Goal: Task Accomplishment & Management: Complete application form

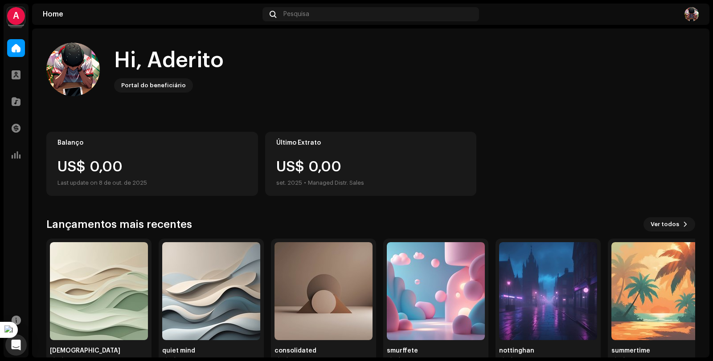
click at [16, 16] on div "A" at bounding box center [16, 16] width 18 height 18
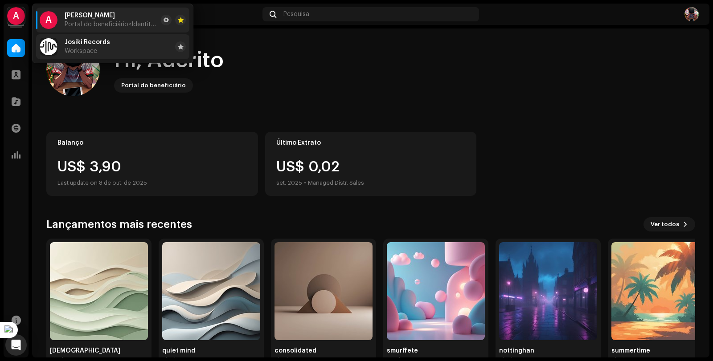
click at [88, 45] on span "Josiki Records" at bounding box center [87, 42] width 45 height 7
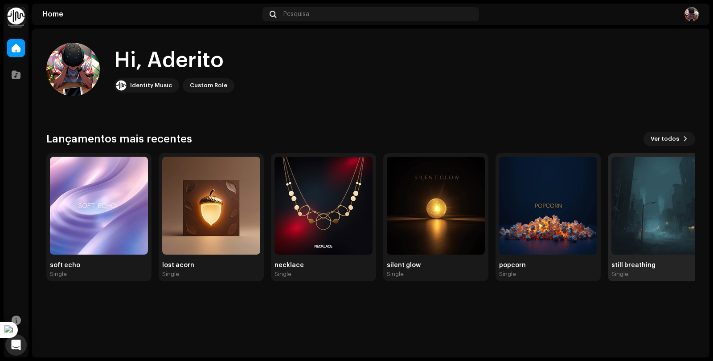
click at [650, 247] on img at bounding box center [660, 206] width 98 height 98
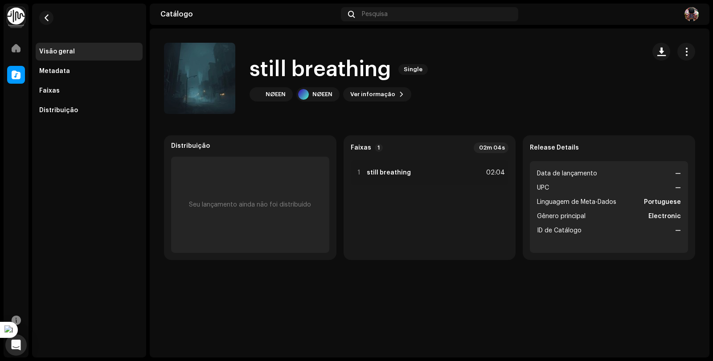
click at [610, 197] on span "Linguagem de Meta-Dados" at bounding box center [576, 202] width 79 height 11
click at [632, 165] on ul "Data de lançamento — UPC — Linguagem de Meta-Dados Portuguese Gênero principal …" at bounding box center [609, 207] width 158 height 92
click at [632, 192] on li "UPC —" at bounding box center [609, 188] width 144 height 11
click at [19, 51] on span at bounding box center [16, 48] width 9 height 7
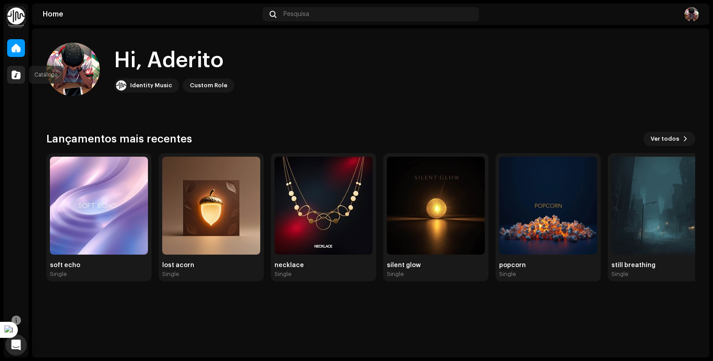
click at [17, 67] on div at bounding box center [16, 75] width 18 height 18
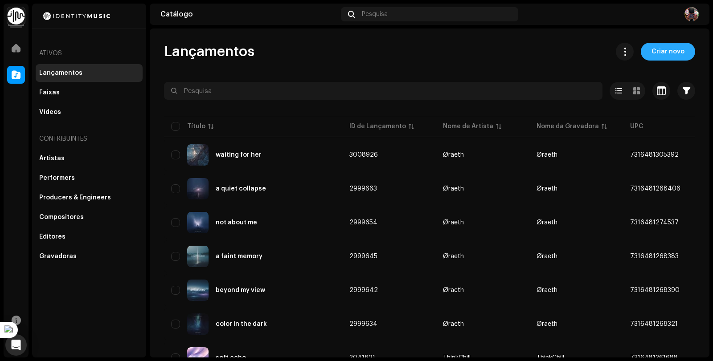
click at [657, 52] on span "Criar novo" at bounding box center [667, 52] width 33 height 18
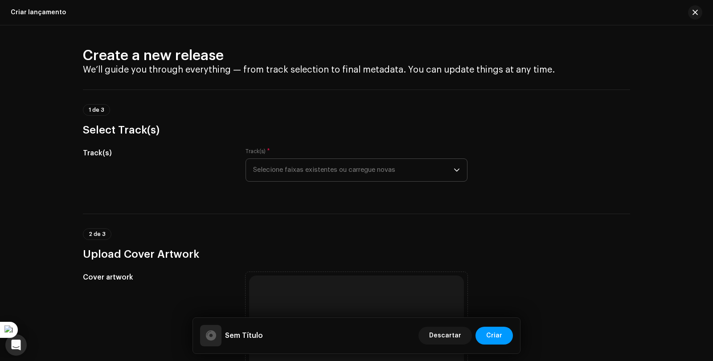
click at [415, 170] on span "Selecione faixas existentes ou carregue novas" at bounding box center [353, 170] width 200 height 22
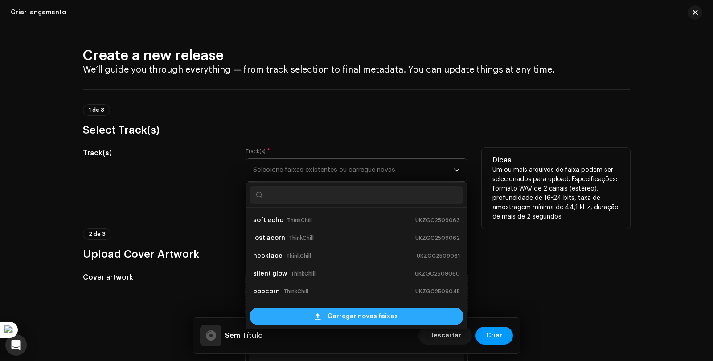
scroll to position [14, 0]
click at [348, 317] on span "Carregar novas faixas" at bounding box center [362, 317] width 70 height 18
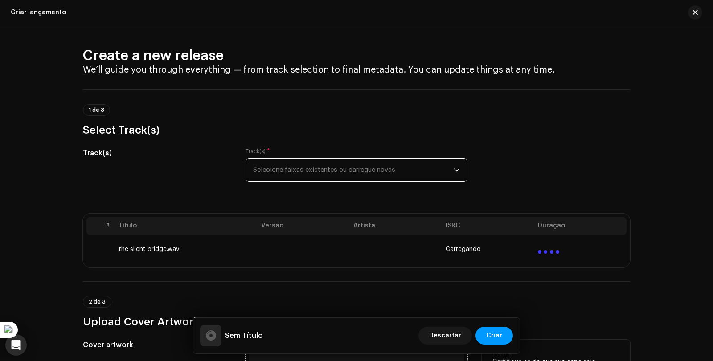
scroll to position [223, 0]
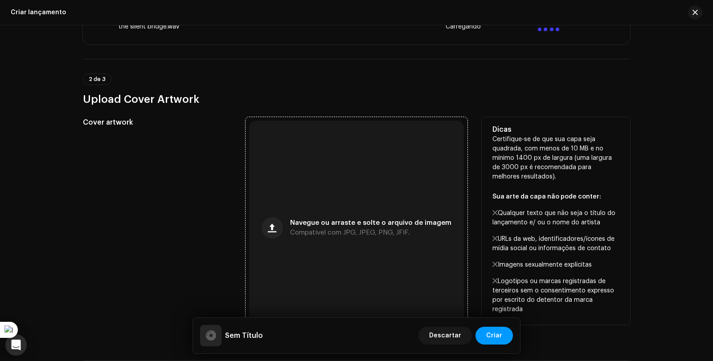
click at [332, 228] on div "Navegue ou arraste e solte o arquivo de imagem Compatível com JPG, JPEG, PNG, J…" at bounding box center [370, 228] width 161 height 16
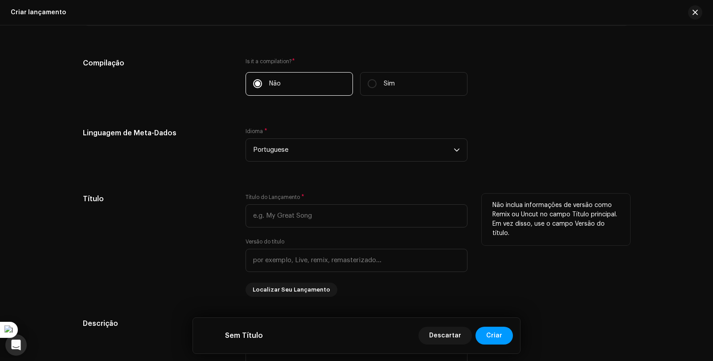
scroll to position [697, 0]
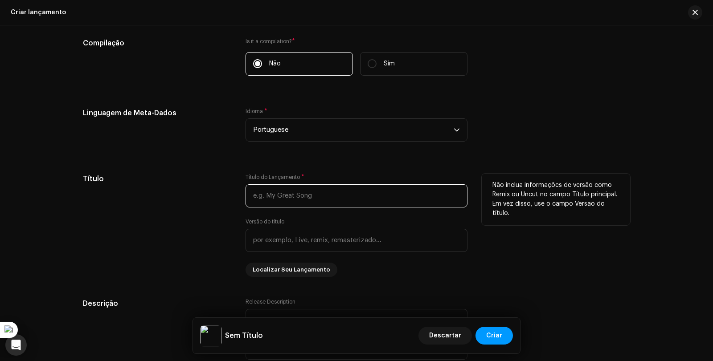
click at [277, 200] on input "text" at bounding box center [356, 195] width 222 height 23
paste input "the silent bridge"
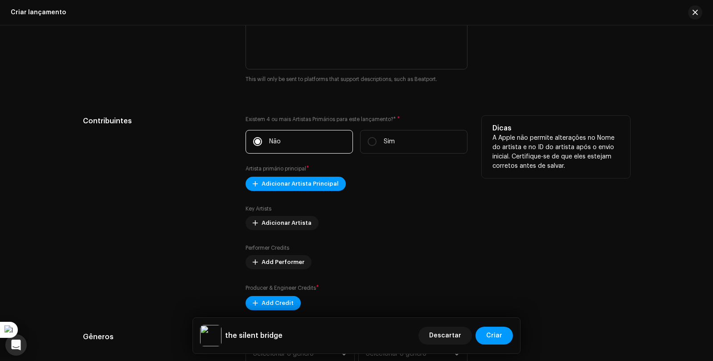
scroll to position [1008, 0]
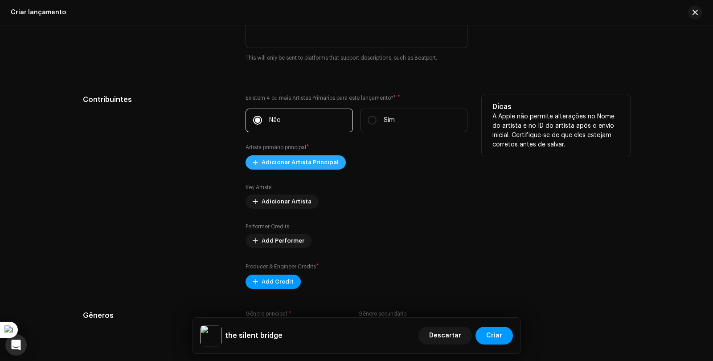
type input "the silent bridge"
click at [305, 164] on span "Adicionar Artista Principal" at bounding box center [299, 163] width 77 height 18
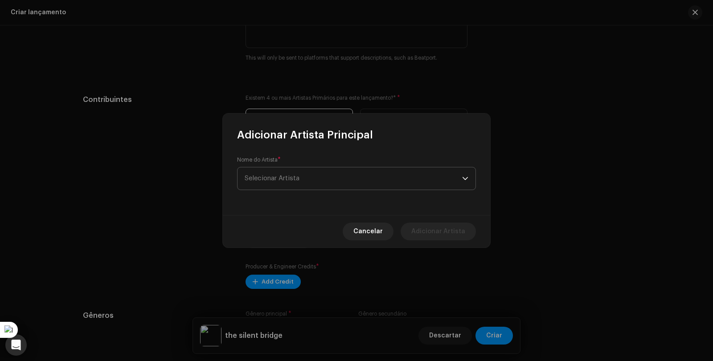
click at [302, 178] on span "Selecionar Artista" at bounding box center [352, 178] width 217 height 22
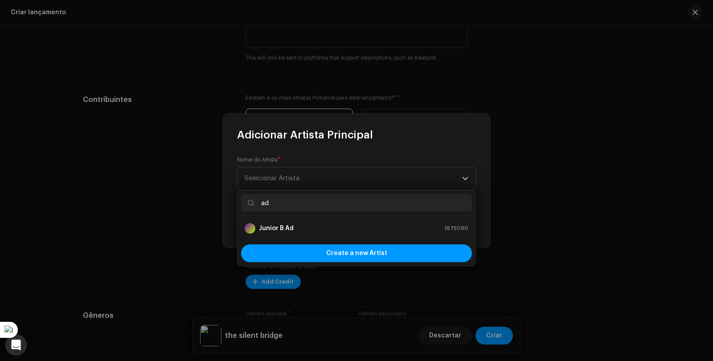
type input "a"
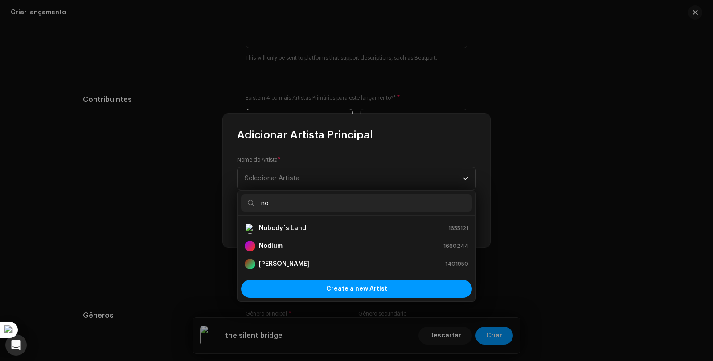
type input "no"
click at [307, 263] on div "[PERSON_NAME] 1401950" at bounding box center [356, 264] width 224 height 11
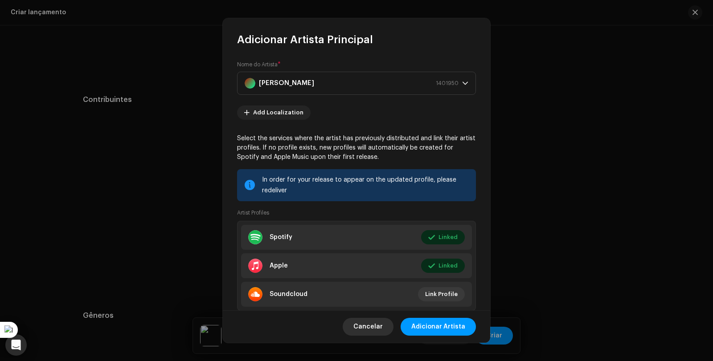
click at [376, 330] on span "Cancelar" at bounding box center [367, 327] width 29 height 18
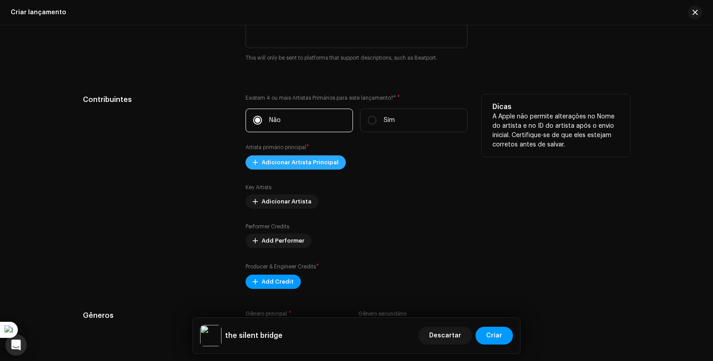
click at [288, 165] on span "Adicionar Artista Principal" at bounding box center [299, 163] width 77 height 18
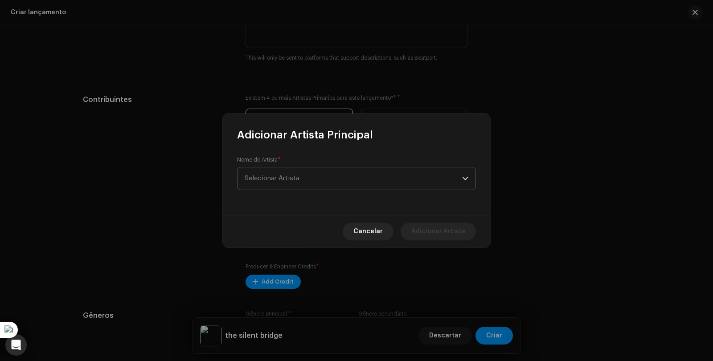
click at [304, 179] on span "Selecionar Artista" at bounding box center [352, 178] width 217 height 22
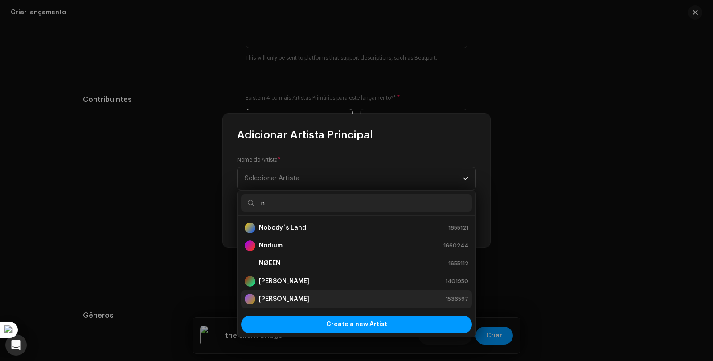
scroll to position [178, 0]
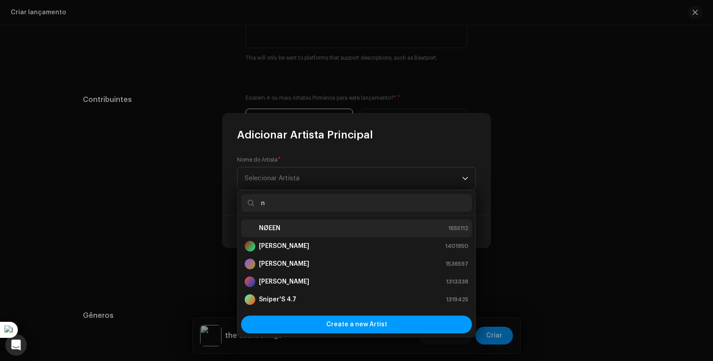
type input "n"
click at [336, 230] on div "NØEEN 1655112" at bounding box center [356, 228] width 224 height 11
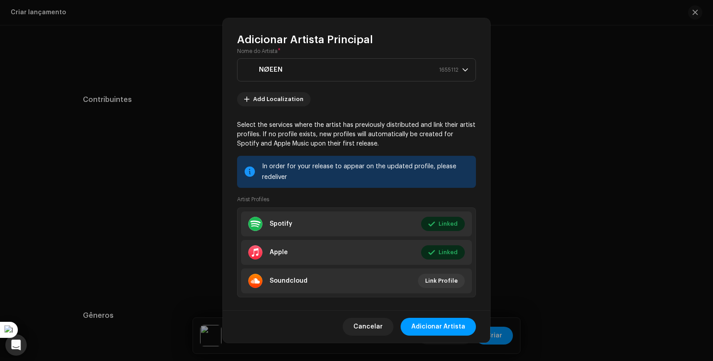
scroll to position [25, 0]
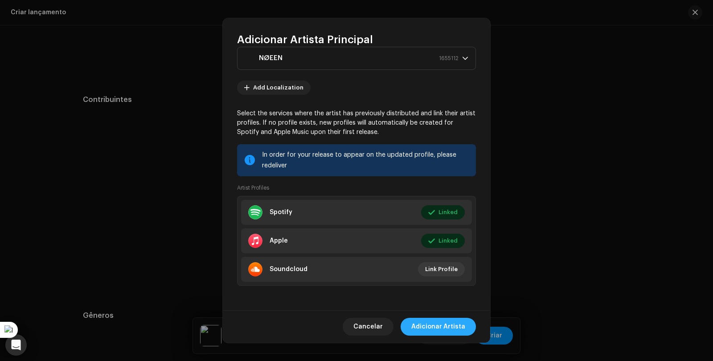
click at [458, 325] on span "Adicionar Artista" at bounding box center [438, 327] width 54 height 18
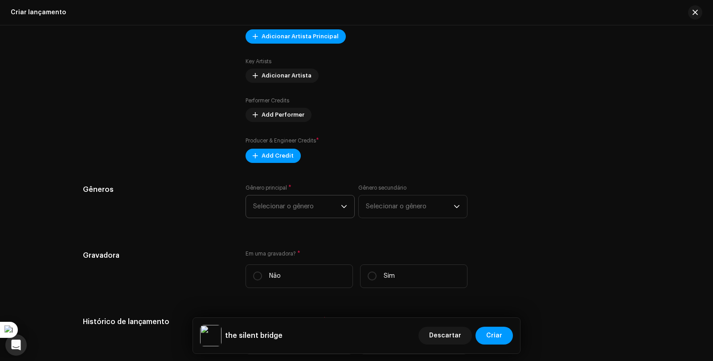
scroll to position [1142, 0]
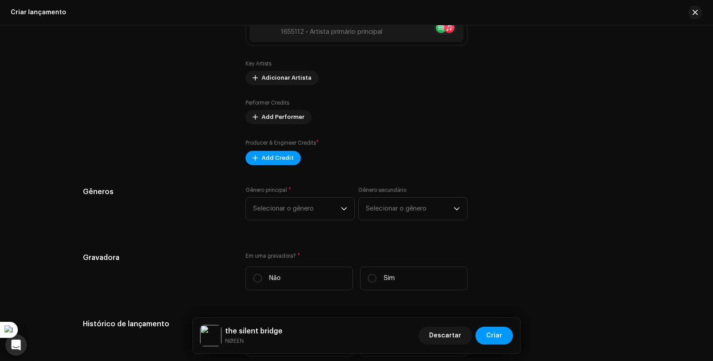
click at [286, 149] on div "Producer & Engineer Credits * Add Credit" at bounding box center [356, 152] width 222 height 27
click at [282, 161] on span "Add Credit" at bounding box center [277, 158] width 32 height 18
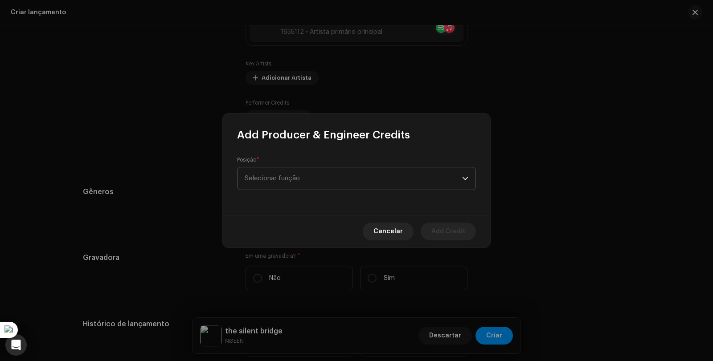
click at [292, 172] on span "Selecionar função" at bounding box center [352, 178] width 217 height 22
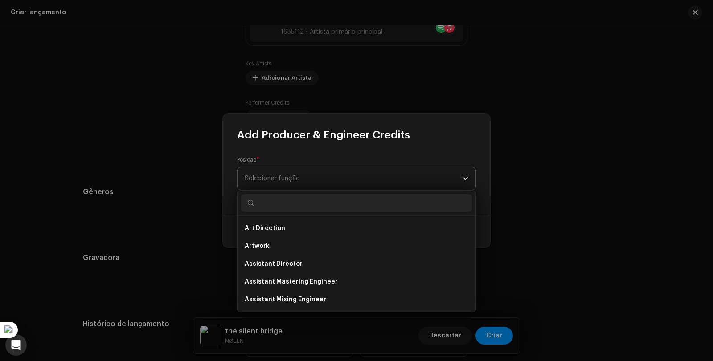
click at [297, 180] on span "Selecionar função" at bounding box center [352, 178] width 217 height 22
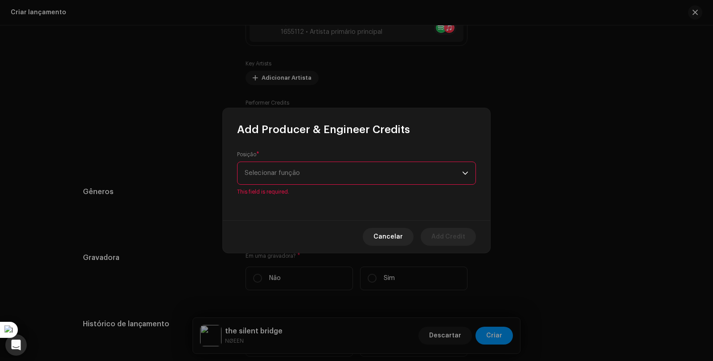
click at [297, 180] on span "Selecionar função" at bounding box center [352, 173] width 217 height 22
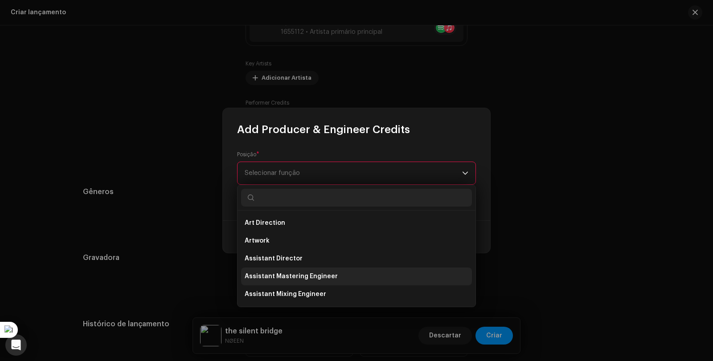
click at [324, 275] on span "Assistant Mastering Engineer" at bounding box center [290, 276] width 93 height 9
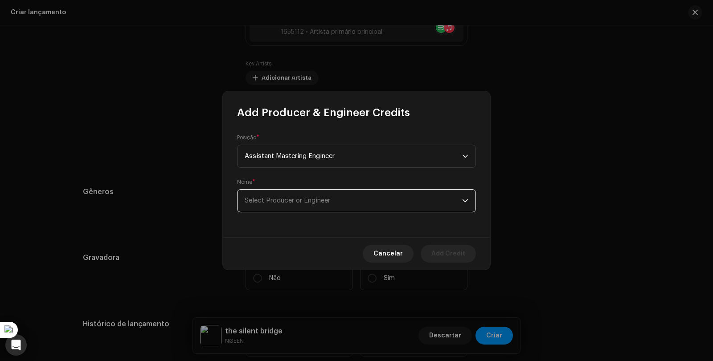
click at [303, 203] on span "Select Producer or Engineer" at bounding box center [287, 200] width 86 height 7
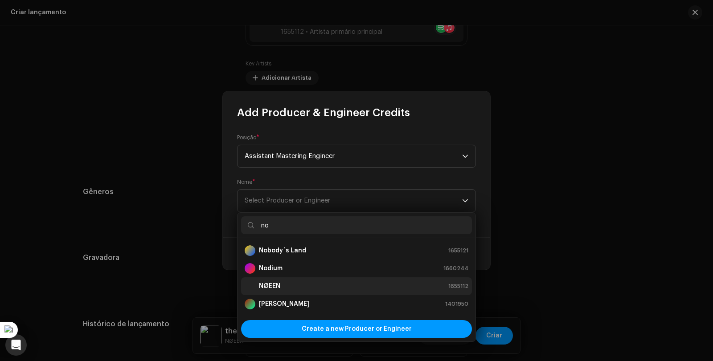
type input "no"
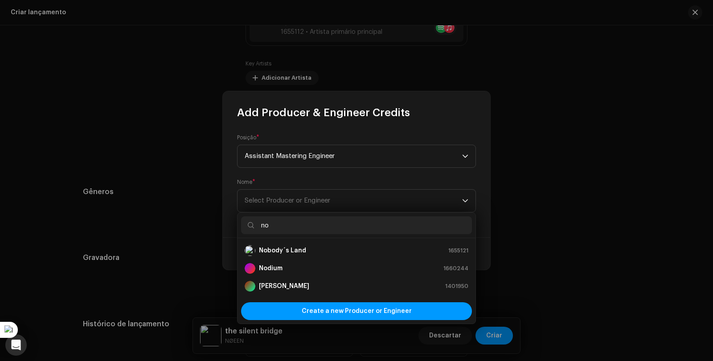
click at [294, 285] on strong "[PERSON_NAME]" at bounding box center [284, 286] width 50 height 9
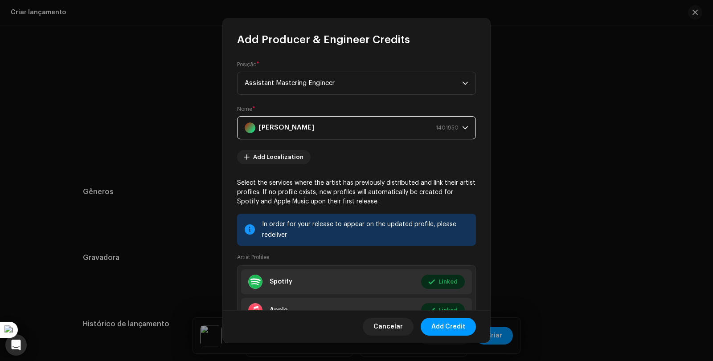
click at [317, 124] on div "[PERSON_NAME] 1401950" at bounding box center [351, 128] width 214 height 22
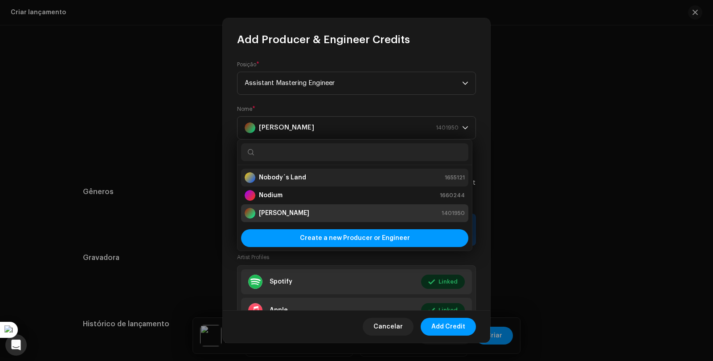
click at [282, 177] on strong "Nobody´s Land" at bounding box center [282, 177] width 47 height 9
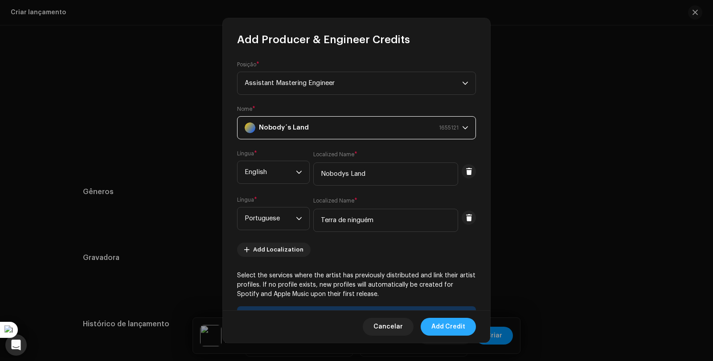
click at [448, 330] on span "Add Credit" at bounding box center [448, 327] width 34 height 18
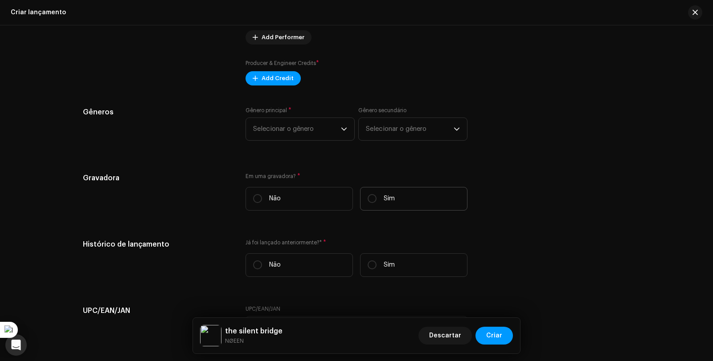
scroll to position [1231, 0]
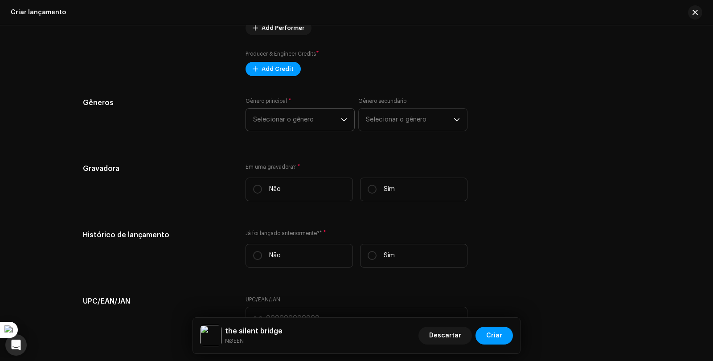
click at [313, 119] on span "Selecionar o gênero" at bounding box center [297, 120] width 88 height 22
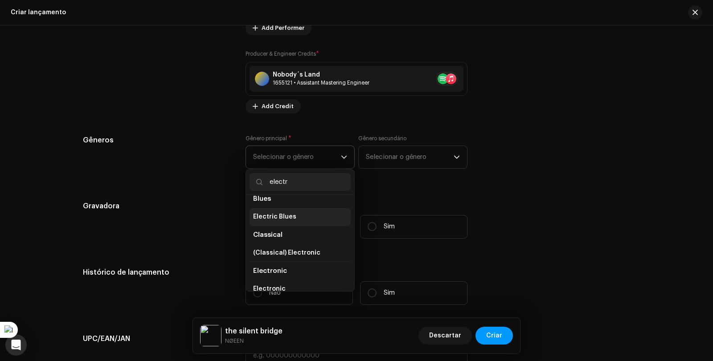
scroll to position [89, 0]
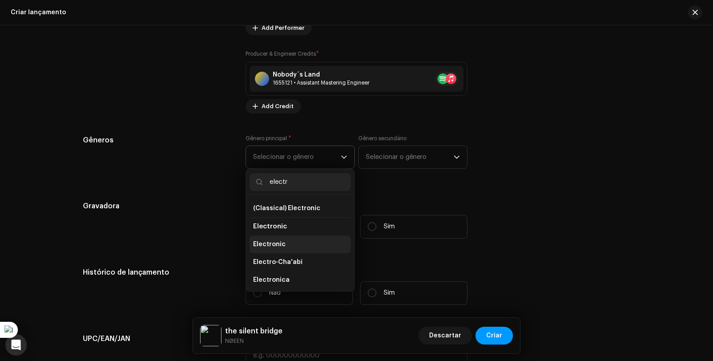
type input "electr"
click at [283, 246] on li "Electronic" at bounding box center [299, 245] width 101 height 18
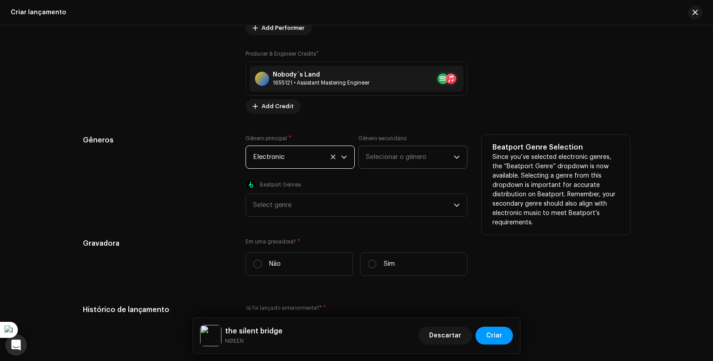
click at [397, 158] on span "Selecionar o gênero" at bounding box center [410, 157] width 88 height 22
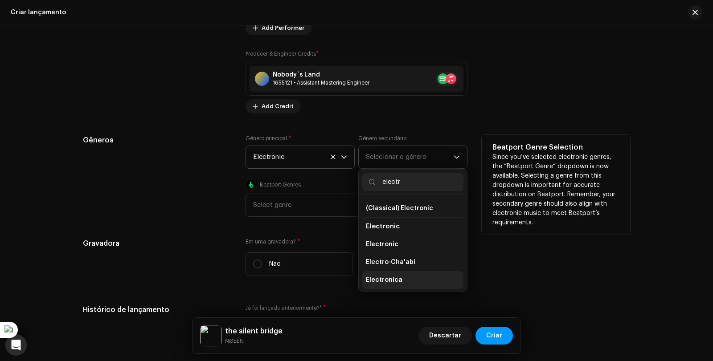
type input "electr"
click at [414, 277] on li "Electronica" at bounding box center [412, 280] width 101 height 18
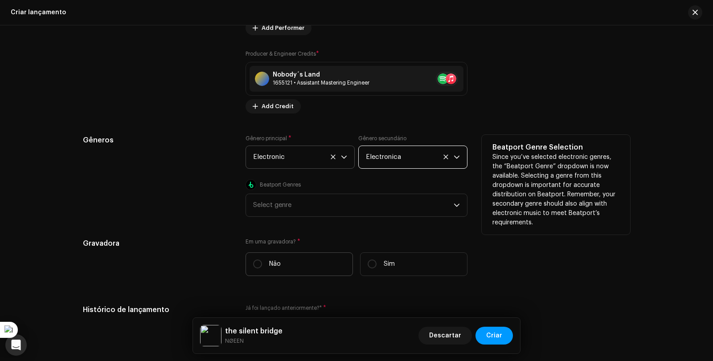
scroll to position [1275, 0]
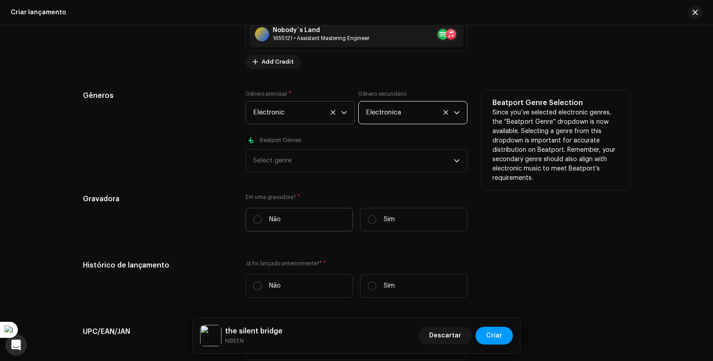
click at [252, 214] on label "Não" at bounding box center [298, 220] width 107 height 24
click at [253, 215] on input "Não" at bounding box center [257, 219] width 9 height 9
radio input "true"
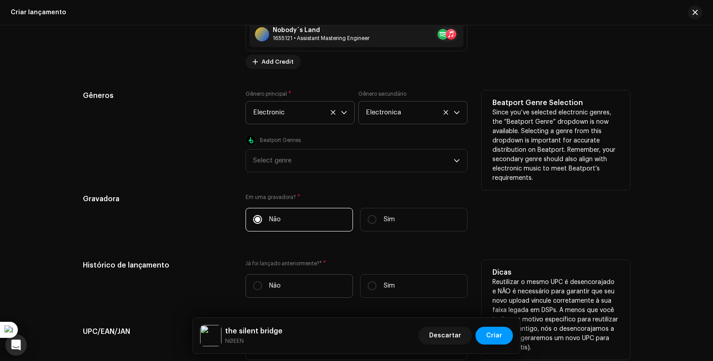
scroll to position [1320, 0]
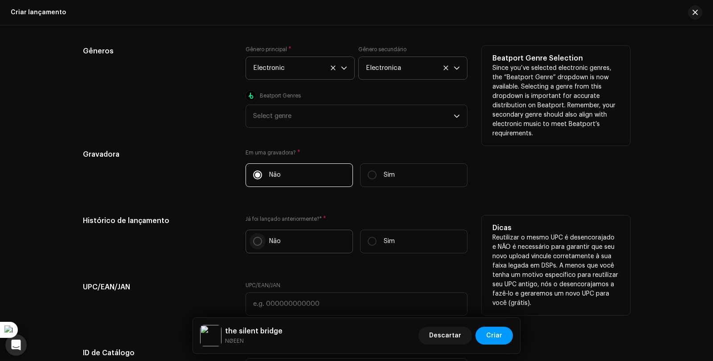
click at [260, 239] on input "Não" at bounding box center [257, 241] width 9 height 9
radio input "true"
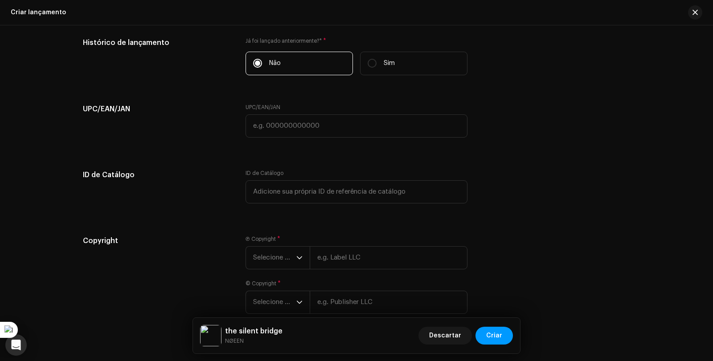
scroll to position [1543, 0]
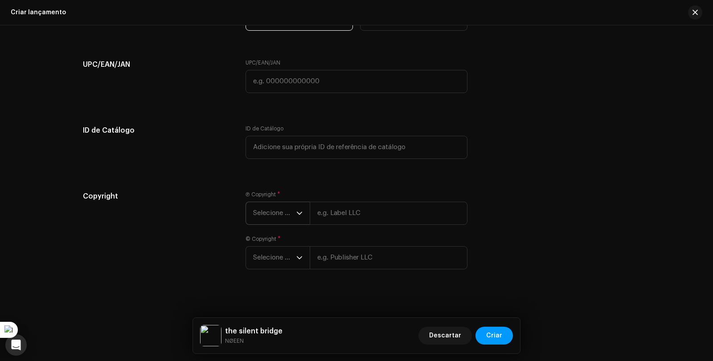
click at [300, 212] on icon "dropdown trigger" at bounding box center [299, 213] width 5 height 3
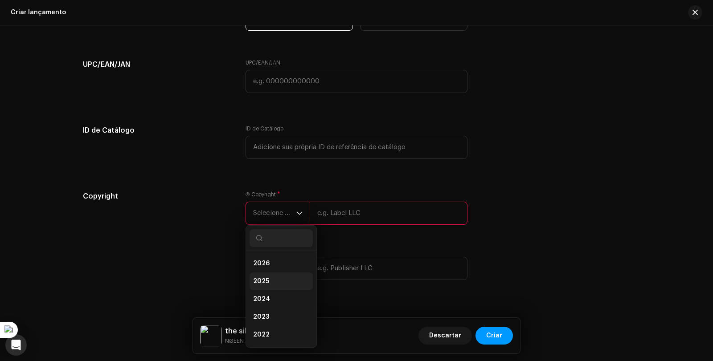
click at [275, 278] on li "2025" at bounding box center [280, 282] width 63 height 18
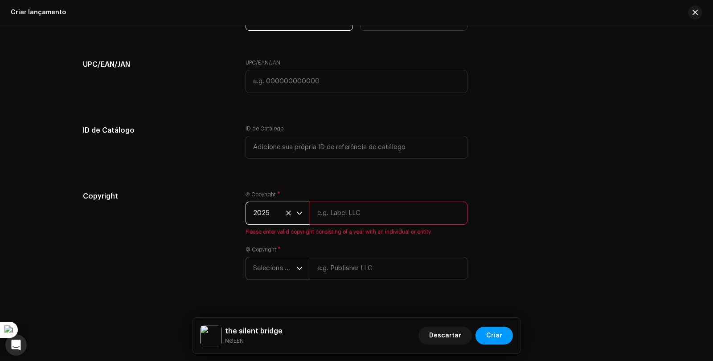
click at [297, 268] on icon "dropdown trigger" at bounding box center [299, 268] width 6 height 6
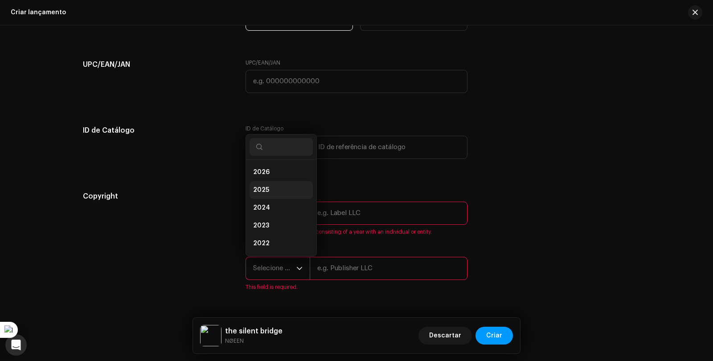
click at [265, 192] on span "2025" at bounding box center [261, 190] width 16 height 9
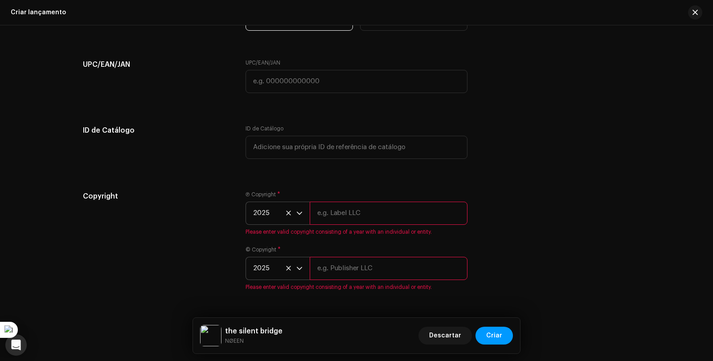
drag, startPoint x: 318, startPoint y: 208, endPoint x: 329, endPoint y: 214, distance: 11.6
click at [319, 208] on input "text" at bounding box center [389, 213] width 158 height 23
click at [329, 214] on input "text" at bounding box center [389, 213] width 158 height 23
type input "NØEEN"
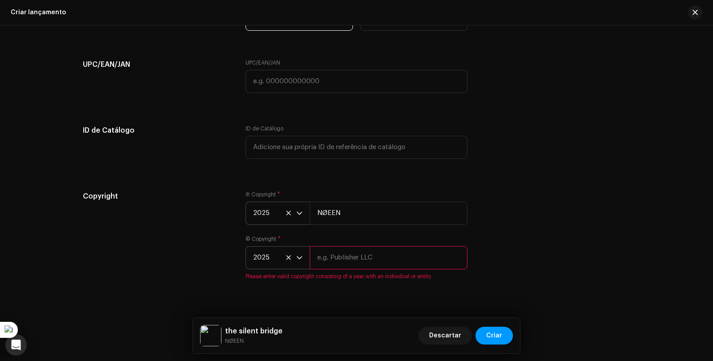
click at [345, 260] on input "text" at bounding box center [389, 257] width 158 height 23
type input "NØEEN"
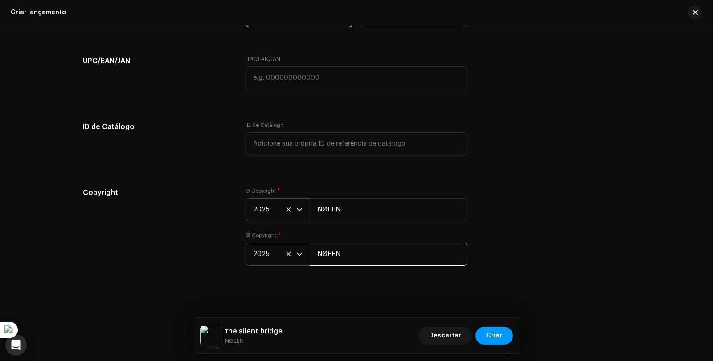
scroll to position [1547, 0]
click at [499, 334] on span "Criar" at bounding box center [494, 336] width 16 height 18
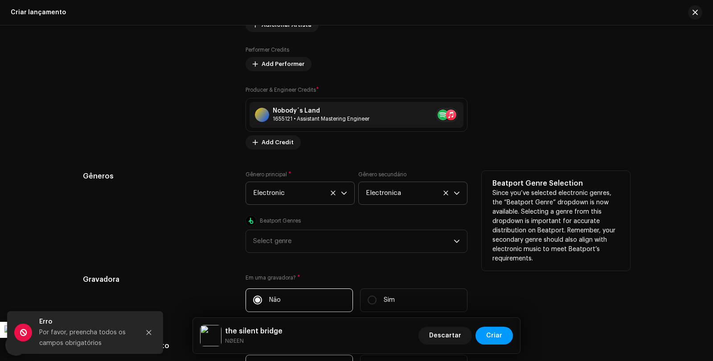
scroll to position [1031, 0]
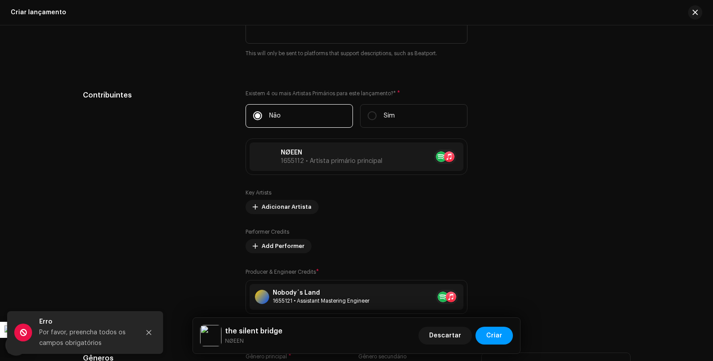
click at [110, 327] on div "Erro" at bounding box center [86, 322] width 94 height 11
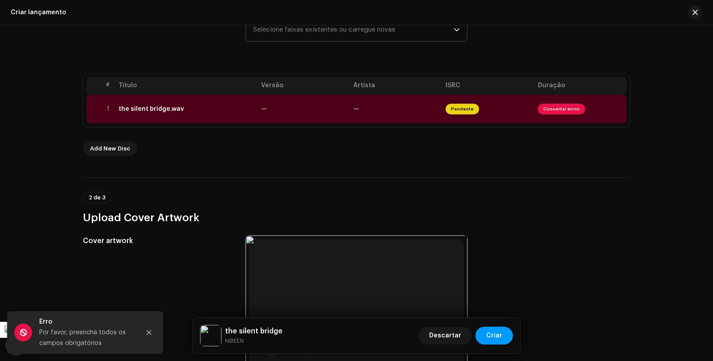
scroll to position [140, 0]
click at [566, 108] on span "Consertar erros" at bounding box center [561, 109] width 47 height 11
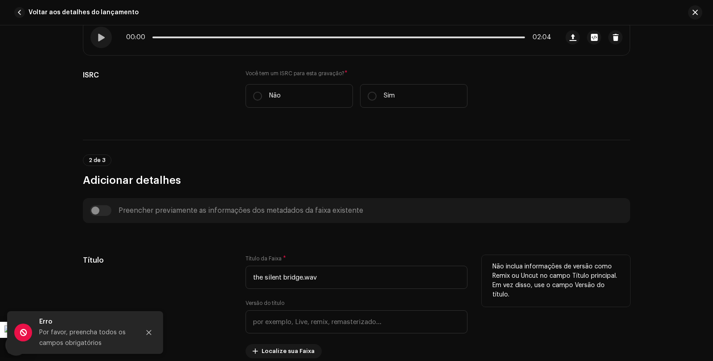
scroll to position [178, 0]
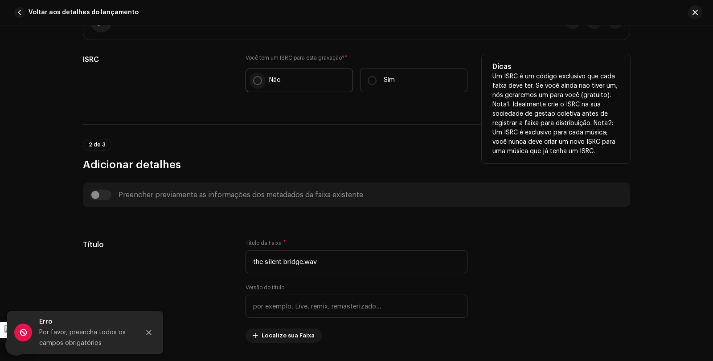
click at [258, 81] on input "Não" at bounding box center [257, 80] width 9 height 9
radio input "true"
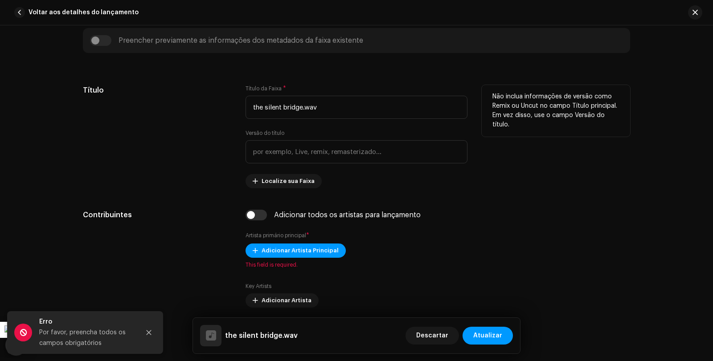
scroll to position [356, 0]
click at [329, 110] on input "the silent bridge.wav" at bounding box center [356, 106] width 222 height 23
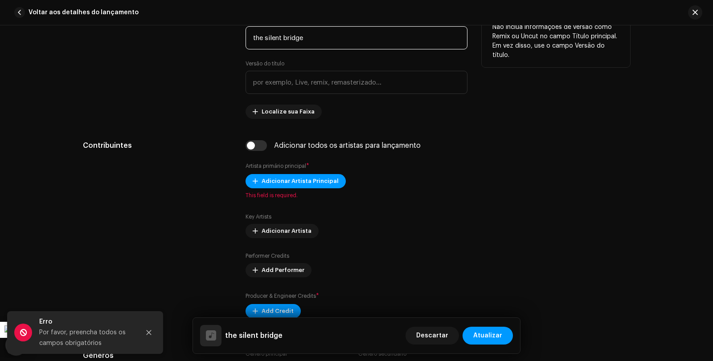
scroll to position [445, 0]
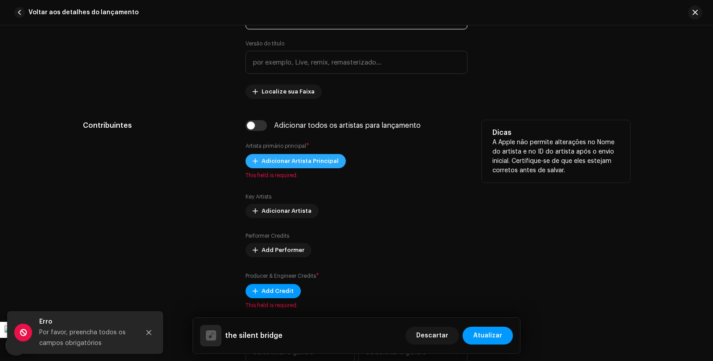
type input "the silent bridge"
click at [312, 161] on span "Adicionar Artista Principal" at bounding box center [299, 161] width 77 height 18
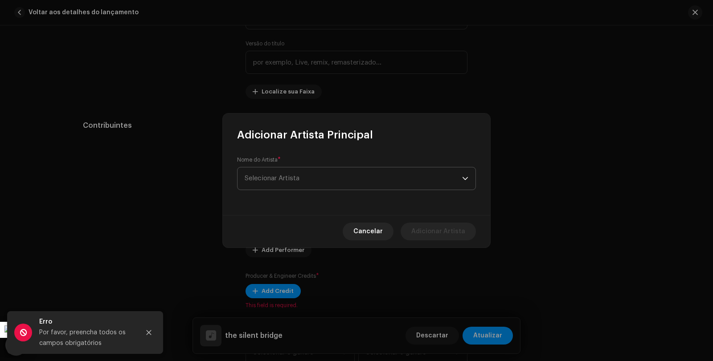
click at [346, 183] on span "Selecionar Artista" at bounding box center [352, 178] width 217 height 22
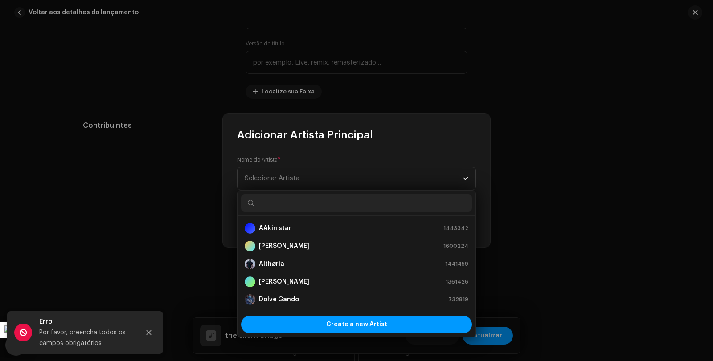
click at [293, 206] on input "text" at bounding box center [356, 203] width 231 height 18
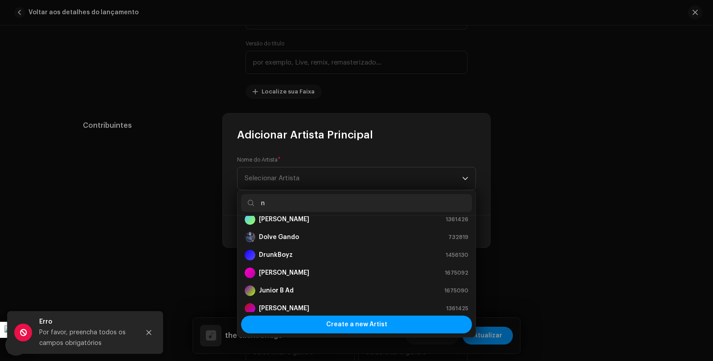
scroll to position [178, 0]
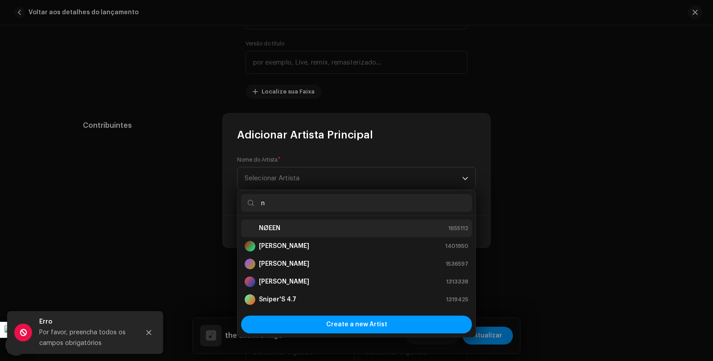
type input "n"
click at [285, 229] on div "NØEEN 1655112" at bounding box center [356, 228] width 224 height 11
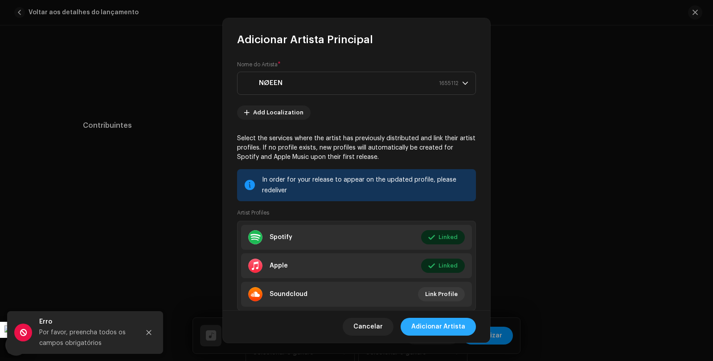
click at [429, 326] on span "Adicionar Artista" at bounding box center [438, 327] width 54 height 18
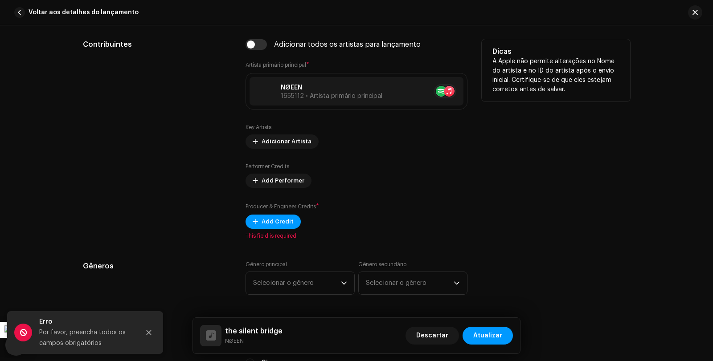
scroll to position [534, 0]
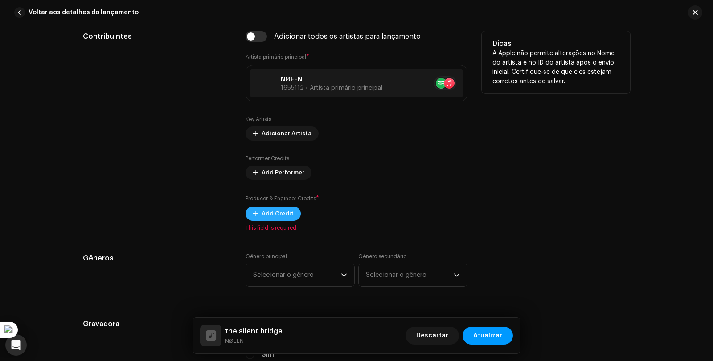
click at [285, 212] on span "Add Credit" at bounding box center [277, 214] width 32 height 18
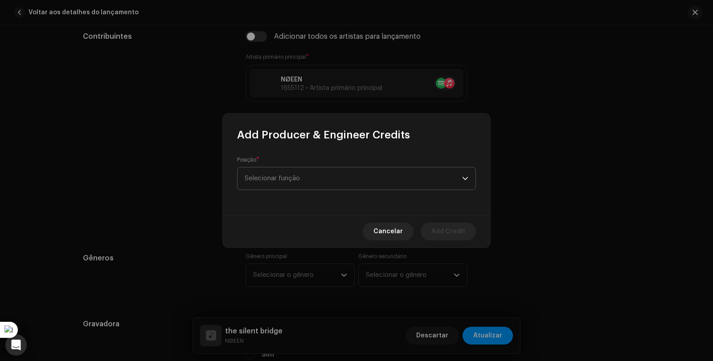
click at [289, 183] on span "Selecionar função" at bounding box center [352, 178] width 217 height 22
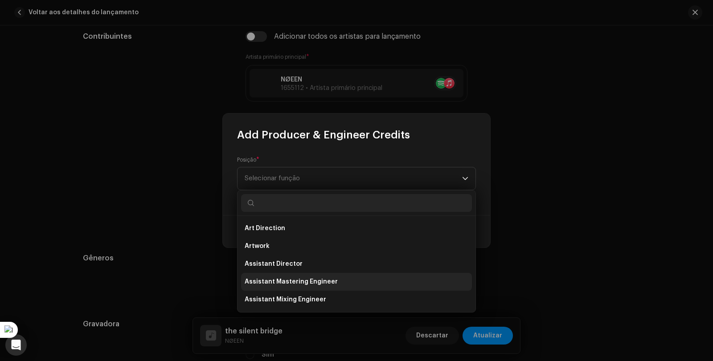
click at [310, 280] on span "Assistant Mastering Engineer" at bounding box center [290, 281] width 93 height 9
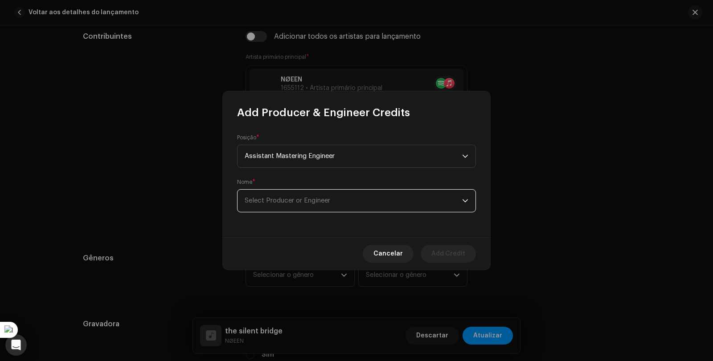
click at [311, 201] on span "Select Producer or Engineer" at bounding box center [287, 200] width 86 height 7
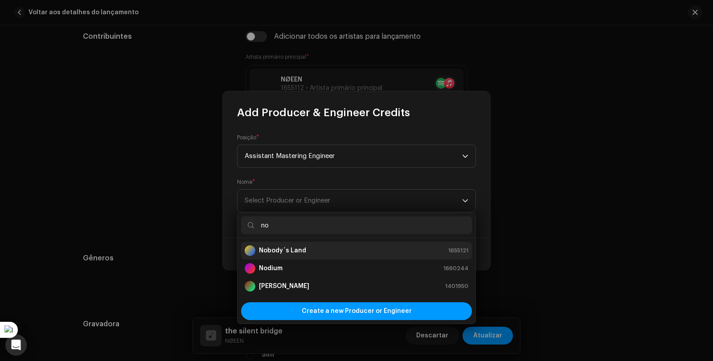
type input "no"
click at [332, 244] on li "Nobody´s Land 1655121" at bounding box center [356, 251] width 231 height 18
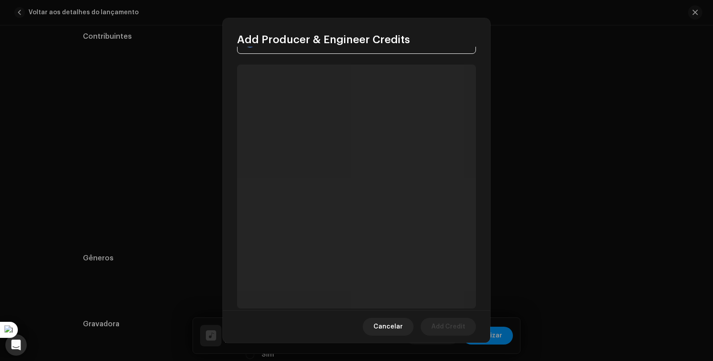
scroll to position [89, 0]
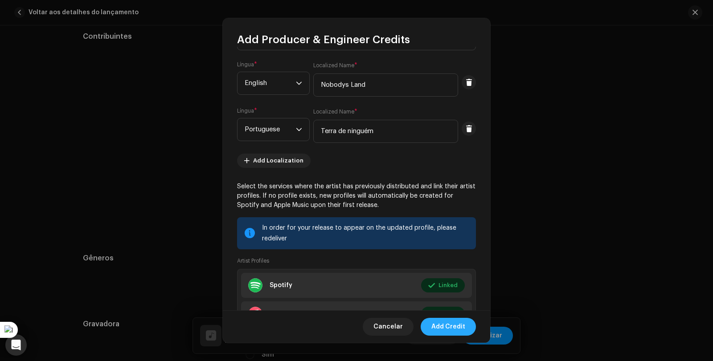
click at [451, 326] on span "Add Credit" at bounding box center [448, 327] width 34 height 18
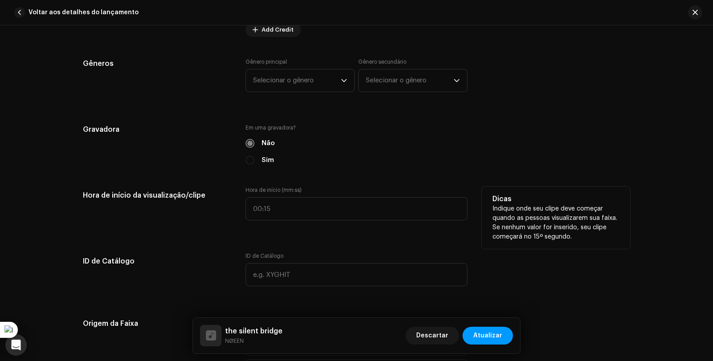
scroll to position [757, 0]
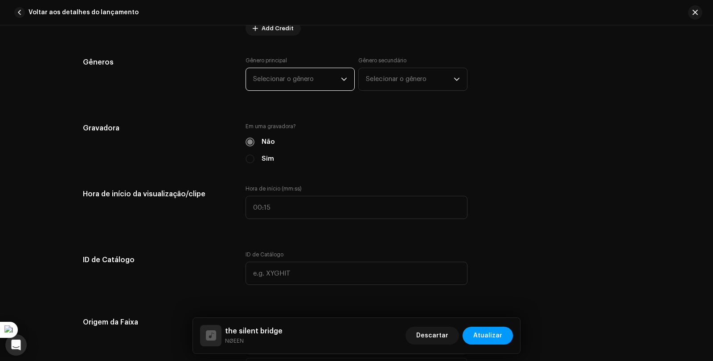
click at [324, 76] on span "Selecionar o gênero" at bounding box center [297, 79] width 88 height 22
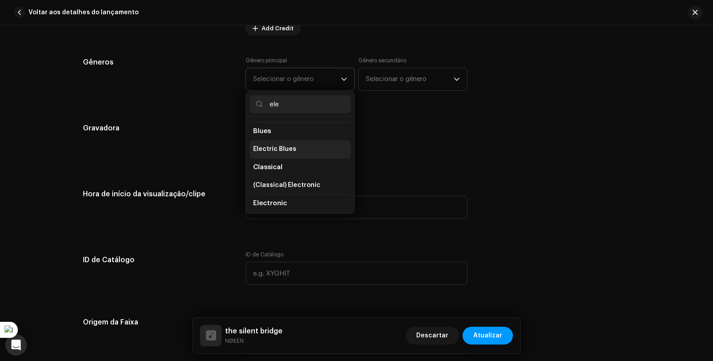
scroll to position [89, 0]
type input "ele"
click at [303, 167] on li "Electronic" at bounding box center [299, 167] width 101 height 18
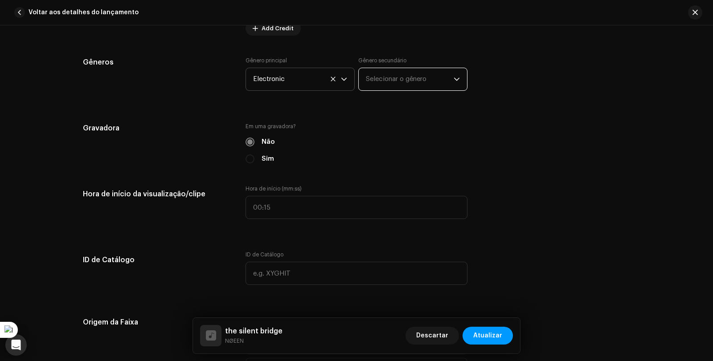
click at [390, 79] on span "Selecionar o gênero" at bounding box center [410, 79] width 88 height 22
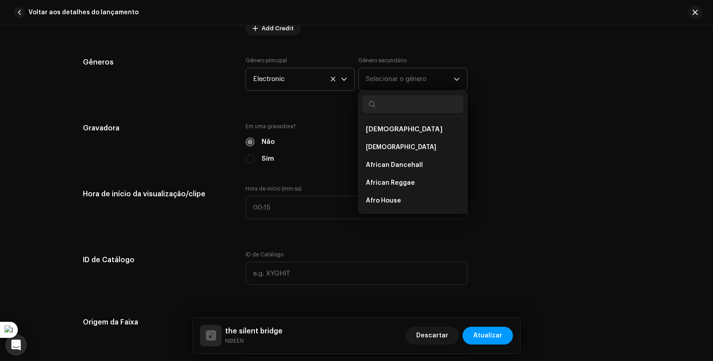
click at [391, 82] on span "Selecionar o gênero" at bounding box center [410, 79] width 88 height 22
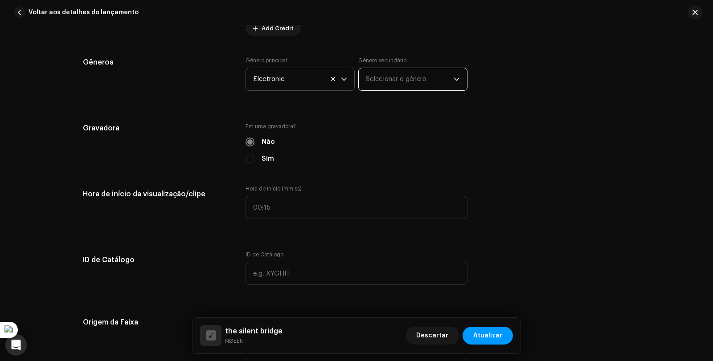
click at [391, 82] on span "Selecionar o gênero" at bounding box center [410, 79] width 88 height 22
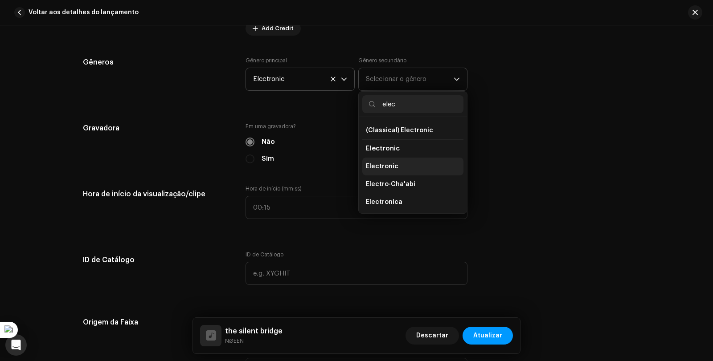
scroll to position [126, 0]
type input "elec"
click at [427, 169] on li "Electronica" at bounding box center [412, 165] width 101 height 18
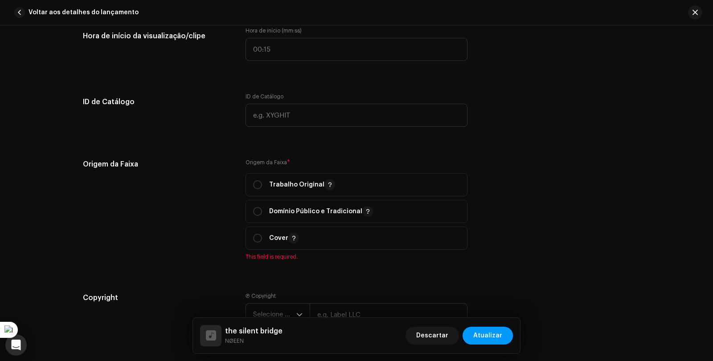
scroll to position [935, 0]
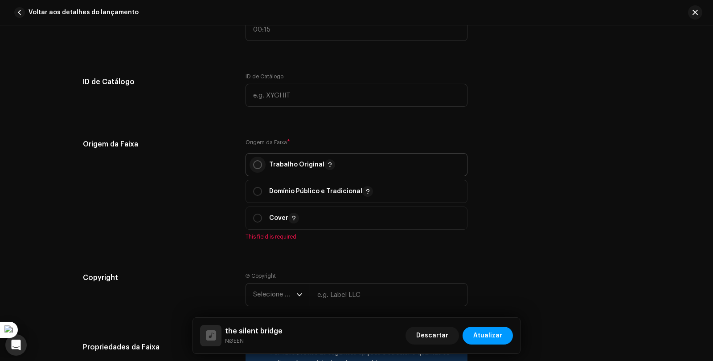
click at [257, 164] on input "radio" at bounding box center [257, 164] width 9 height 9
radio input "true"
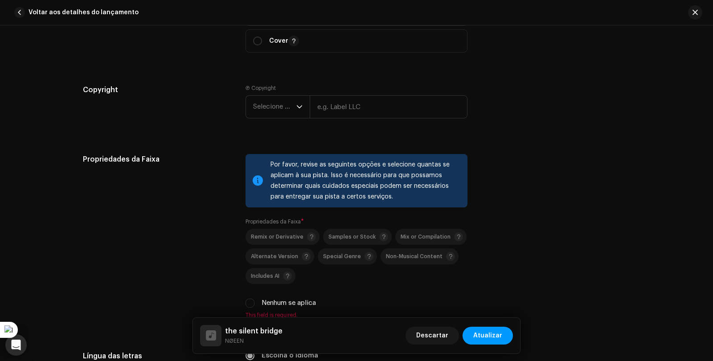
scroll to position [1113, 0]
click at [297, 107] on icon "dropdown trigger" at bounding box center [299, 106] width 5 height 3
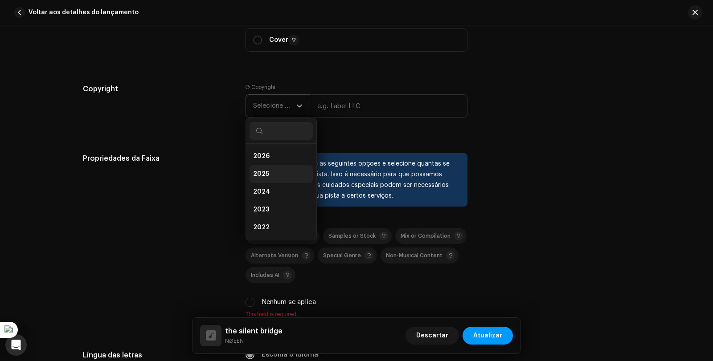
click at [284, 167] on li "2025" at bounding box center [280, 174] width 63 height 18
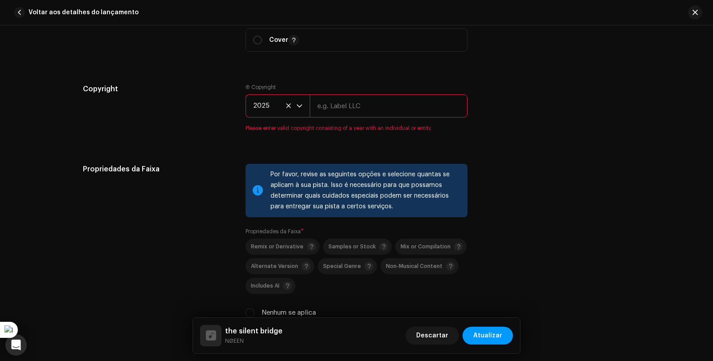
click at [342, 111] on input "text" at bounding box center [389, 105] width 158 height 23
type input "NØEEN"
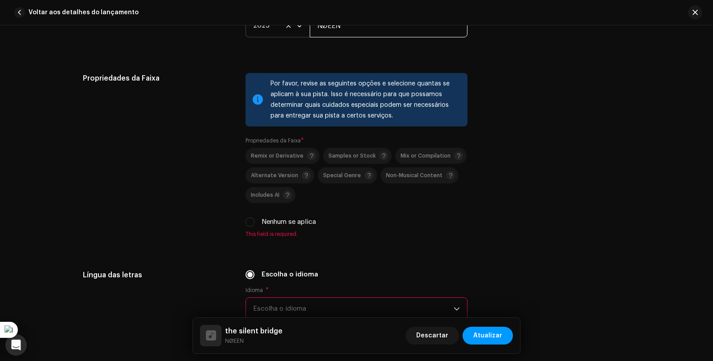
scroll to position [1202, 0]
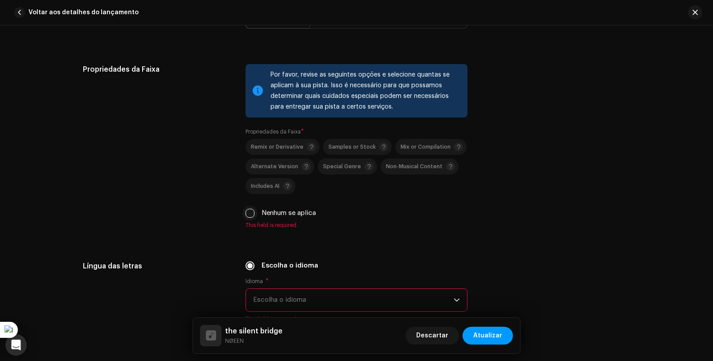
click at [249, 212] on input "Nenhum se aplica" at bounding box center [249, 213] width 9 height 9
checkbox input "true"
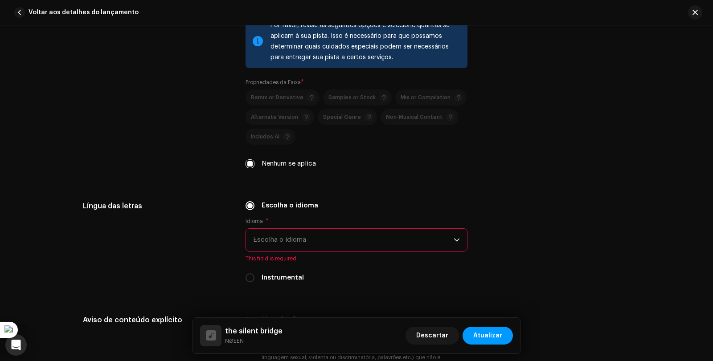
scroll to position [1292, 0]
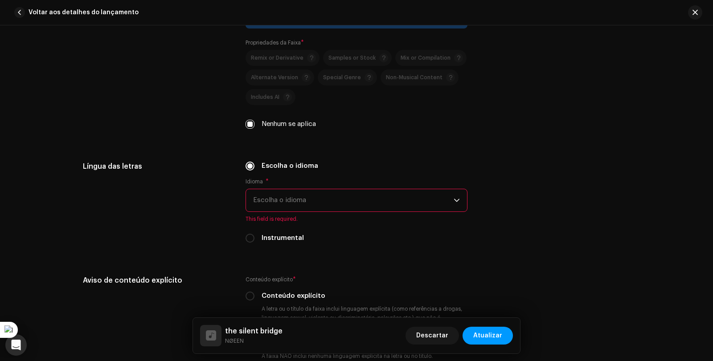
click at [301, 196] on span "Escolha o idioma" at bounding box center [353, 200] width 200 height 22
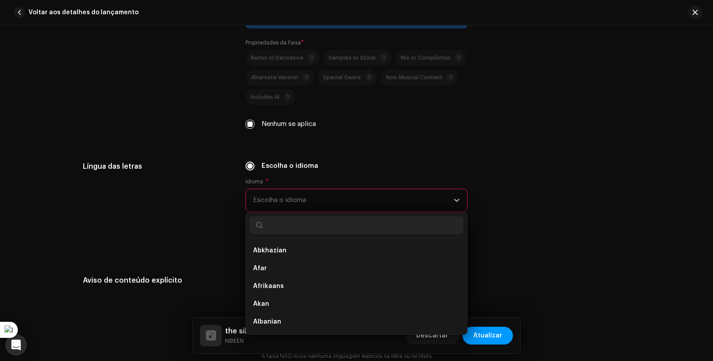
click at [436, 165] on div "Escolha o idioma" at bounding box center [356, 166] width 222 height 10
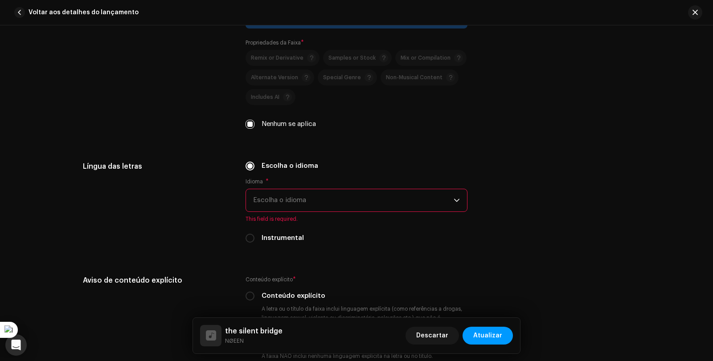
click at [261, 233] on label "Instrumental" at bounding box center [282, 238] width 42 height 10
click at [254, 234] on input "Instrumental" at bounding box center [249, 238] width 9 height 9
radio input "true"
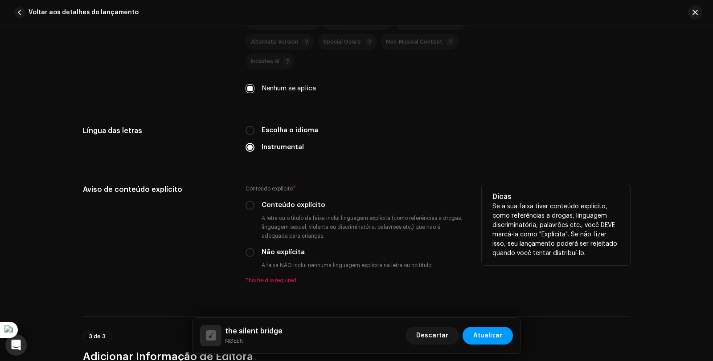
scroll to position [1381, 0]
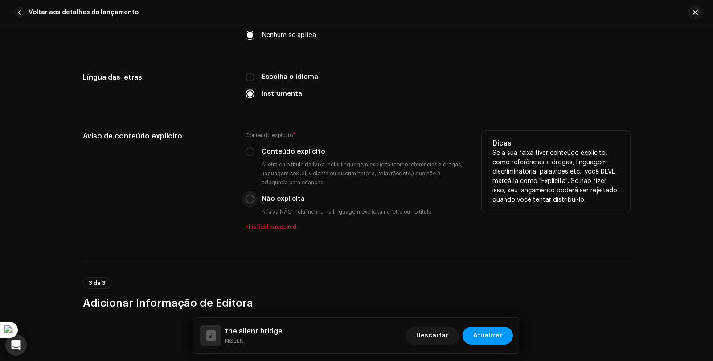
click at [249, 200] on input "Não explícita" at bounding box center [249, 199] width 9 height 9
radio input "true"
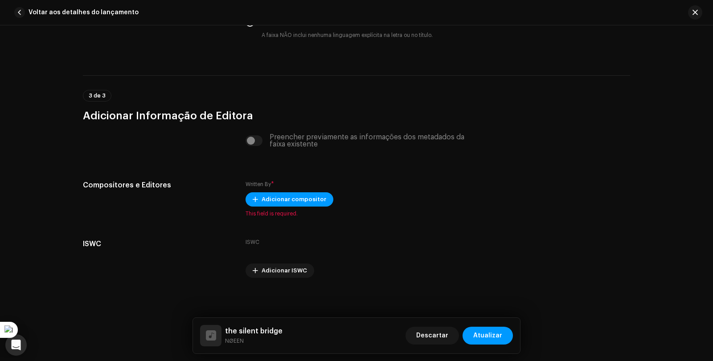
scroll to position [1560, 0]
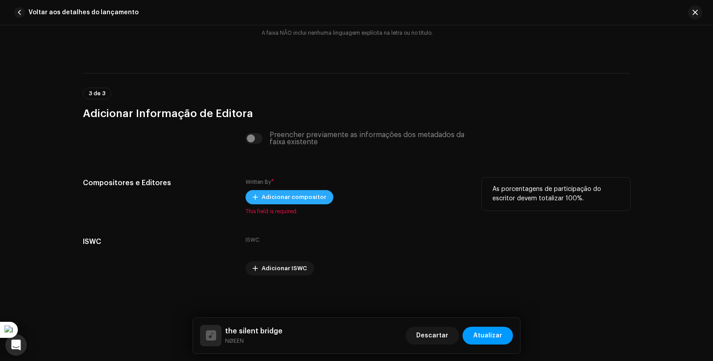
click at [305, 196] on span "Adicionar compositor" at bounding box center [293, 197] width 65 height 18
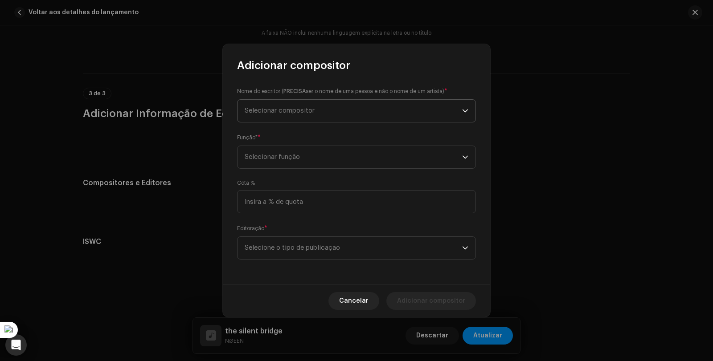
click at [289, 108] on span "Selecionar compositor" at bounding box center [279, 110] width 70 height 7
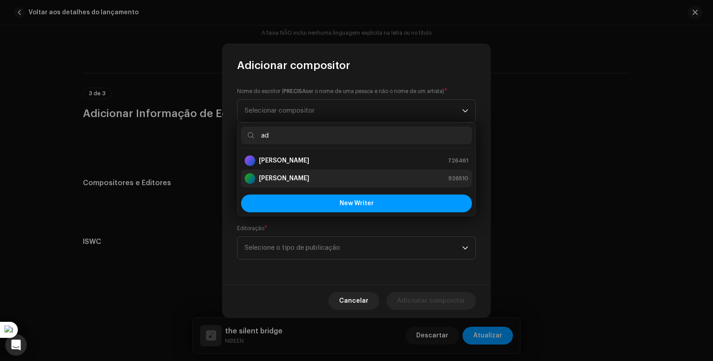
type input "ad"
click at [322, 177] on div "[PERSON_NAME] 926510" at bounding box center [356, 178] width 224 height 11
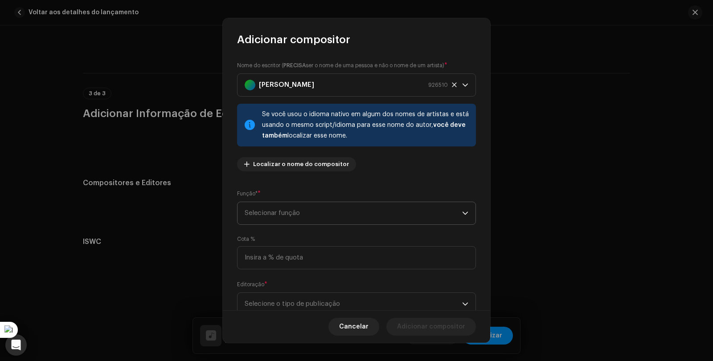
click at [325, 212] on span "Selecionar função" at bounding box center [352, 213] width 217 height 22
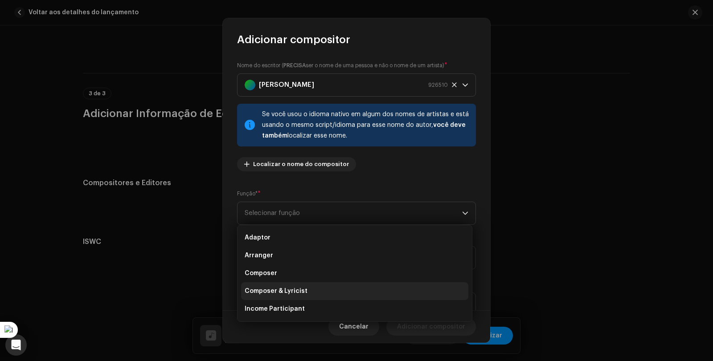
click at [294, 290] on span "Composer & Lyricist" at bounding box center [275, 291] width 63 height 9
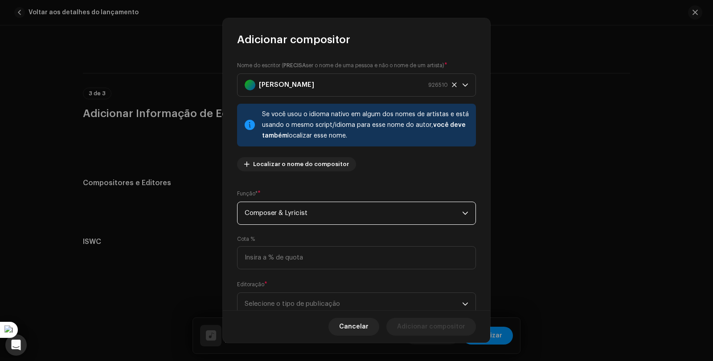
scroll to position [30, 0]
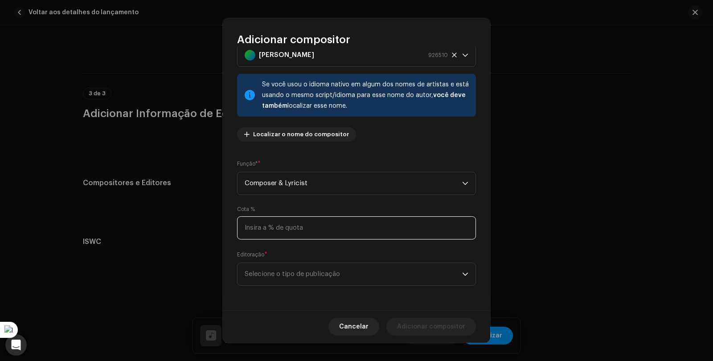
click at [291, 226] on input at bounding box center [356, 227] width 239 height 23
type input "100,00"
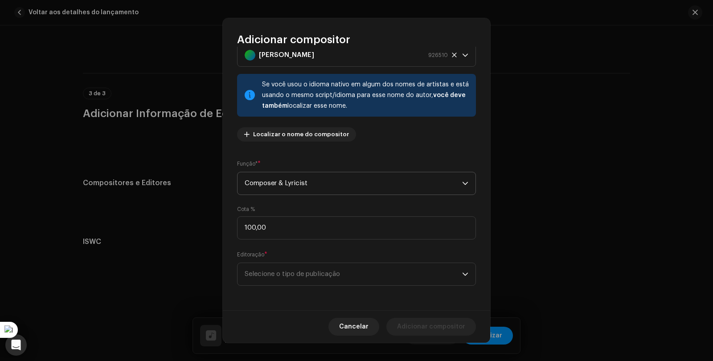
click at [353, 184] on span "Composer & Lyricist" at bounding box center [352, 183] width 217 height 22
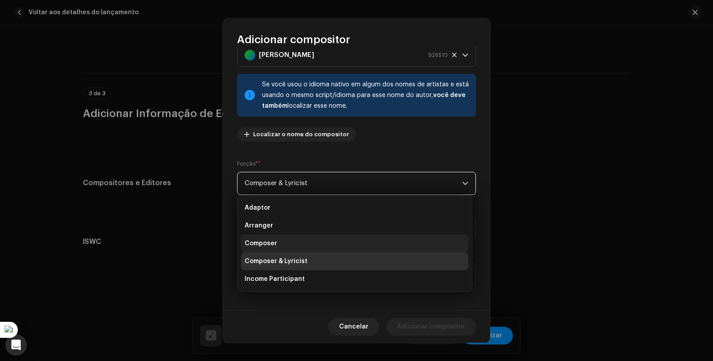
click at [304, 237] on li "Composer" at bounding box center [354, 244] width 227 height 18
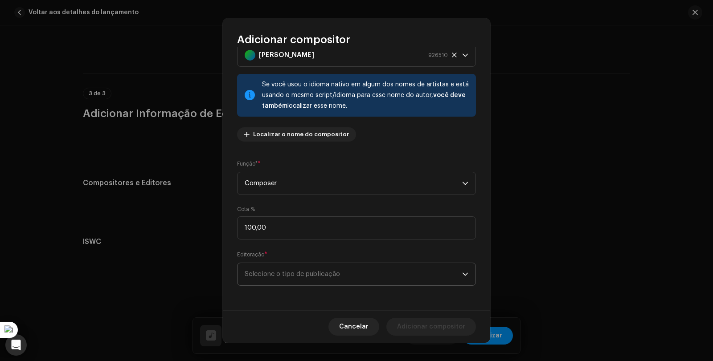
click at [363, 272] on span "Selecione o tipo de publicação" at bounding box center [352, 274] width 217 height 22
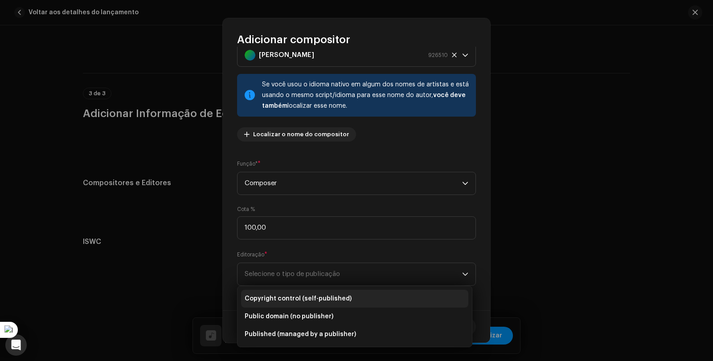
click at [352, 296] on li "Copyright control (self-published)" at bounding box center [354, 299] width 227 height 18
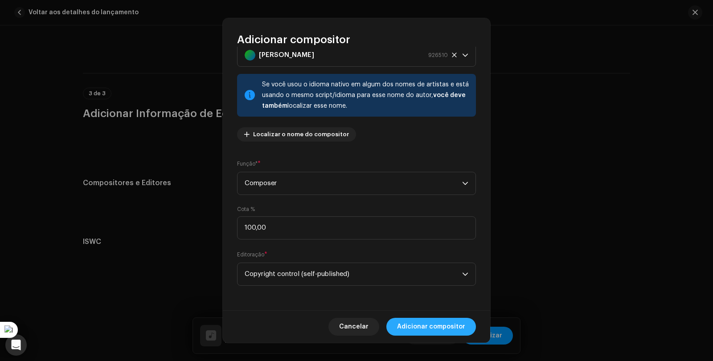
click at [437, 324] on span "Adicionar compositor" at bounding box center [431, 327] width 68 height 18
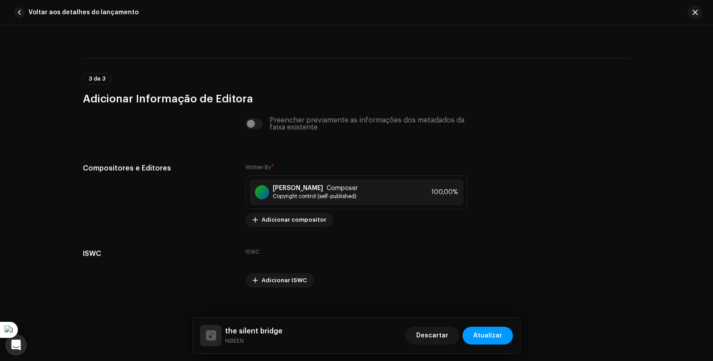
scroll to position [1586, 0]
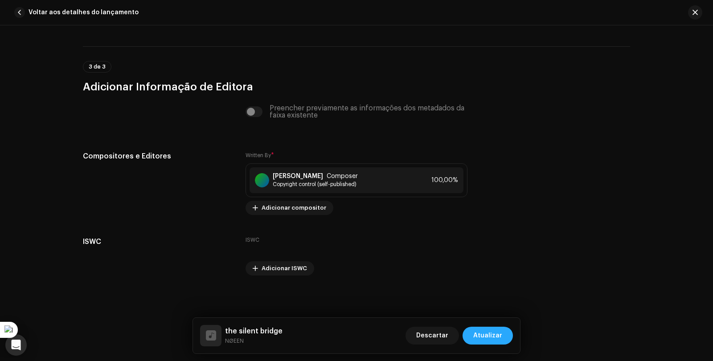
click at [496, 334] on span "Atualizar" at bounding box center [487, 336] width 29 height 18
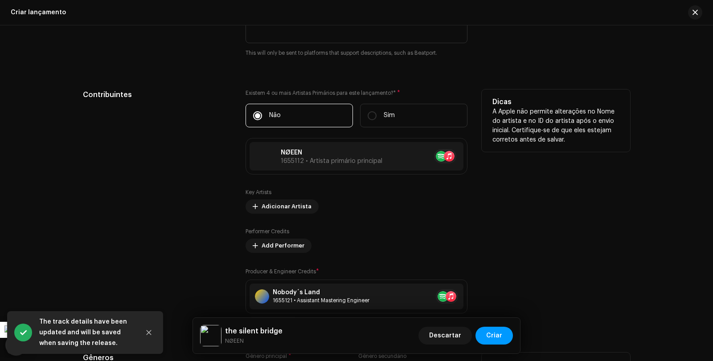
scroll to position [1387, 0]
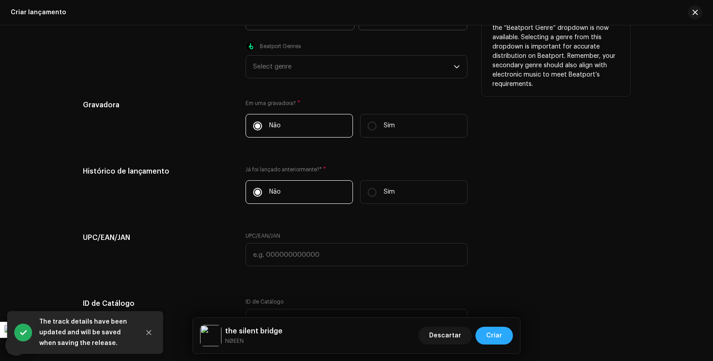
click at [499, 338] on span "Criar" at bounding box center [494, 336] width 16 height 18
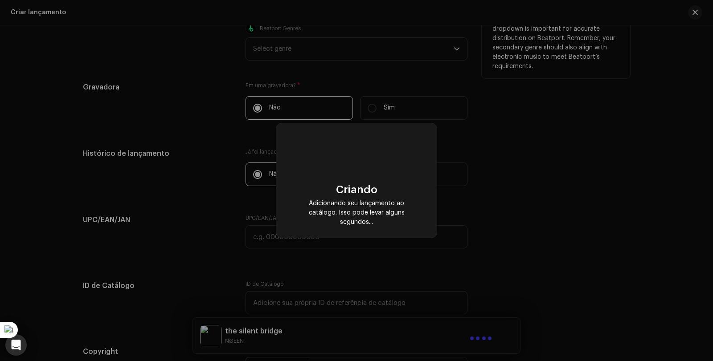
scroll to position [1369, 0]
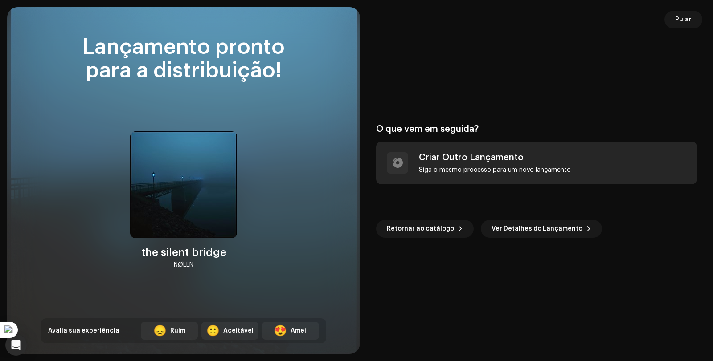
click at [462, 157] on div "Criar Outro Lançamento" at bounding box center [495, 157] width 152 height 11
radio input "false"
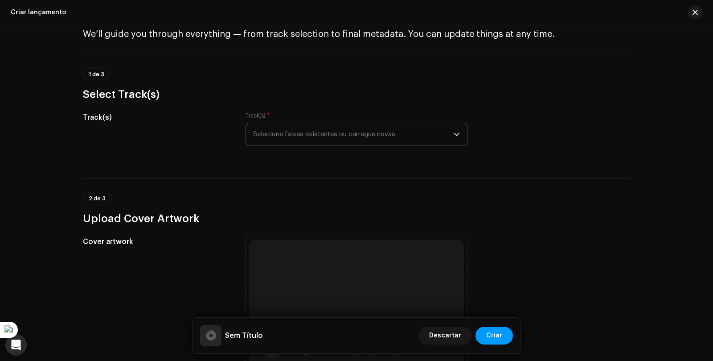
scroll to position [0, 0]
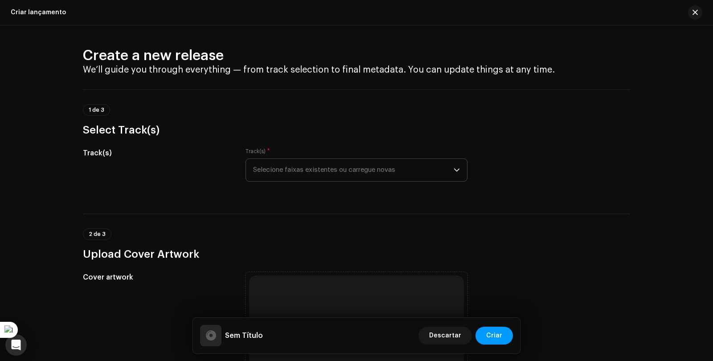
click at [458, 171] on p-select "Selecione faixas existentes ou carregue novas" at bounding box center [356, 170] width 222 height 23
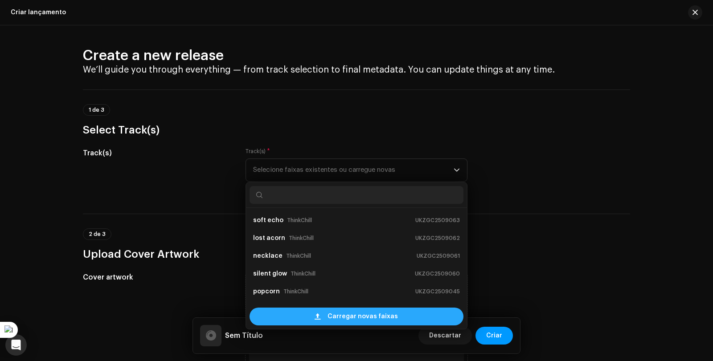
scroll to position [14, 0]
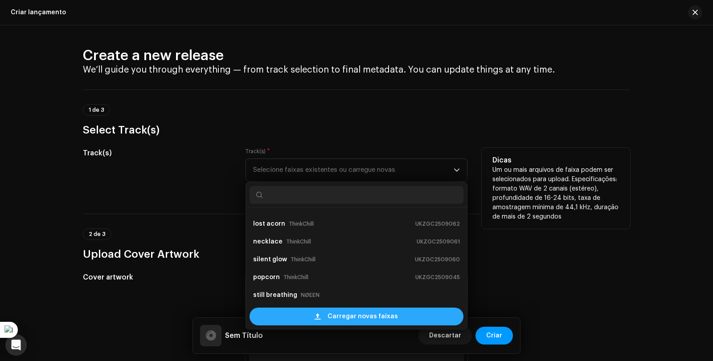
click at [324, 315] on div "Carregar novas faixas" at bounding box center [356, 317] width 214 height 18
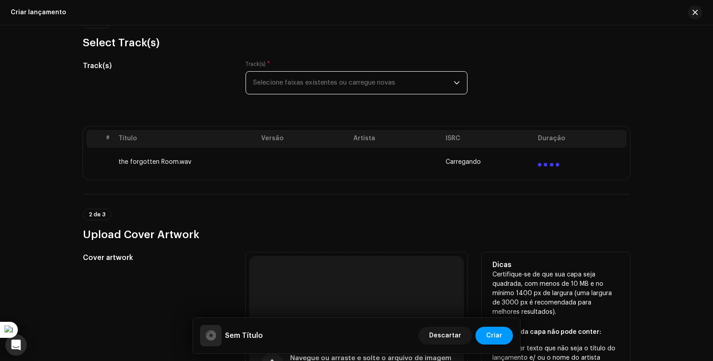
scroll to position [178, 0]
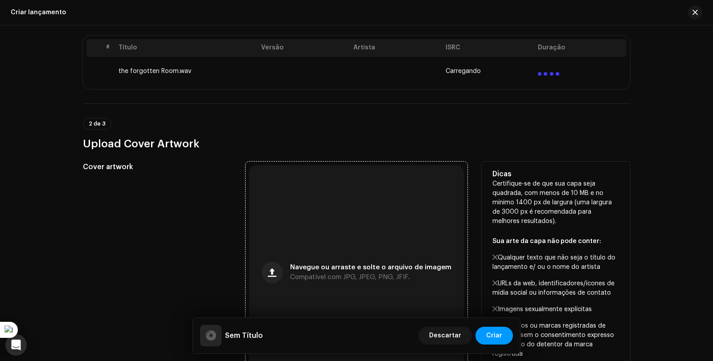
click at [313, 268] on span "Navegue ou arraste e solte o arquivo de imagem" at bounding box center [370, 268] width 161 height 6
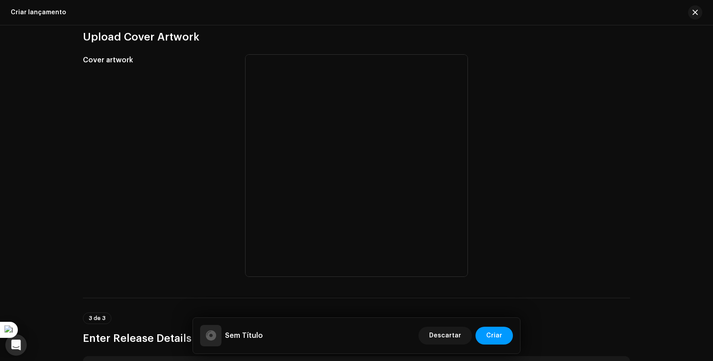
scroll to position [312, 0]
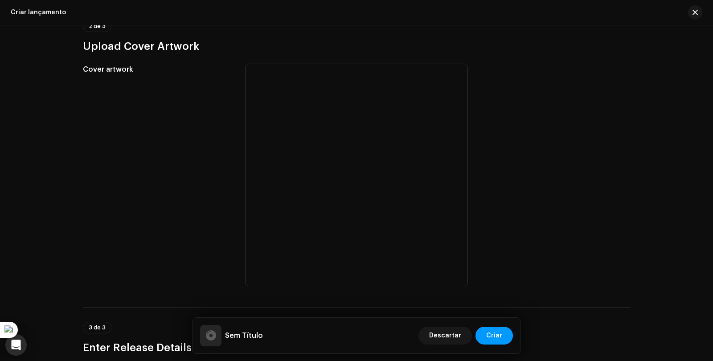
click at [652, 151] on div "Create a new release We’ll guide you through everything — from track selection …" at bounding box center [356, 193] width 713 height 336
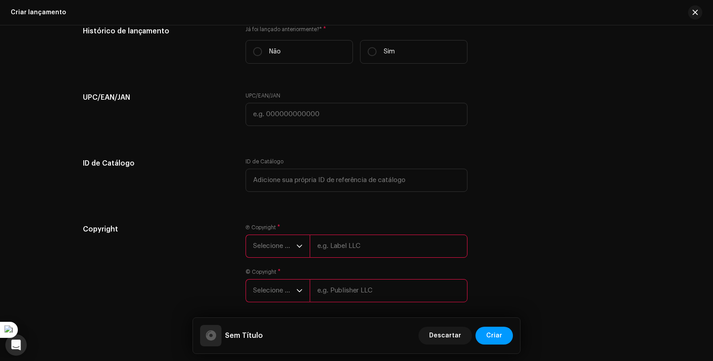
scroll to position [1500, 0]
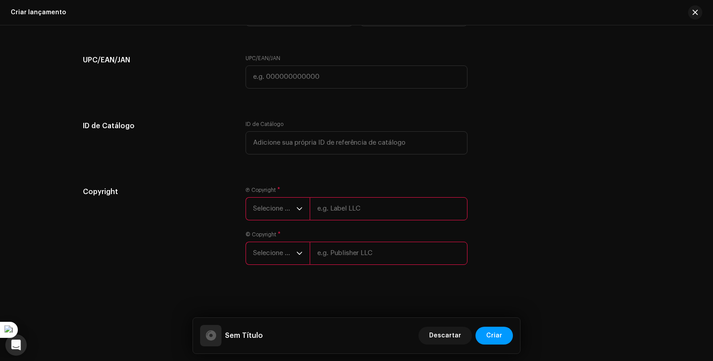
click at [299, 206] on icon "dropdown trigger" at bounding box center [299, 209] width 6 height 6
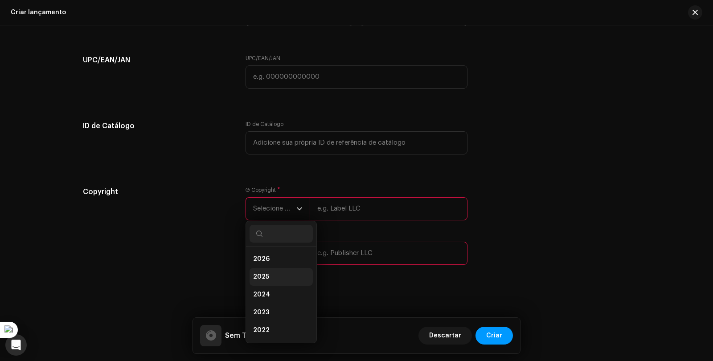
click at [287, 272] on li "2025" at bounding box center [280, 277] width 63 height 18
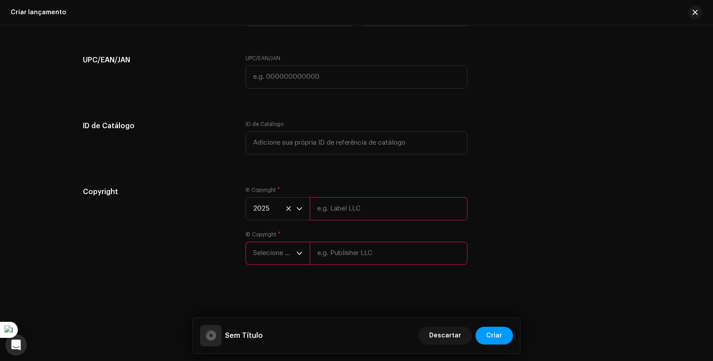
click at [300, 253] on p-select "Selecione o ano" at bounding box center [277, 253] width 64 height 23
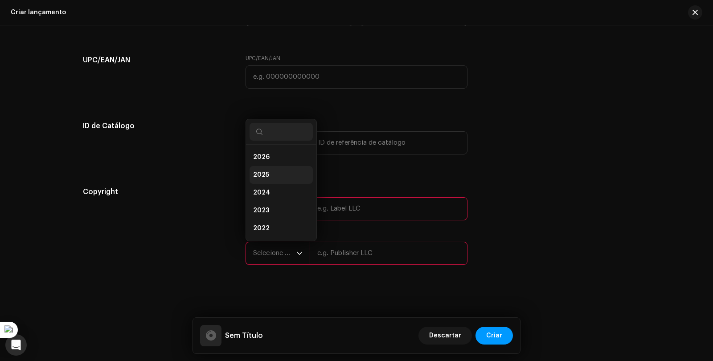
click at [295, 179] on li "2025" at bounding box center [280, 175] width 63 height 18
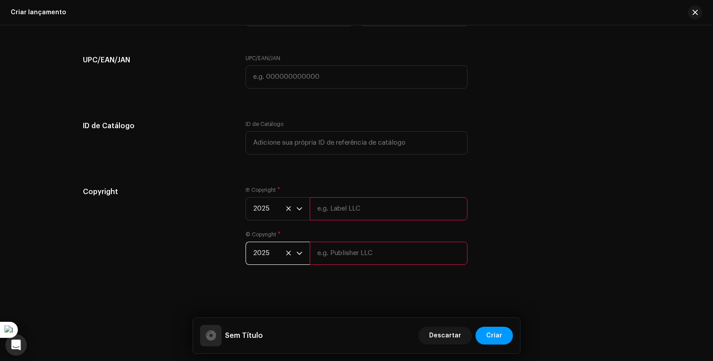
click at [340, 208] on input "text" at bounding box center [389, 208] width 158 height 23
type input "NØEEN"
click at [351, 248] on input "text" at bounding box center [389, 253] width 158 height 23
type input "NØEEN"
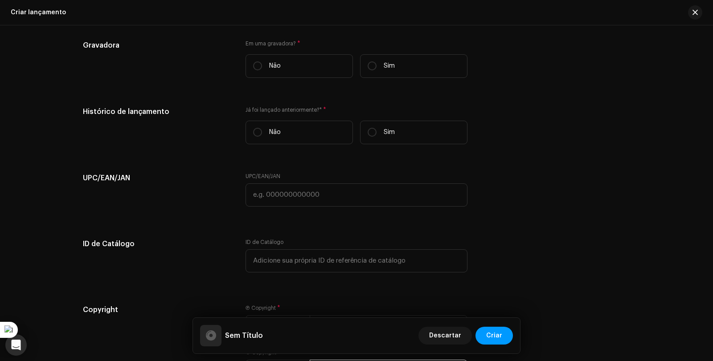
scroll to position [1366, 0]
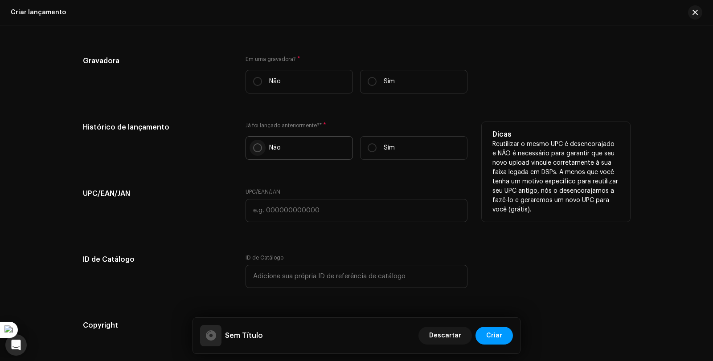
click at [257, 149] on input "Não" at bounding box center [257, 147] width 9 height 9
radio input "true"
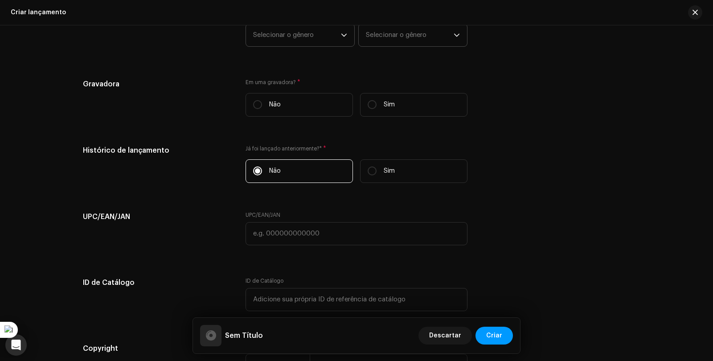
scroll to position [1322, 0]
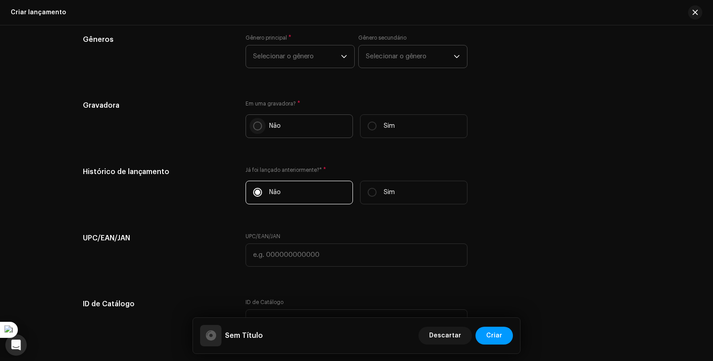
click at [255, 124] on input "Não" at bounding box center [257, 126] width 9 height 9
radio input "true"
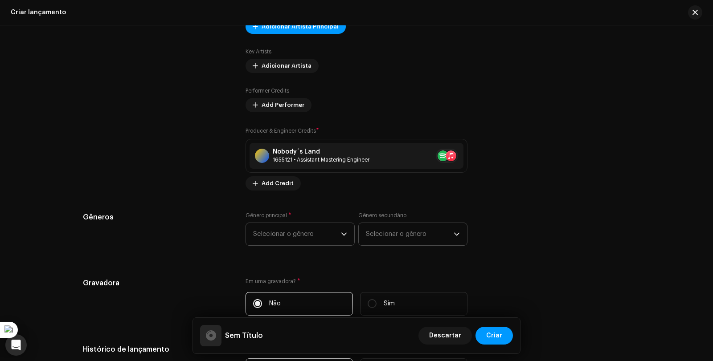
scroll to position [1144, 0]
click at [346, 234] on p-select "Selecionar o gênero" at bounding box center [299, 234] width 109 height 23
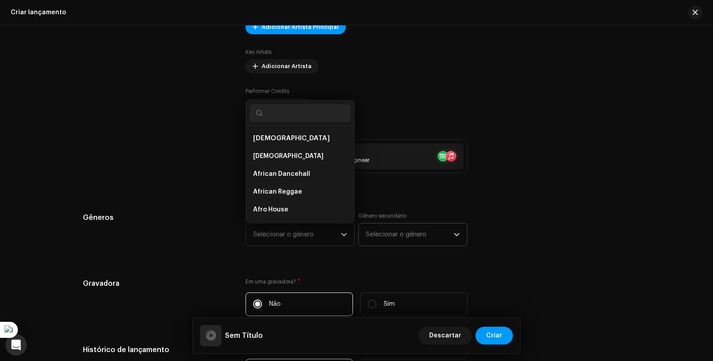
click at [281, 113] on input "text" at bounding box center [299, 113] width 101 height 18
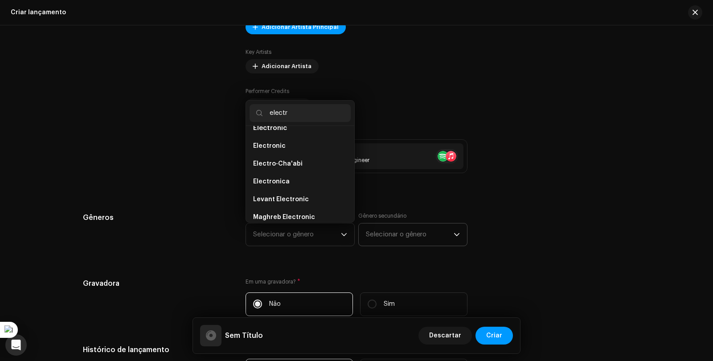
scroll to position [126, 0]
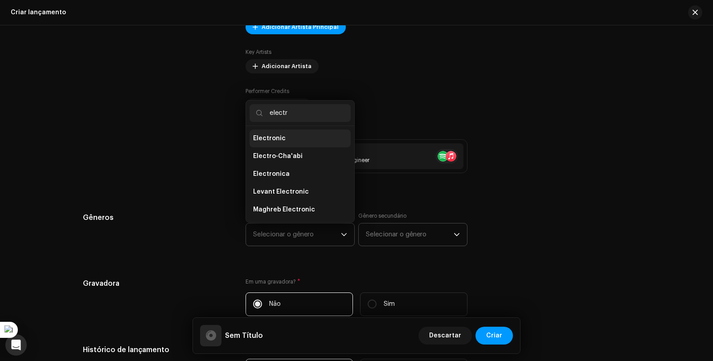
type input "electr"
click at [286, 143] on li "Electronic" at bounding box center [299, 139] width 101 height 18
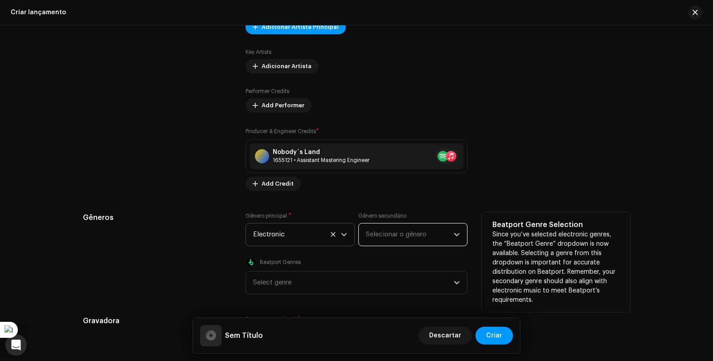
click at [386, 231] on span "Selecionar o gênero" at bounding box center [410, 235] width 88 height 22
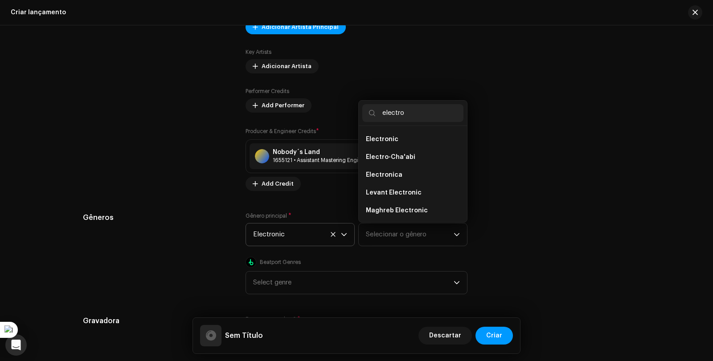
scroll to position [90, 0]
type input "electro"
click at [409, 171] on li "Electronica" at bounding box center [412, 174] width 101 height 18
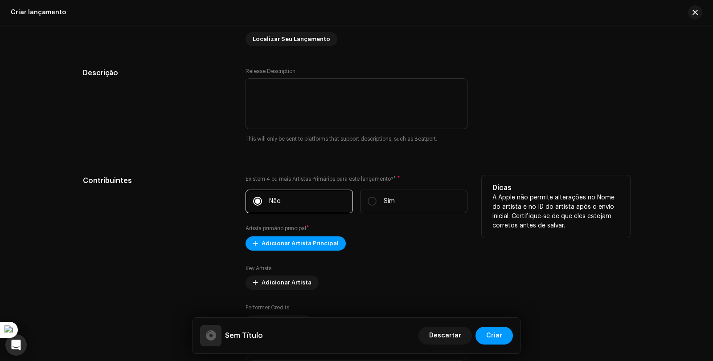
scroll to position [921, 0]
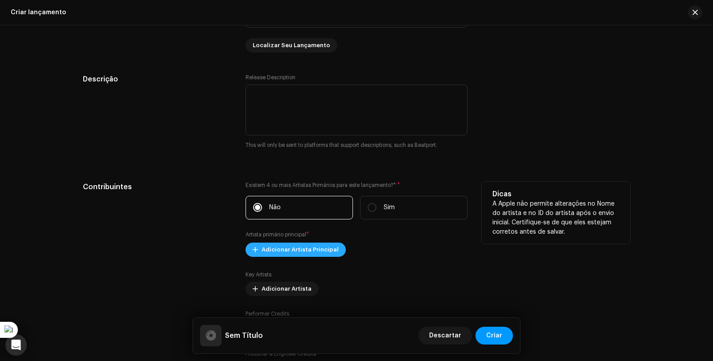
click at [324, 253] on span "Adicionar Artista Principal" at bounding box center [299, 250] width 77 height 18
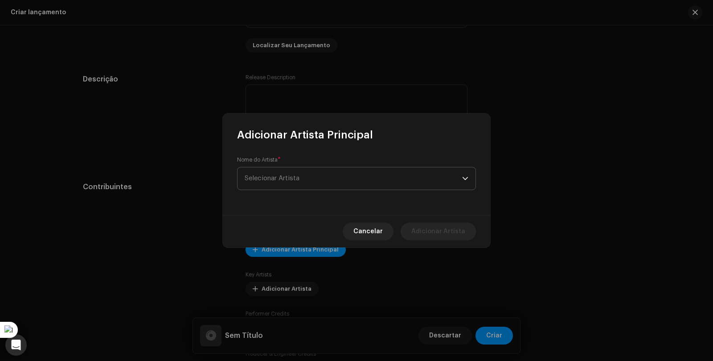
click at [330, 171] on span "Selecionar Artista" at bounding box center [352, 178] width 217 height 22
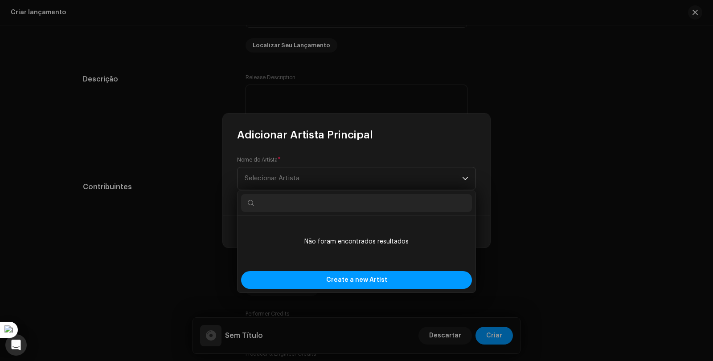
click at [341, 201] on input "text" at bounding box center [356, 203] width 231 height 18
type input "n"
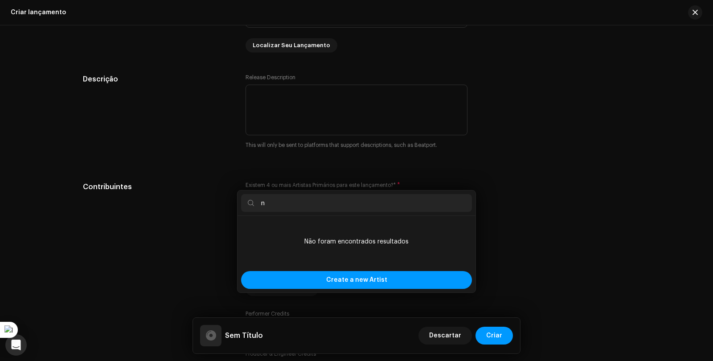
click at [522, 200] on div "Adicionar Artista Principal Nome do Artista * Selecionar Artista Cancelar Adici…" at bounding box center [356, 180] width 713 height 361
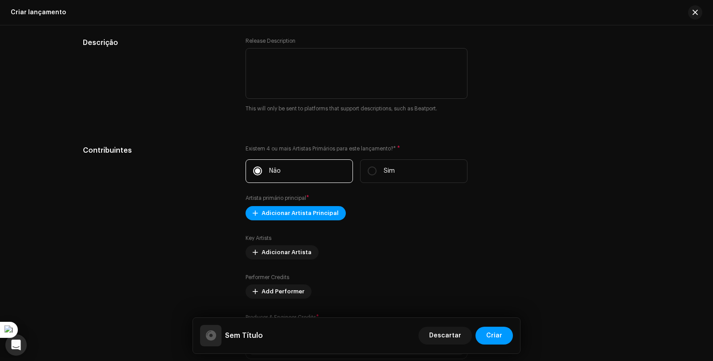
scroll to position [966, 0]
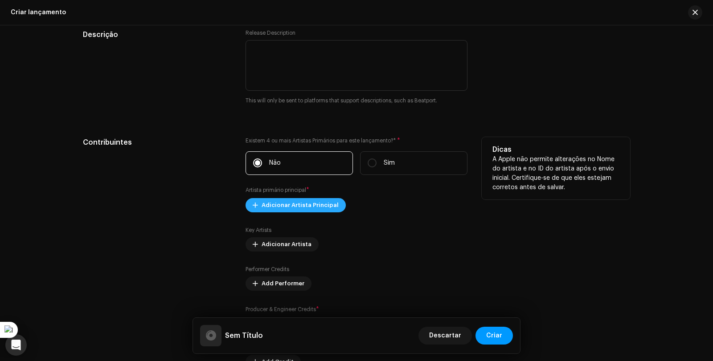
click at [283, 207] on span "Adicionar Artista Principal" at bounding box center [299, 205] width 77 height 18
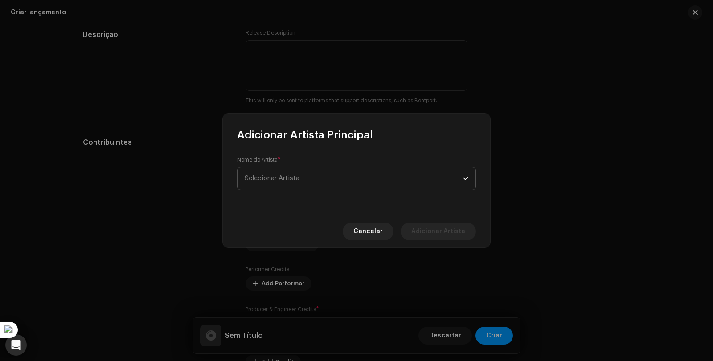
click at [293, 172] on span "Selecionar Artista" at bounding box center [352, 178] width 217 height 22
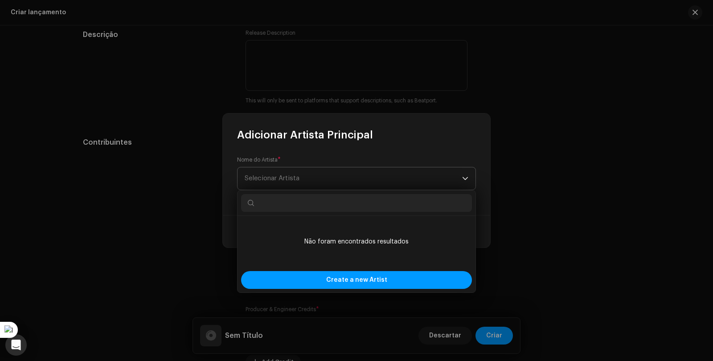
type input "n"
click at [295, 205] on input "n" at bounding box center [356, 203] width 231 height 18
click at [273, 208] on input "n" at bounding box center [356, 203] width 231 height 18
type input "n"
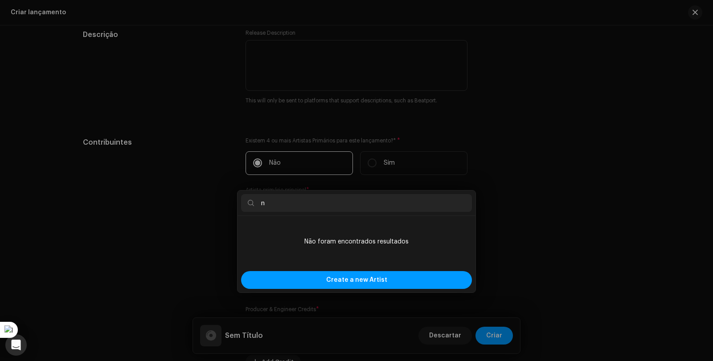
click at [575, 252] on div "Adicionar Artista Principal Nome do Artista * Selecionar Artista Cancelar Adici…" at bounding box center [356, 180] width 713 height 361
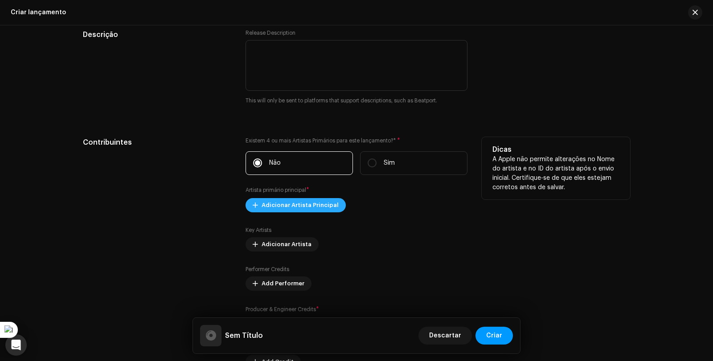
click at [296, 209] on span "Adicionar Artista Principal" at bounding box center [299, 205] width 77 height 18
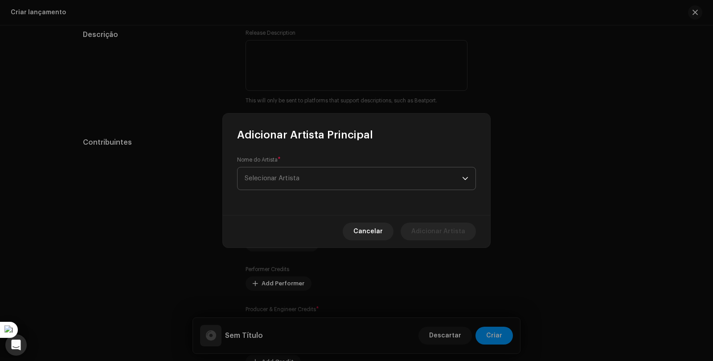
click at [286, 178] on span "Selecionar Artista" at bounding box center [271, 178] width 55 height 7
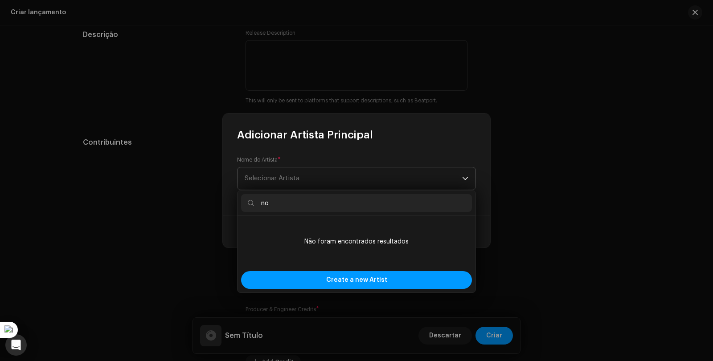
type input "n"
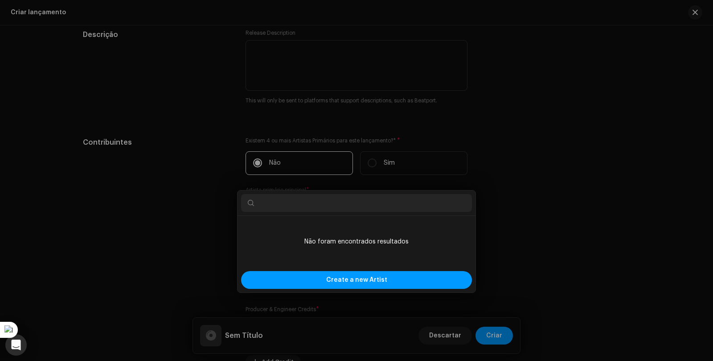
click at [572, 208] on div "Adicionar Artista Principal Nome do Artista * Selecionar Artista Cancelar Adici…" at bounding box center [356, 180] width 713 height 361
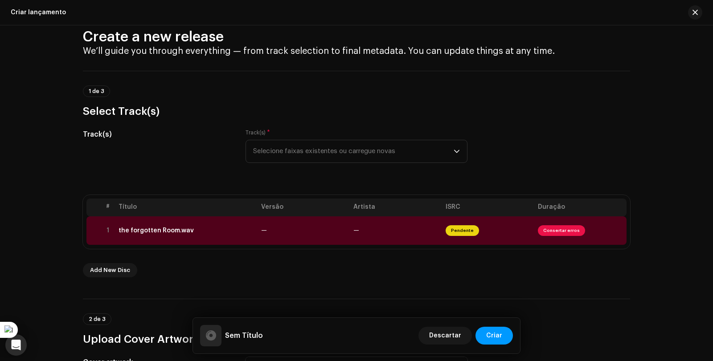
scroll to position [0, 0]
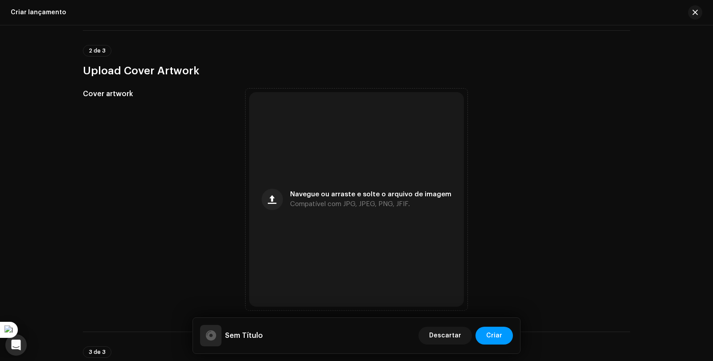
scroll to position [178, 0]
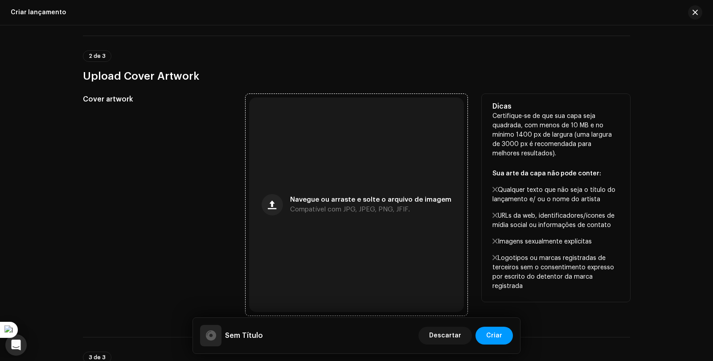
click at [381, 211] on span "Compatível com JPG, JPEG, PNG, JFIF." at bounding box center [350, 210] width 120 height 6
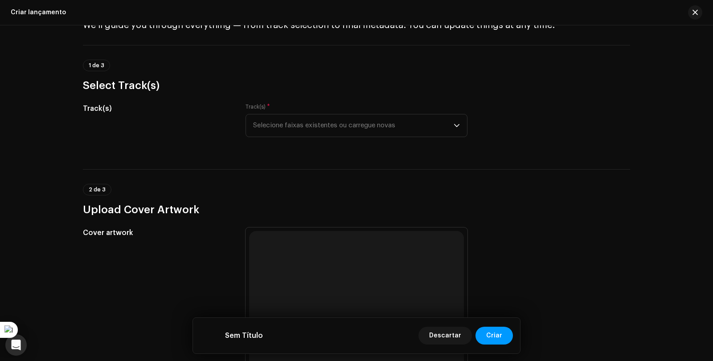
scroll to position [0, 0]
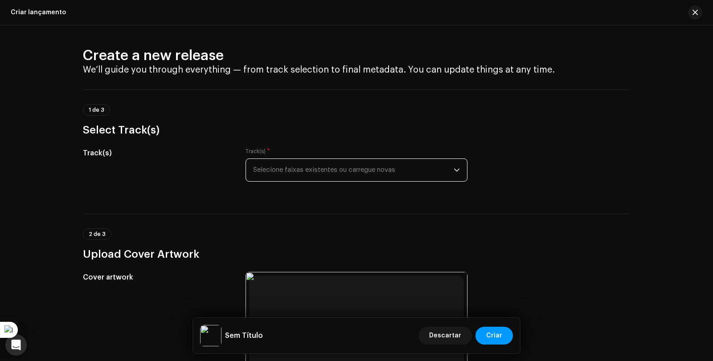
click at [425, 165] on span "Selecione faixas existentes ou carregue novas" at bounding box center [353, 170] width 200 height 22
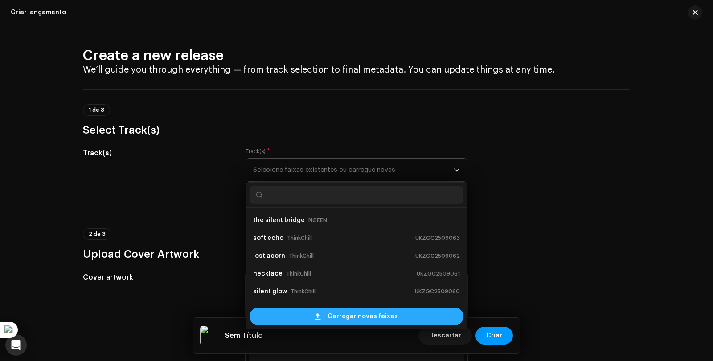
scroll to position [14, 0]
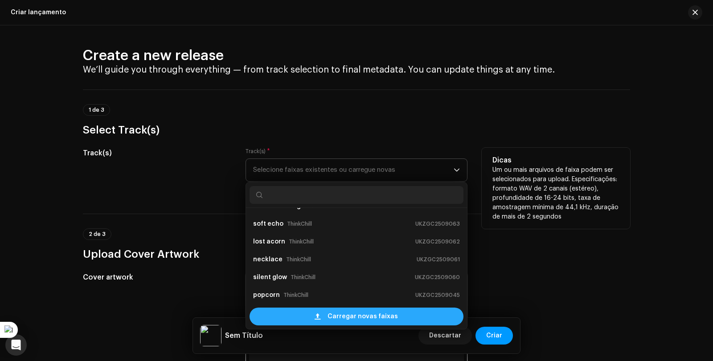
click at [387, 317] on span "Carregar novas faixas" at bounding box center [362, 317] width 70 height 18
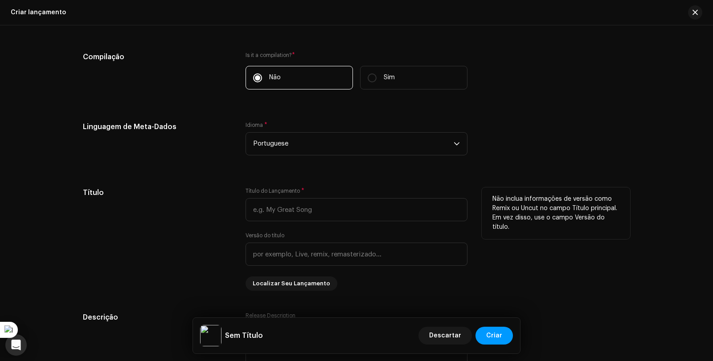
scroll to position [668, 0]
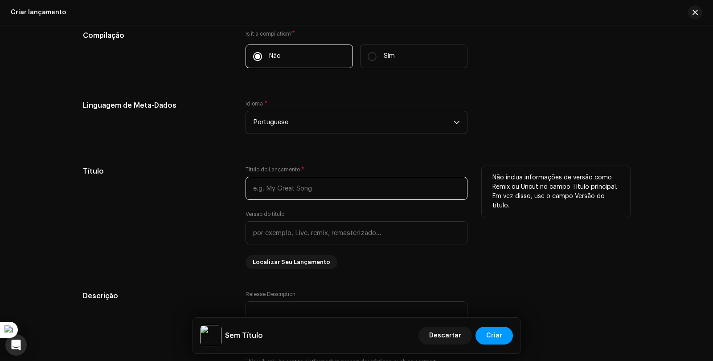
click at [277, 191] on input "text" at bounding box center [356, 188] width 222 height 23
paste input "the forgotten Room"
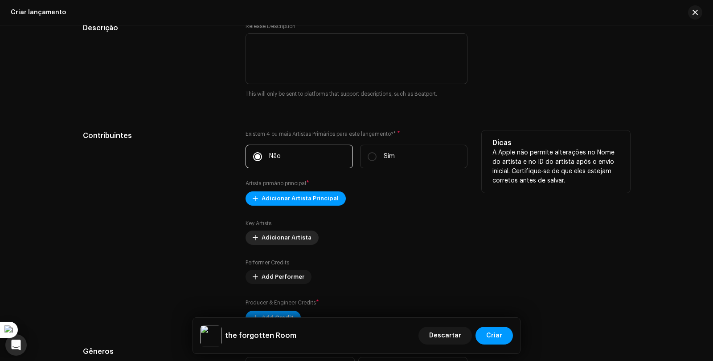
scroll to position [980, 0]
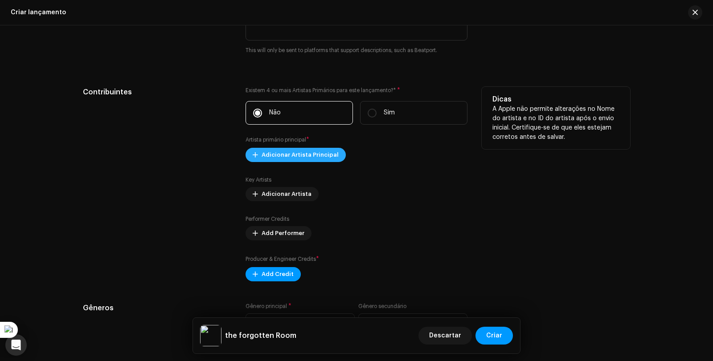
type input "the forgotten Room"
click at [275, 148] on span "Adicionar Artista Principal" at bounding box center [299, 155] width 77 height 18
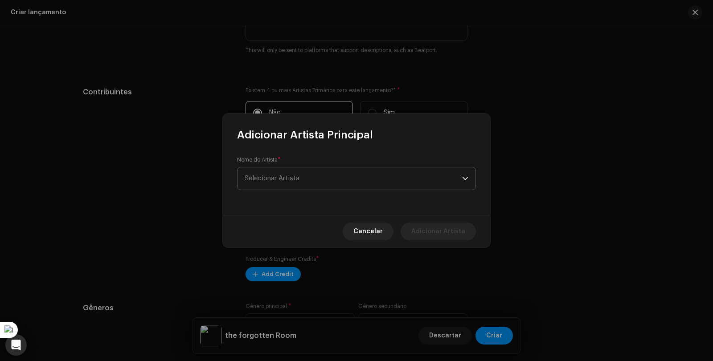
scroll to position [1016, 0]
click at [284, 182] on span "Selecionar Artista" at bounding box center [352, 178] width 217 height 22
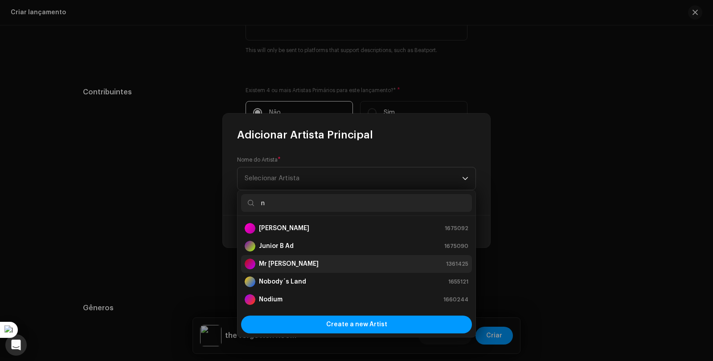
scroll to position [134, 0]
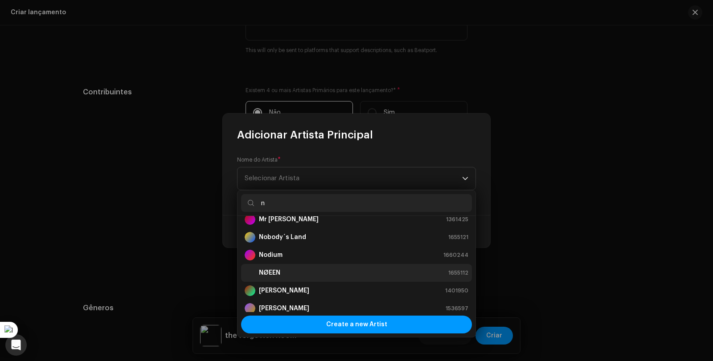
type input "n"
click at [331, 268] on div "NØEEN 1655112" at bounding box center [356, 273] width 224 height 11
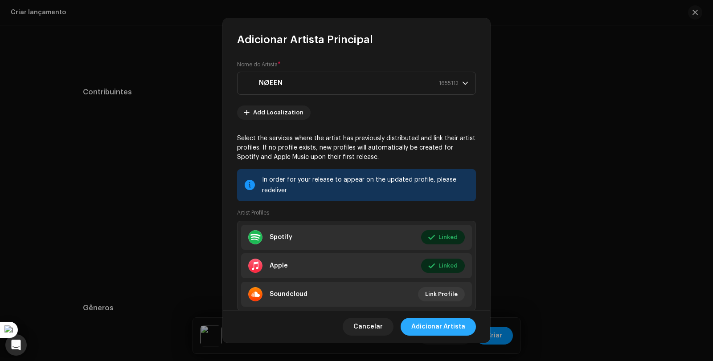
click at [434, 331] on span "Adicionar Artista" at bounding box center [438, 327] width 54 height 18
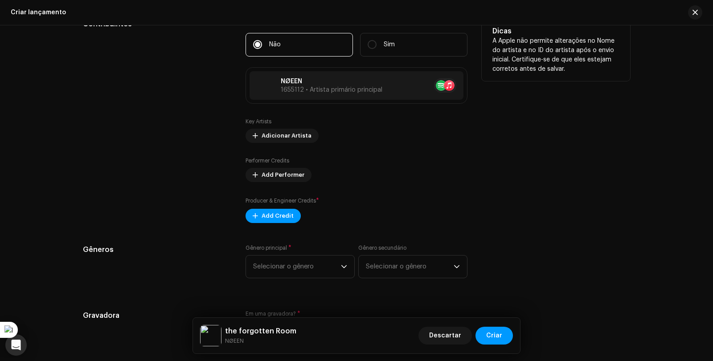
scroll to position [1105, 0]
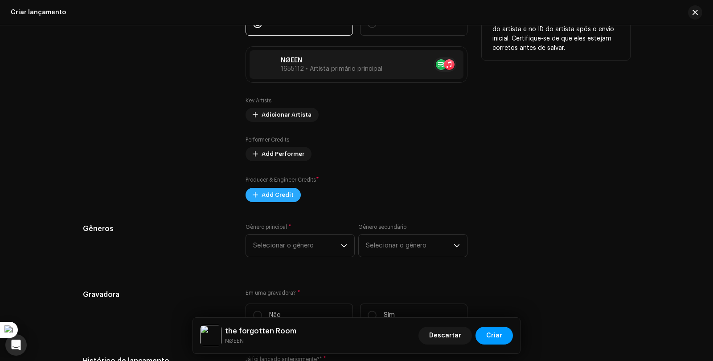
click at [268, 197] on span "Add Credit" at bounding box center [277, 195] width 32 height 18
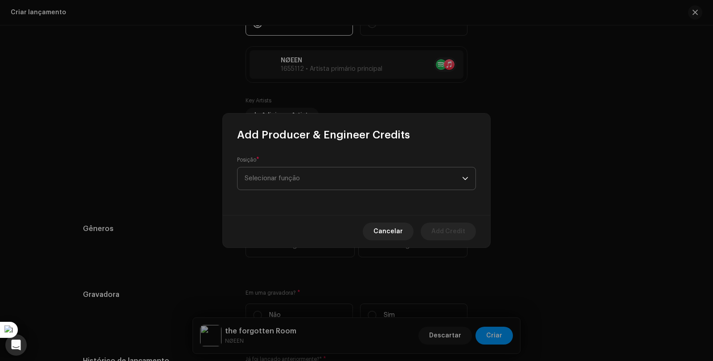
click at [321, 186] on span "Selecionar função" at bounding box center [352, 178] width 217 height 22
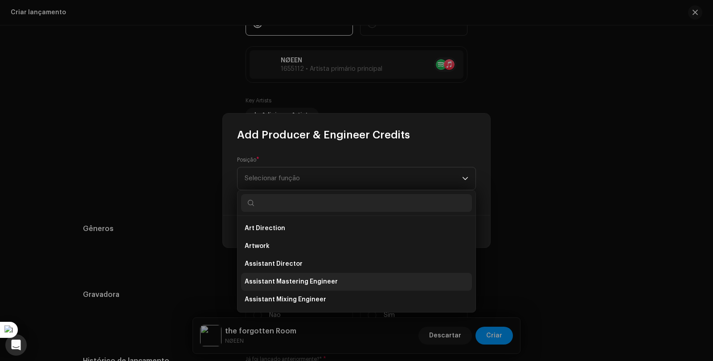
click at [327, 283] on span "Assistant Mastering Engineer" at bounding box center [290, 281] width 93 height 9
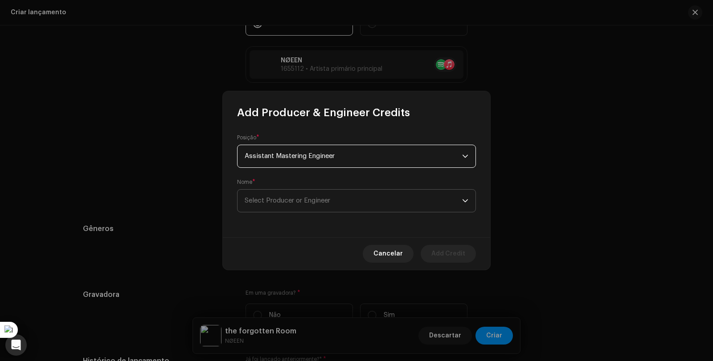
click at [310, 202] on span "Select Producer or Engineer" at bounding box center [287, 200] width 86 height 7
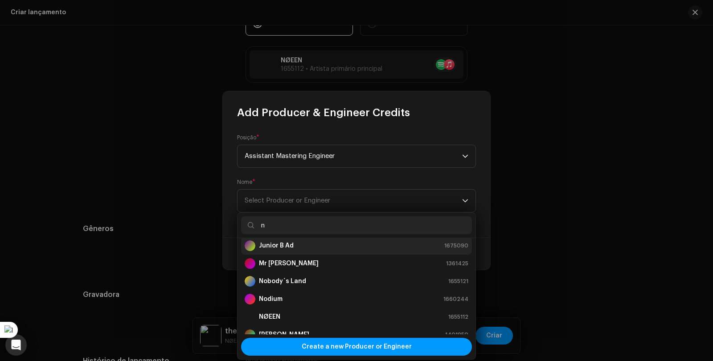
scroll to position [134, 0]
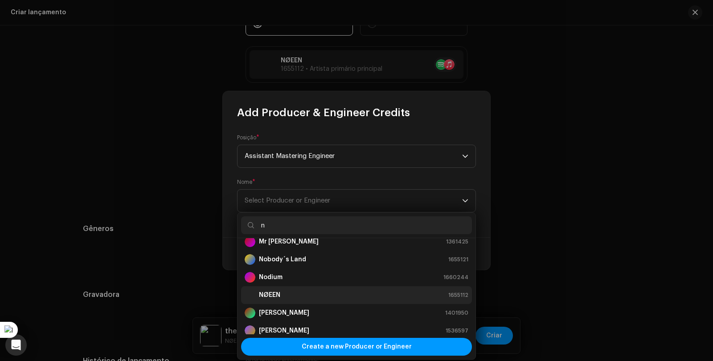
type input "n"
click at [307, 295] on div "NØEEN 1655112" at bounding box center [356, 295] width 224 height 11
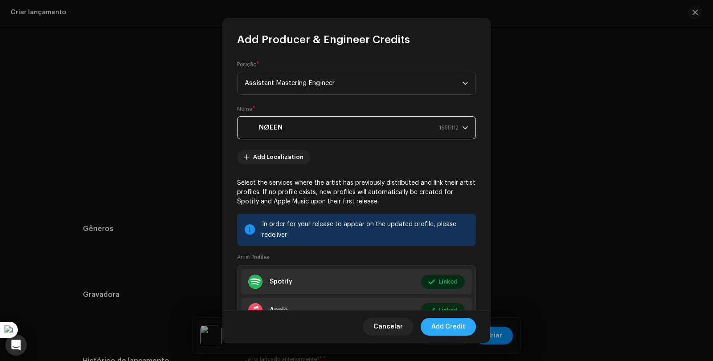
click at [456, 326] on span "Add Credit" at bounding box center [448, 327] width 34 height 18
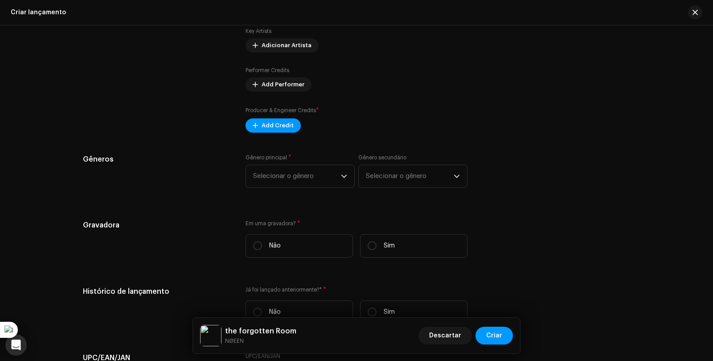
scroll to position [1194, 0]
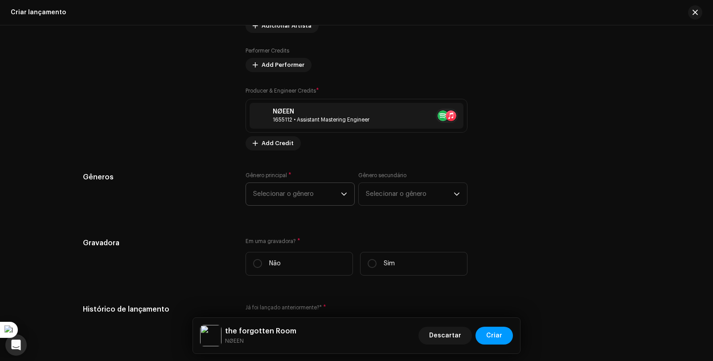
click at [323, 200] on span "Selecionar o gênero" at bounding box center [297, 194] width 88 height 22
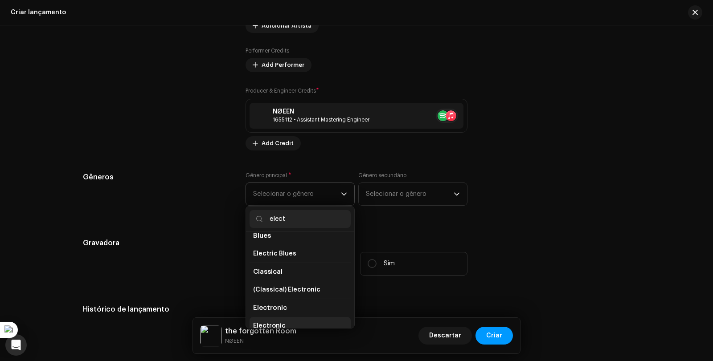
scroll to position [51, 0]
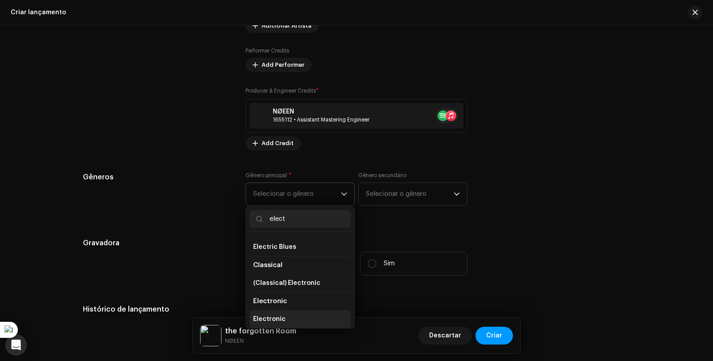
type input "elect"
click at [278, 320] on span "Electronic" at bounding box center [269, 319] width 33 height 9
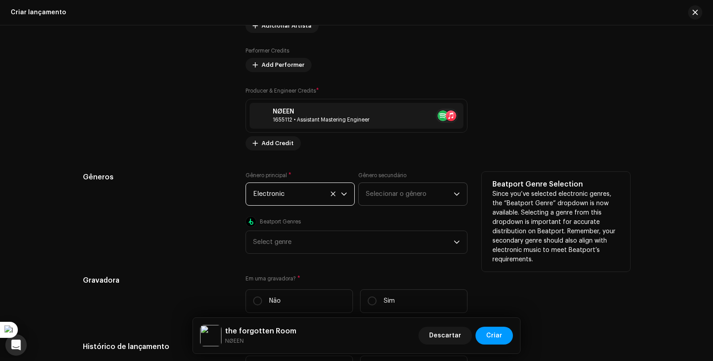
click at [384, 194] on span "Selecionar o gênero" at bounding box center [410, 194] width 88 height 22
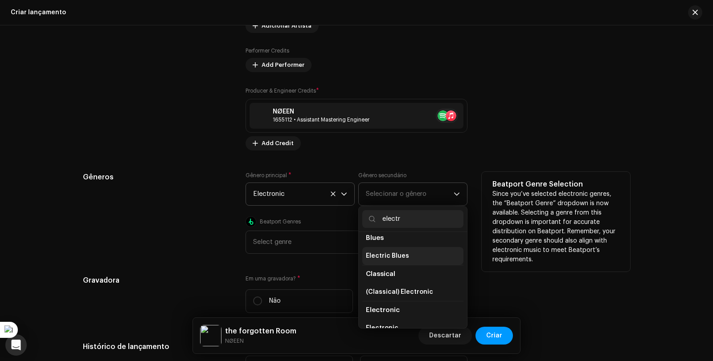
scroll to position [89, 0]
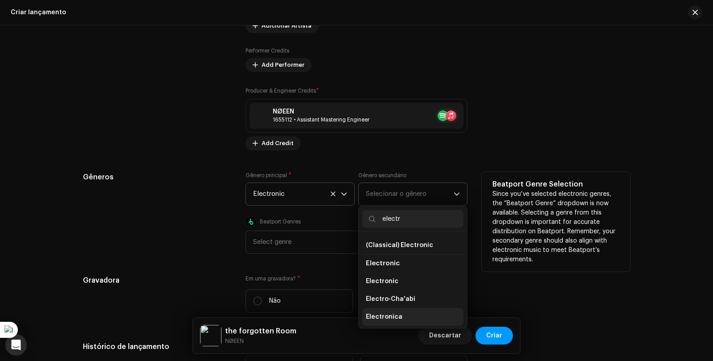
type input "electr"
click at [427, 314] on li "Electronica" at bounding box center [412, 317] width 101 height 18
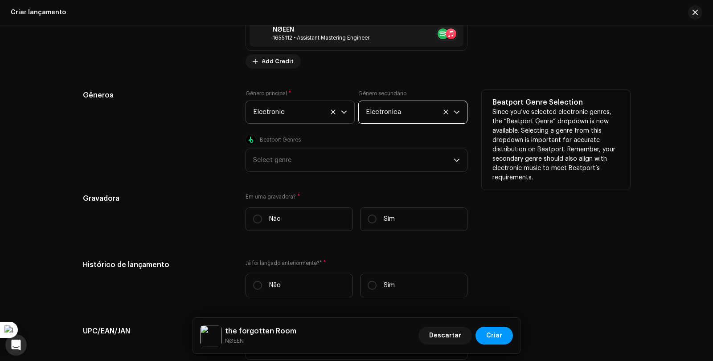
scroll to position [1283, 0]
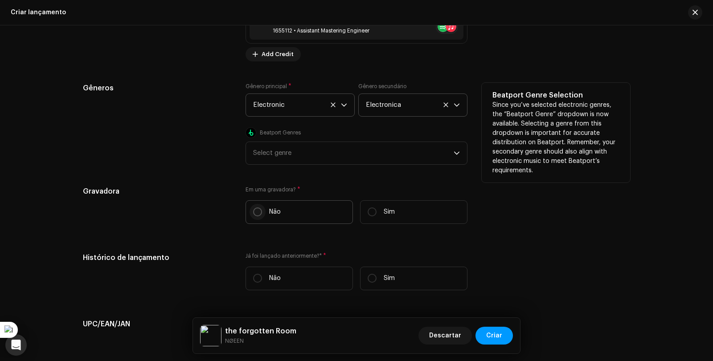
click at [256, 212] on input "Não" at bounding box center [257, 212] width 9 height 9
radio input "true"
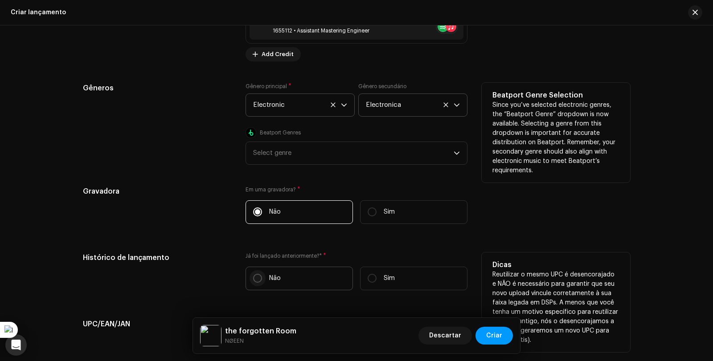
click at [257, 281] on input "Não" at bounding box center [257, 278] width 9 height 9
radio input "true"
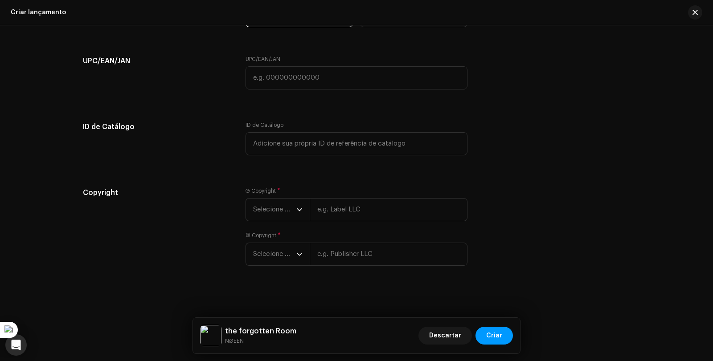
scroll to position [1547, 0]
click at [293, 207] on span "Selecione o ano" at bounding box center [274, 209] width 43 height 22
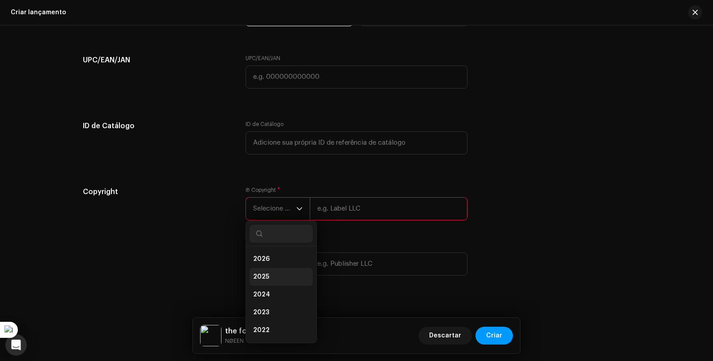
click at [294, 274] on li "2025" at bounding box center [280, 277] width 63 height 18
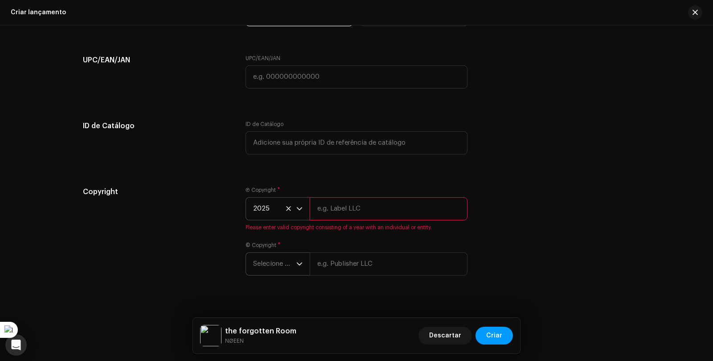
click at [297, 266] on icon "dropdown trigger" at bounding box center [299, 264] width 6 height 6
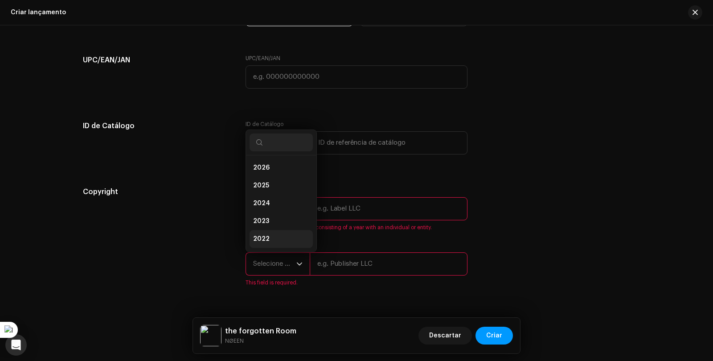
scroll to position [14, 0]
click at [267, 174] on li "2025" at bounding box center [280, 172] width 63 height 18
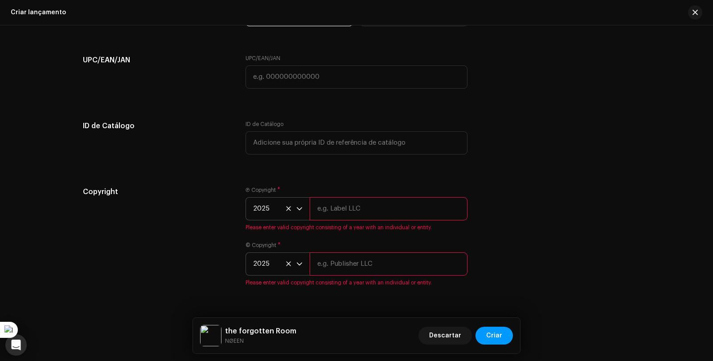
click at [332, 209] on input "text" at bounding box center [389, 208] width 158 height 23
type input "NØEEN"
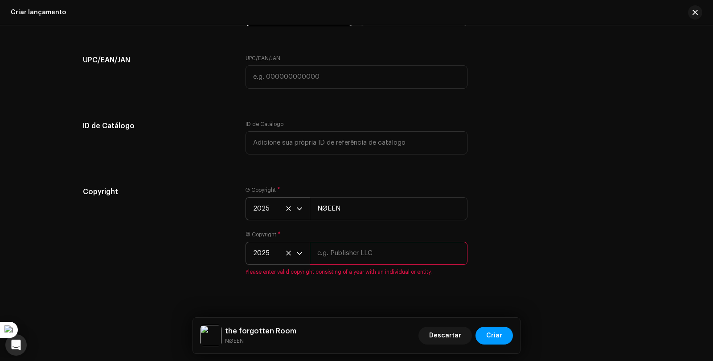
click at [352, 254] on input "text" at bounding box center [389, 253] width 158 height 23
type input "NØEEN"
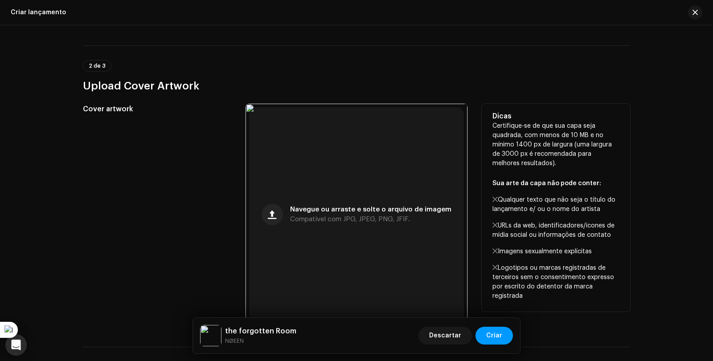
scroll to position [77, 0]
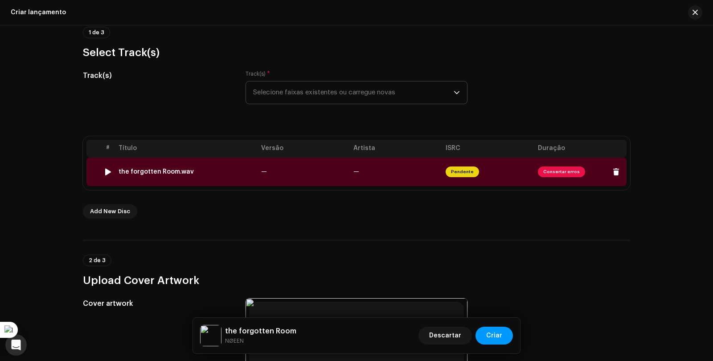
click at [554, 173] on span "Consertar erros" at bounding box center [561, 172] width 47 height 11
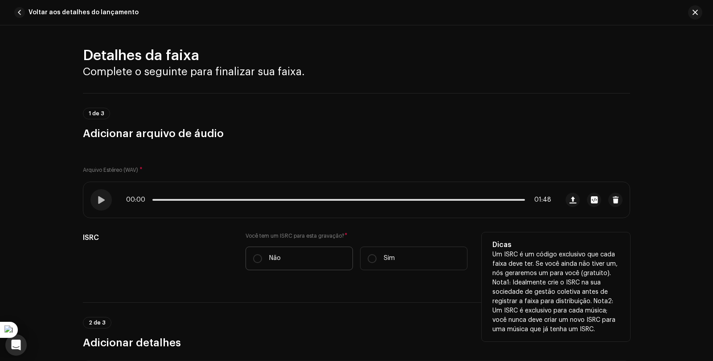
click at [265, 259] on label "Não" at bounding box center [298, 259] width 107 height 24
click at [262, 259] on input "Não" at bounding box center [257, 258] width 9 height 9
radio input "true"
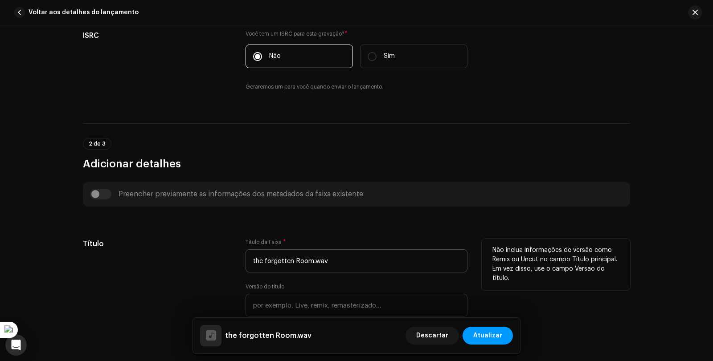
scroll to position [267, 0]
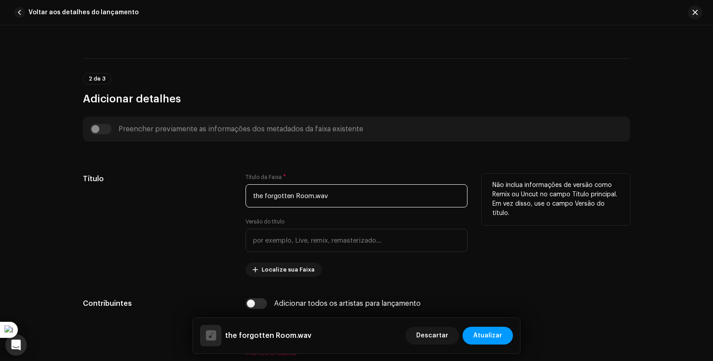
click at [356, 203] on input "the forgotten Room.wav" at bounding box center [356, 195] width 222 height 23
drag, startPoint x: 328, startPoint y: 200, endPoint x: 223, endPoint y: 200, distance: 105.6
click at [223, 200] on div "Título Título da Faixa * the forgotten Room Versão do título Localize sua Faixa…" at bounding box center [356, 225] width 547 height 103
click at [298, 197] on input "the forgotten Room" at bounding box center [356, 195] width 222 height 23
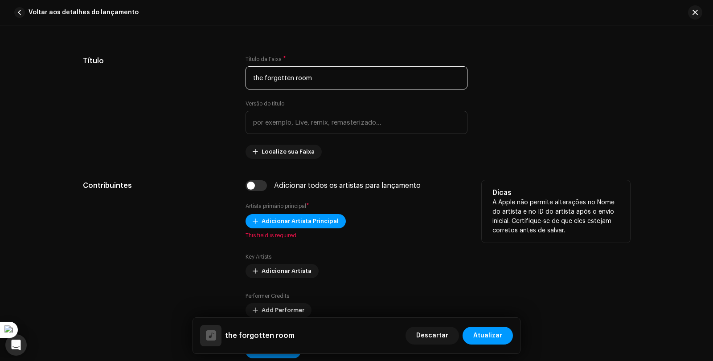
scroll to position [401, 0]
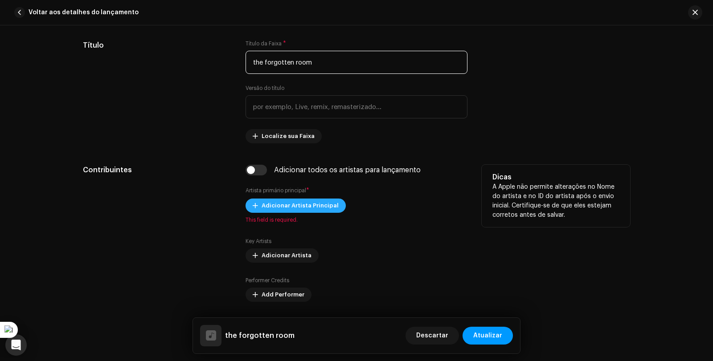
type input "the forgotten room"
click at [302, 210] on span "Adicionar Artista Principal" at bounding box center [299, 206] width 77 height 18
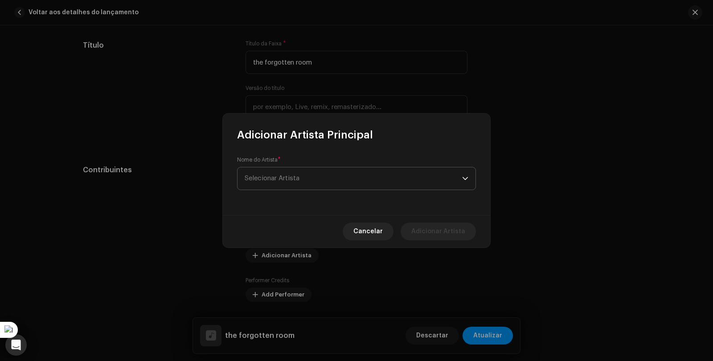
click at [302, 183] on span "Selecionar Artista" at bounding box center [352, 178] width 217 height 22
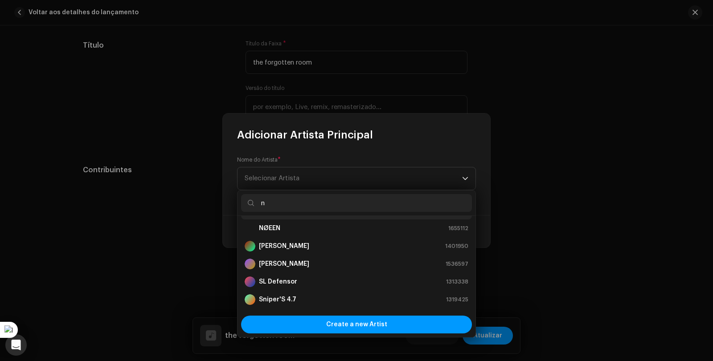
scroll to position [164, 0]
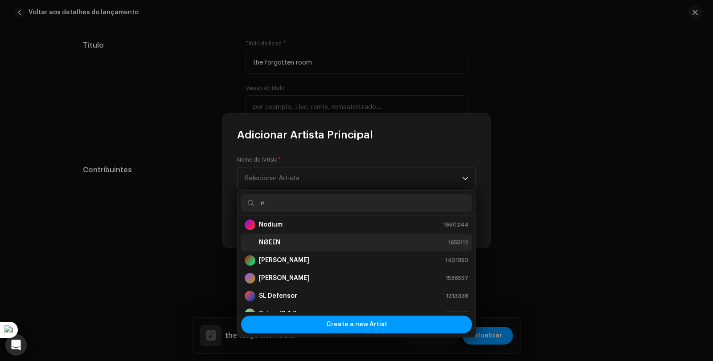
type input "n"
click at [288, 241] on div "NØEEN 1655112" at bounding box center [356, 242] width 224 height 11
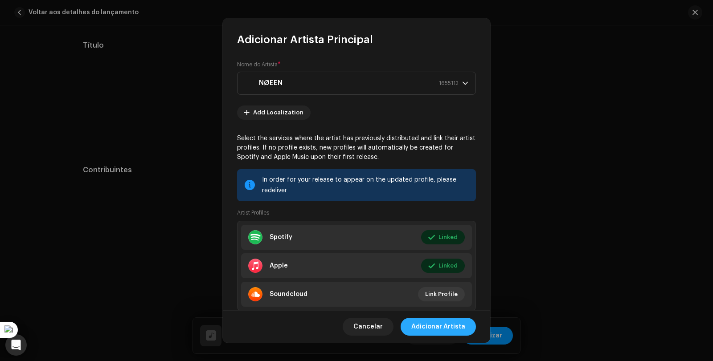
click at [444, 322] on span "Adicionar Artista" at bounding box center [438, 327] width 54 height 18
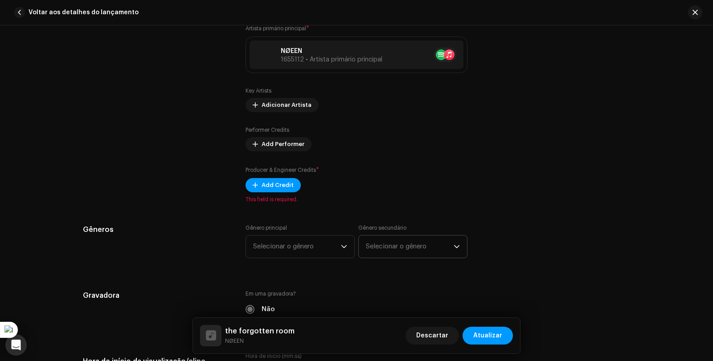
scroll to position [579, 0]
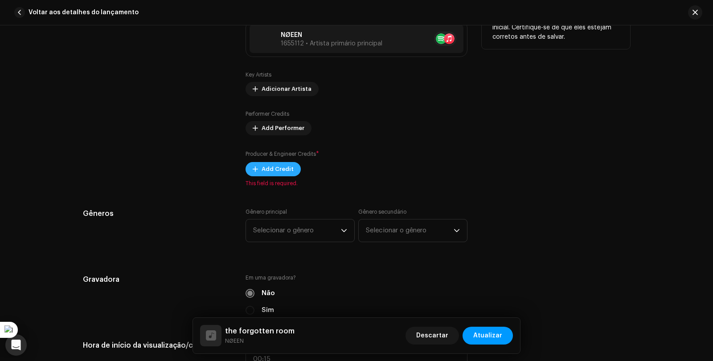
click at [291, 170] on button "Add Credit" at bounding box center [272, 169] width 55 height 14
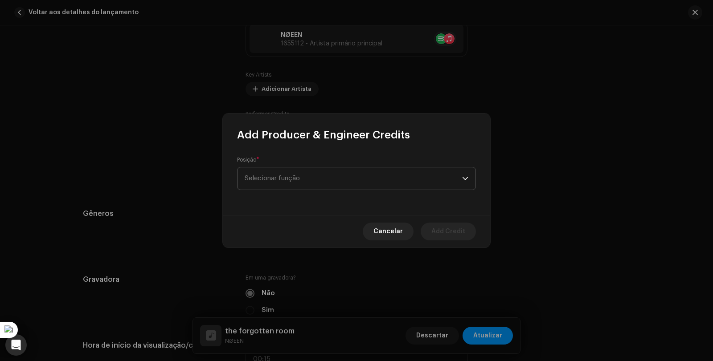
click at [329, 185] on span "Selecionar função" at bounding box center [352, 178] width 217 height 22
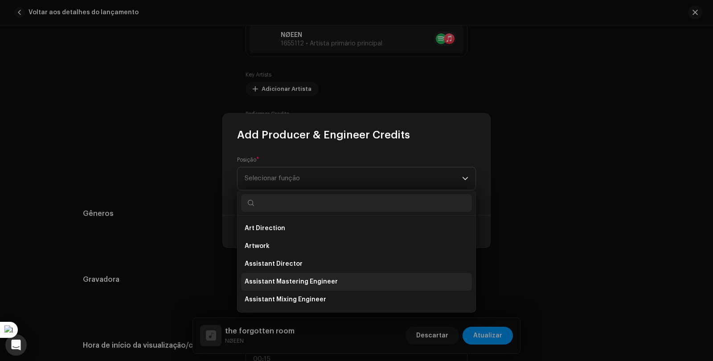
click at [319, 286] on li "Assistant Mastering Engineer" at bounding box center [356, 282] width 231 height 18
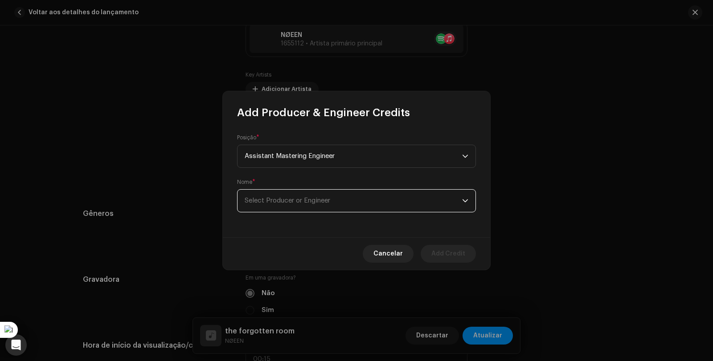
click at [309, 206] on span "Select Producer or Engineer" at bounding box center [352, 201] width 217 height 22
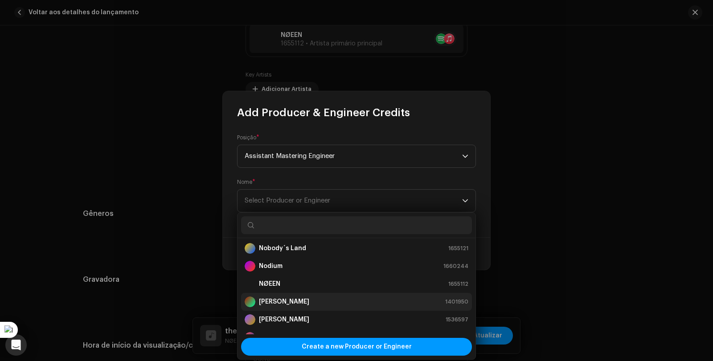
scroll to position [178, 0]
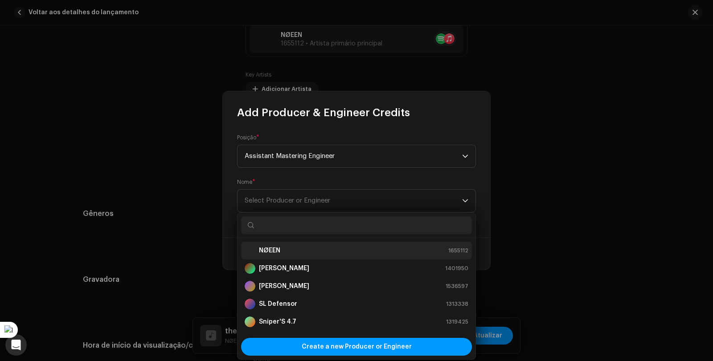
click at [284, 249] on div "NØEEN 1655112" at bounding box center [356, 250] width 224 height 11
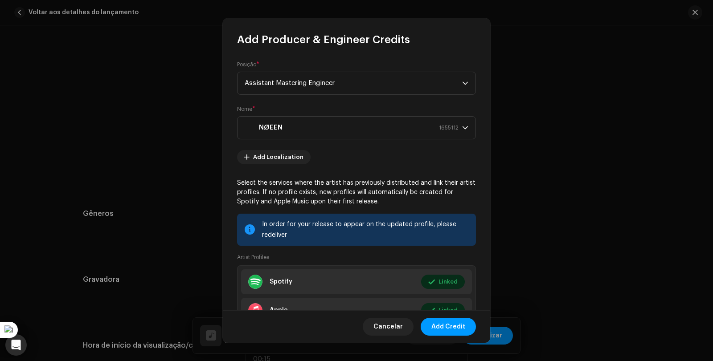
click at [455, 325] on span "Add Credit" at bounding box center [448, 327] width 34 height 18
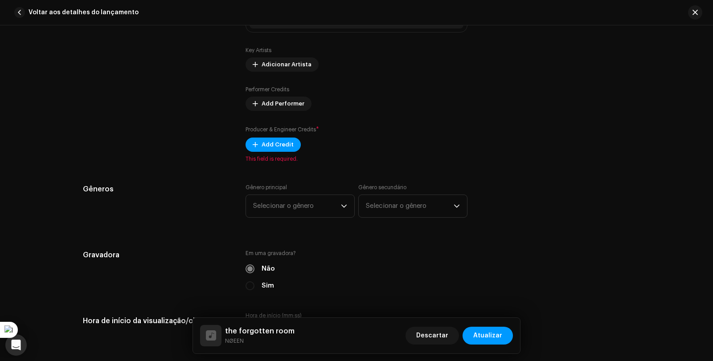
scroll to position [623, 0]
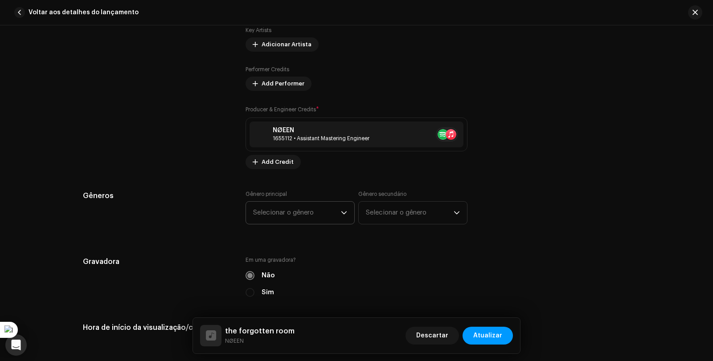
click at [330, 222] on span "Selecionar o gênero" at bounding box center [297, 213] width 88 height 22
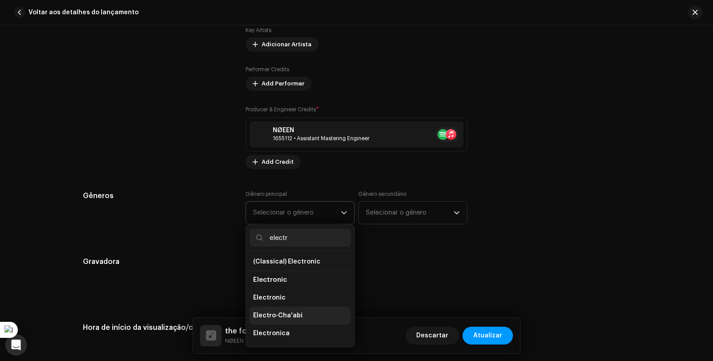
scroll to position [126, 0]
type input "electr"
click at [292, 267] on li "Electronic" at bounding box center [299, 263] width 101 height 18
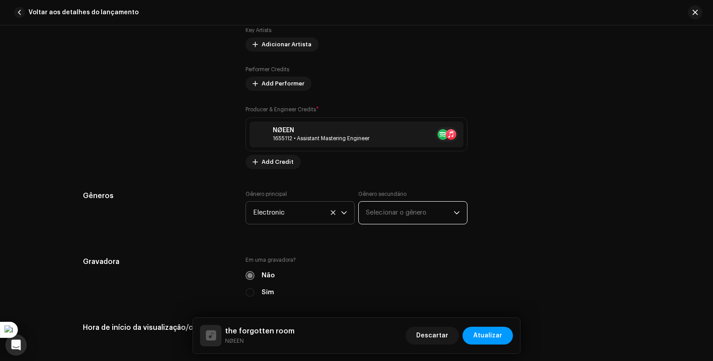
click at [431, 214] on span "Selecionar o gênero" at bounding box center [410, 213] width 88 height 22
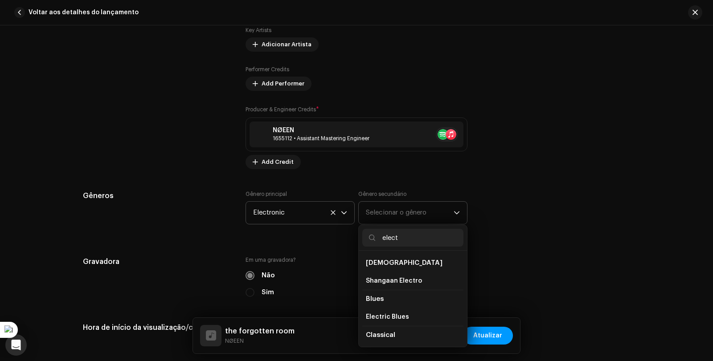
type input "electr"
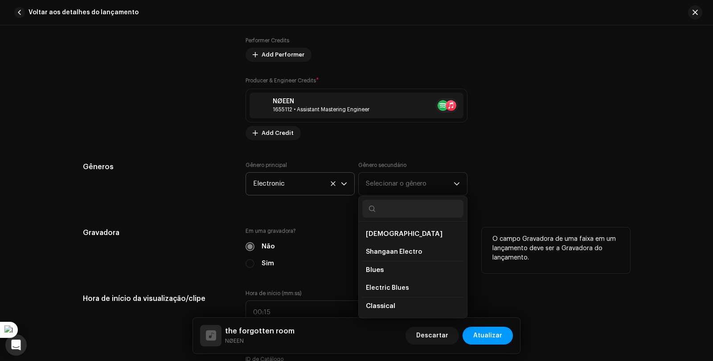
scroll to position [668, 0]
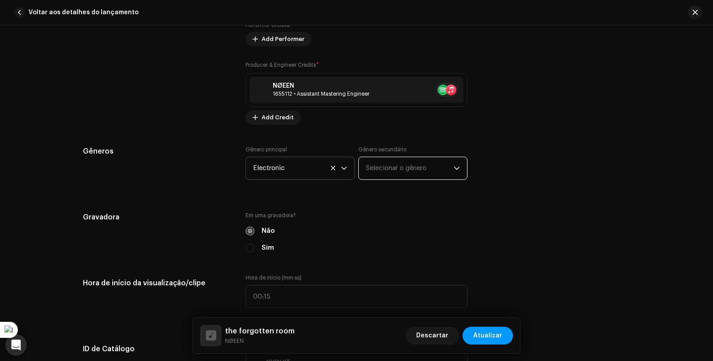
click at [398, 173] on span "Selecionar o gênero" at bounding box center [410, 168] width 88 height 22
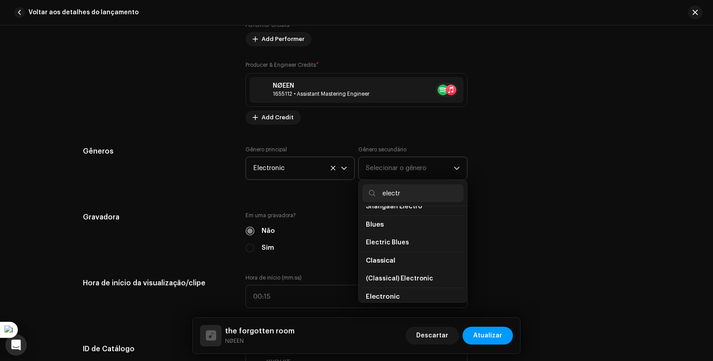
scroll to position [89, 0]
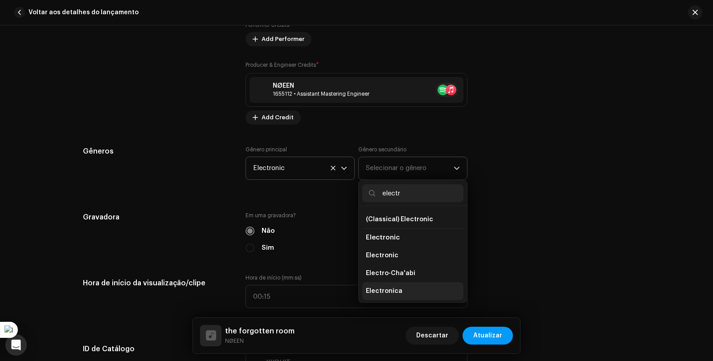
type input "electr"
click at [396, 288] on span "Electronica" at bounding box center [384, 291] width 37 height 9
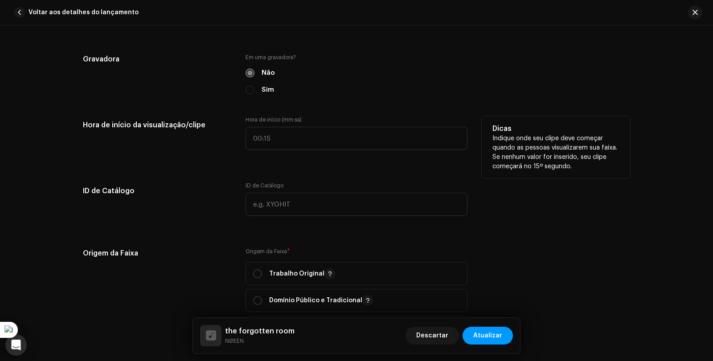
scroll to position [891, 0]
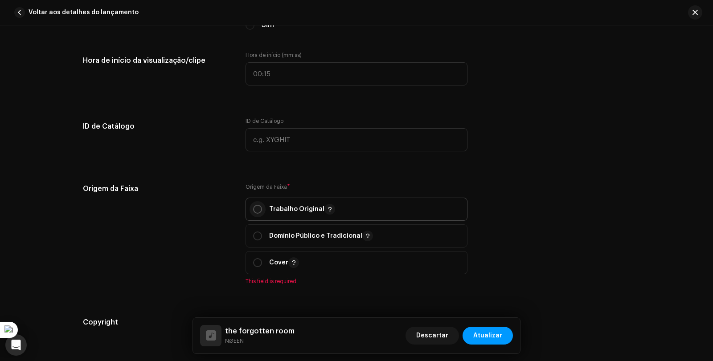
click at [256, 206] on input "radio" at bounding box center [257, 209] width 9 height 9
radio input "true"
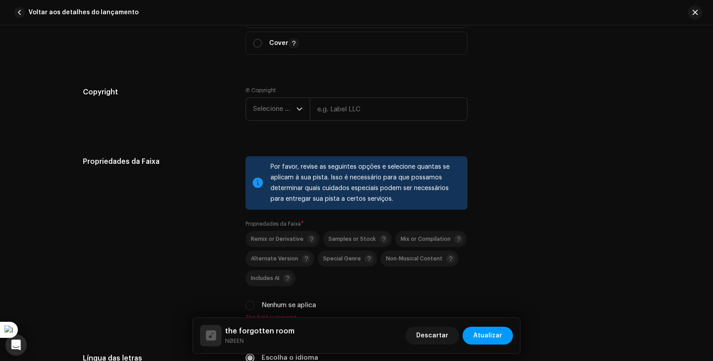
scroll to position [1113, 0]
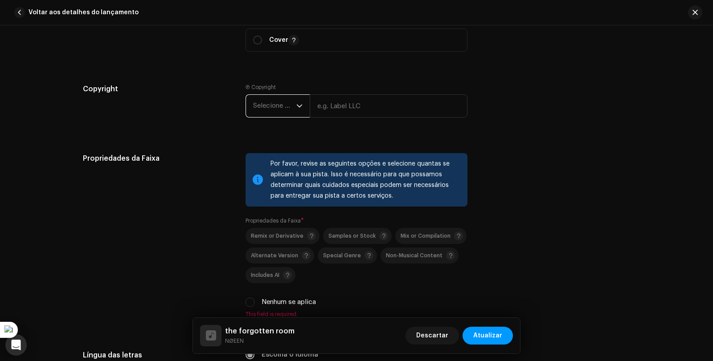
click at [286, 108] on span "Selecione o ano" at bounding box center [274, 106] width 43 height 22
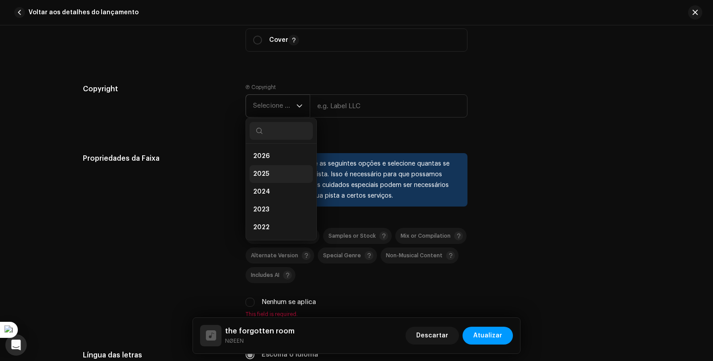
click at [277, 168] on li "2025" at bounding box center [280, 174] width 63 height 18
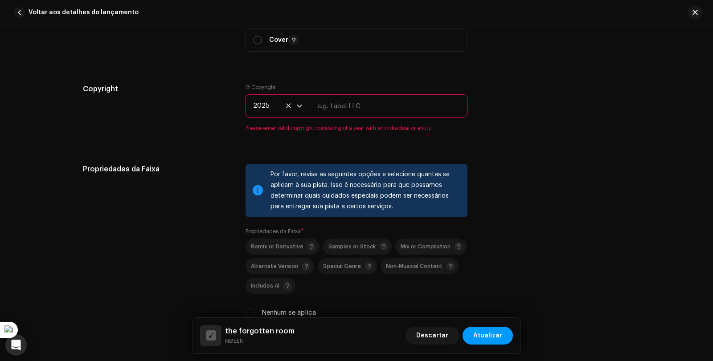
click at [326, 110] on input "text" at bounding box center [389, 105] width 158 height 23
type input "NØEEN"
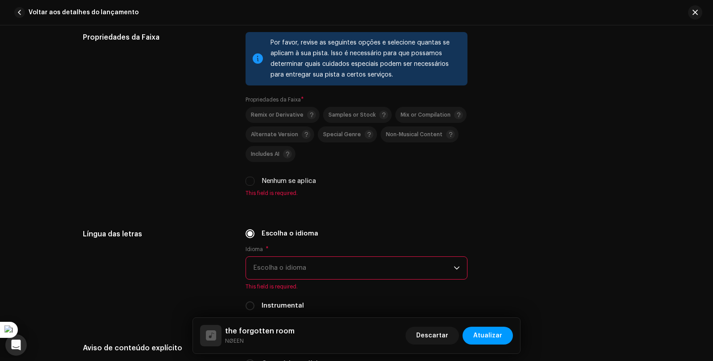
scroll to position [1247, 0]
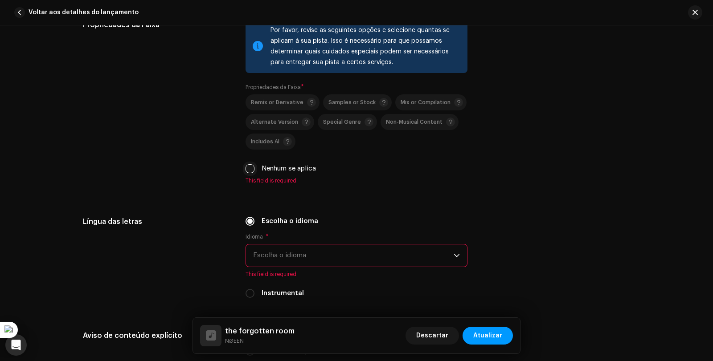
click at [249, 167] on input "Nenhum se aplica" at bounding box center [249, 168] width 9 height 9
checkbox input "true"
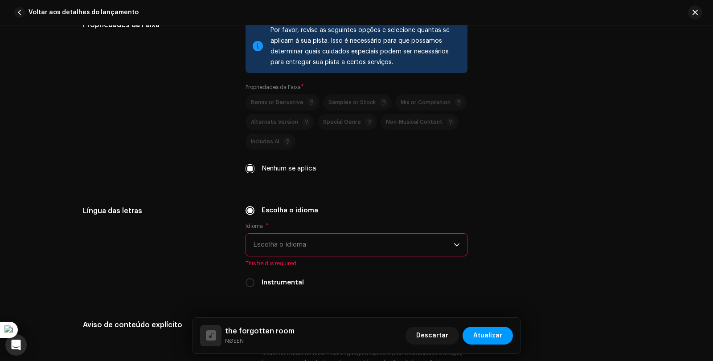
scroll to position [1292, 0]
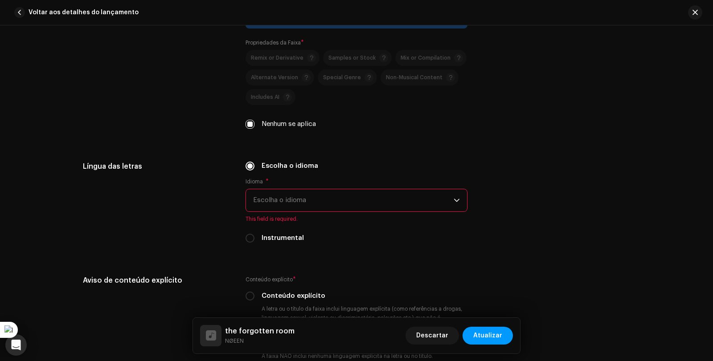
click at [256, 237] on div "Instrumental" at bounding box center [356, 238] width 222 height 10
click at [253, 239] on div "Instrumental" at bounding box center [356, 238] width 222 height 10
click at [250, 238] on input "Instrumental" at bounding box center [249, 238] width 9 height 9
radio input "true"
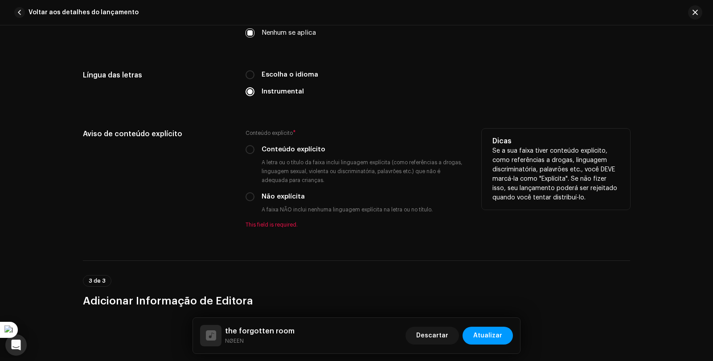
scroll to position [1425, 0]
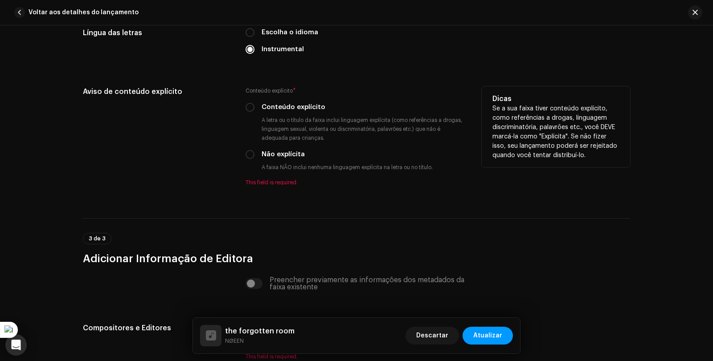
click at [251, 160] on div "Conteúdo explícito * Conteúdo explícito A letra ou o título da faixa inclui lin…" at bounding box center [356, 136] width 222 height 100
click at [245, 155] on input "Não explícita" at bounding box center [249, 154] width 9 height 9
radio input "true"
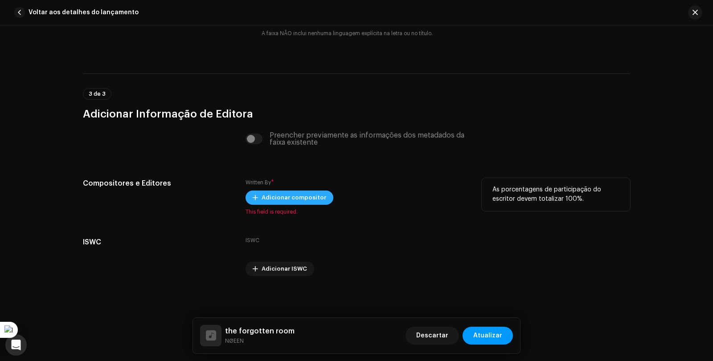
scroll to position [1560, 0]
click at [269, 198] on span "Adicionar compositor" at bounding box center [293, 197] width 65 height 18
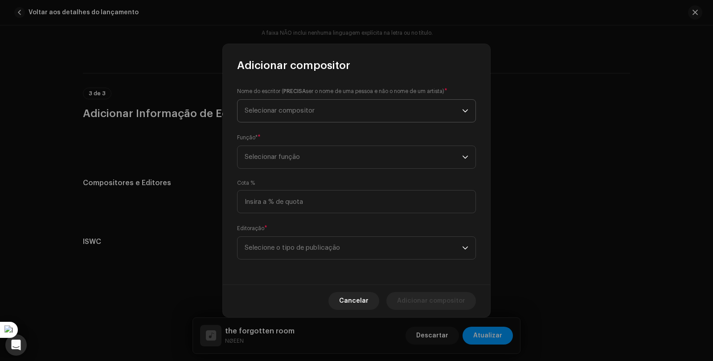
click at [296, 115] on span "Selecionar compositor" at bounding box center [352, 111] width 217 height 22
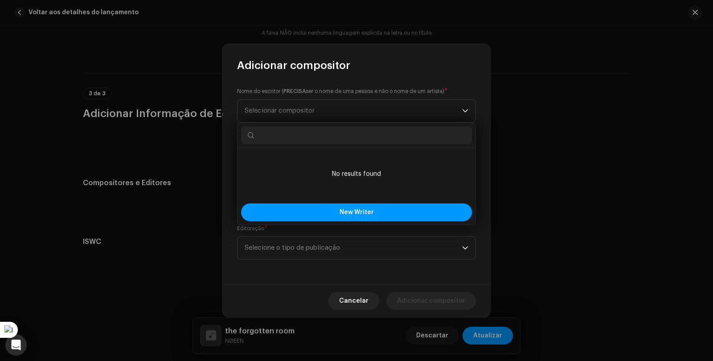
click at [295, 138] on input "text" at bounding box center [356, 135] width 231 height 18
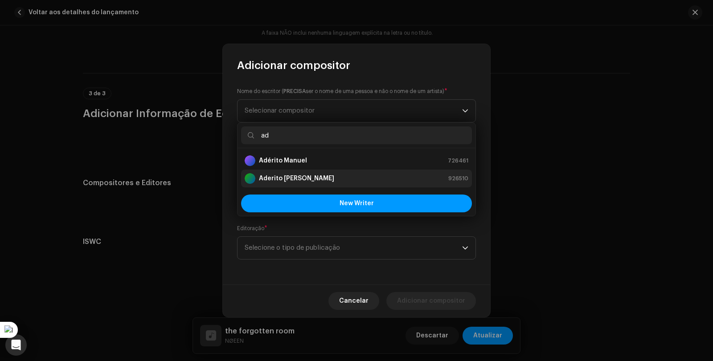
type input "ad"
click at [300, 182] on strong "[PERSON_NAME]" at bounding box center [296, 178] width 75 height 9
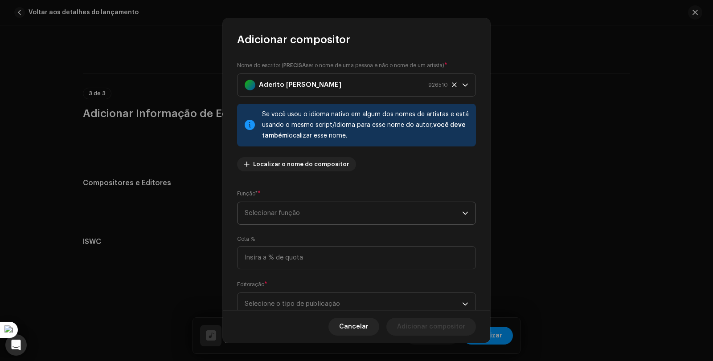
click at [312, 215] on span "Selecionar função" at bounding box center [352, 213] width 217 height 22
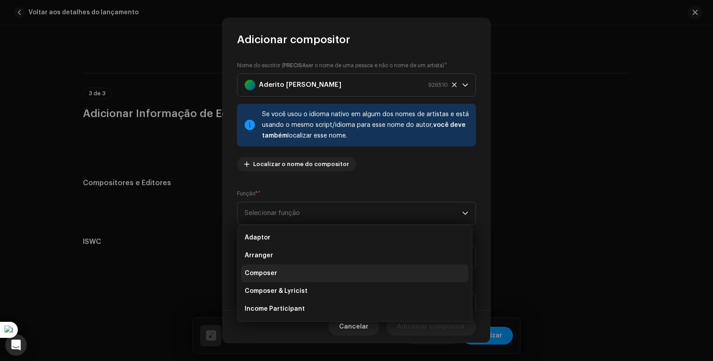
click at [302, 279] on li "Composer" at bounding box center [354, 274] width 227 height 18
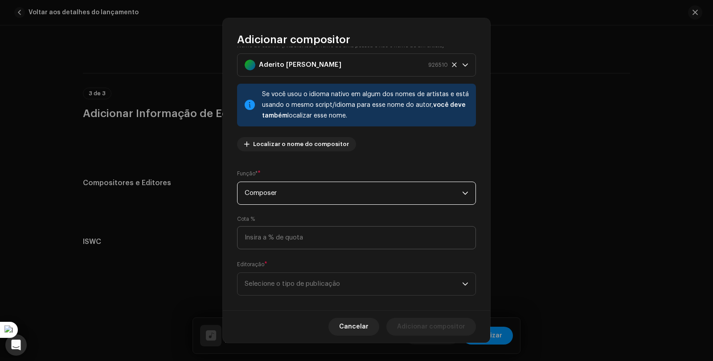
scroll to position [30, 0]
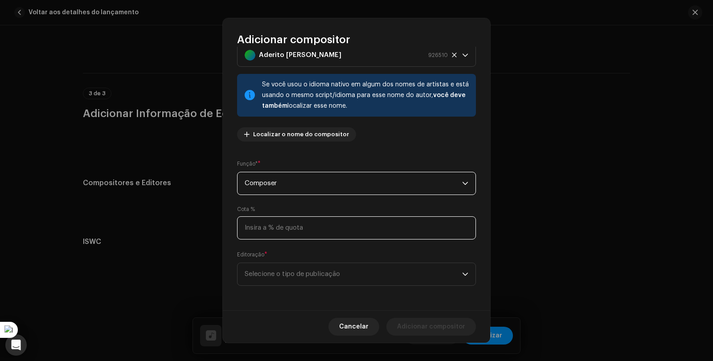
click at [274, 229] on input at bounding box center [356, 227] width 239 height 23
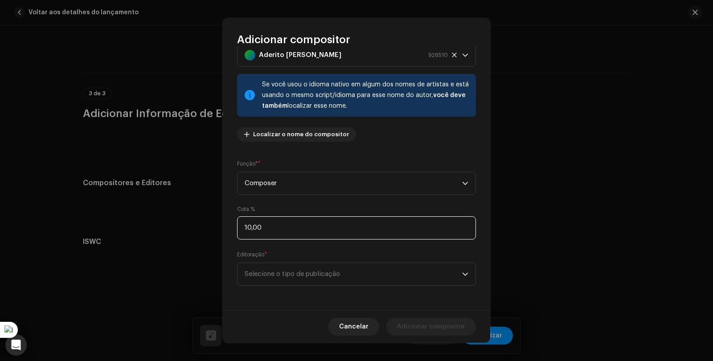
type input "100,00"
click at [307, 278] on span "Selecione o tipo de publicação" at bounding box center [352, 274] width 217 height 22
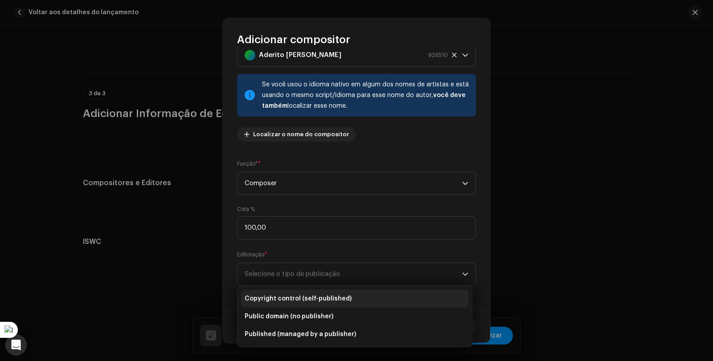
click at [329, 301] on span "Copyright control (self-published)" at bounding box center [297, 298] width 107 height 9
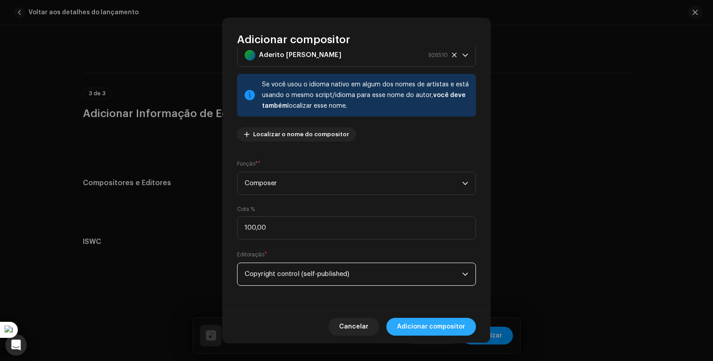
click at [428, 327] on span "Adicionar compositor" at bounding box center [431, 327] width 68 height 18
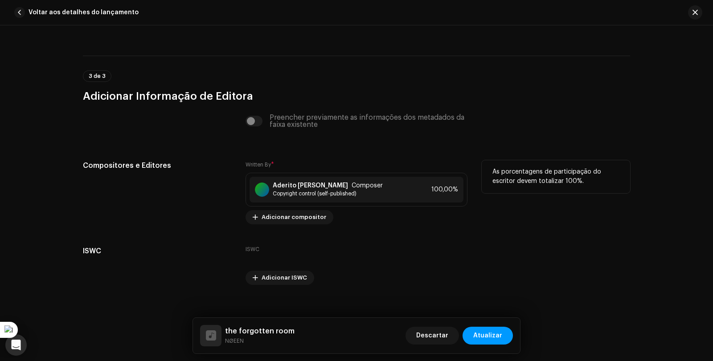
scroll to position [1586, 0]
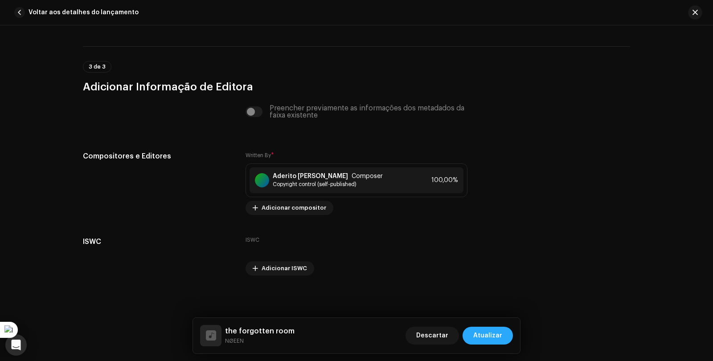
click at [490, 338] on span "Atualizar" at bounding box center [487, 336] width 29 height 18
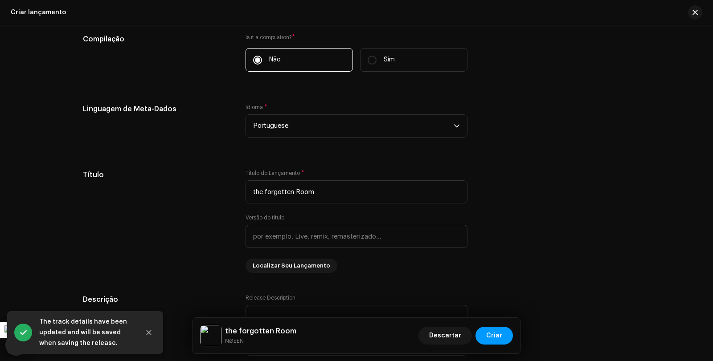
scroll to position [701, 0]
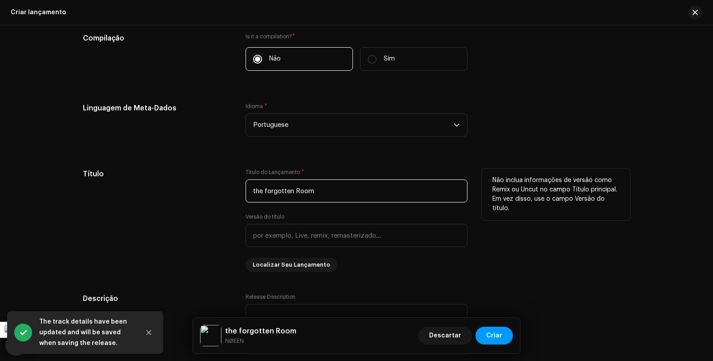
click at [296, 192] on input "the forgotten Room" at bounding box center [356, 190] width 222 height 23
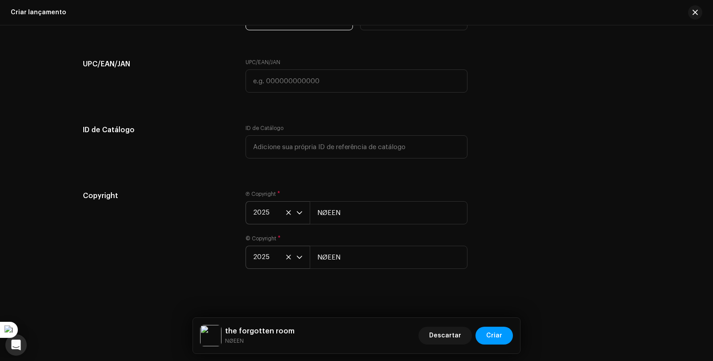
scroll to position [1547, 0]
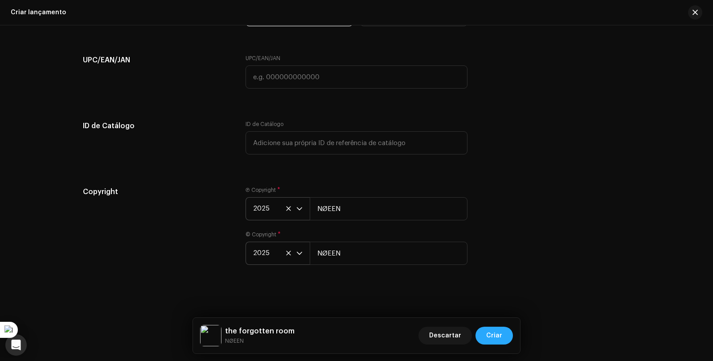
type input "the forgotten room"
click at [504, 336] on button "Criar" at bounding box center [493, 336] width 37 height 18
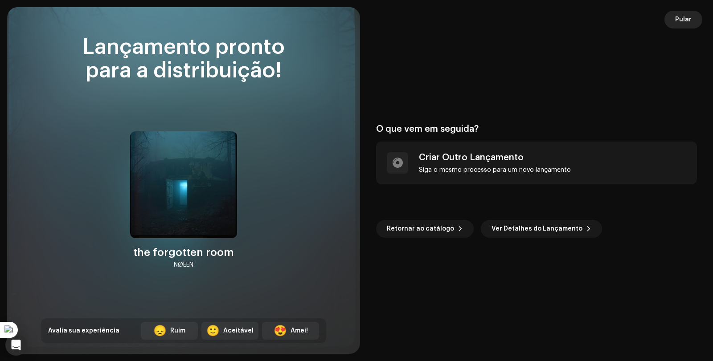
click at [687, 26] on span "Pular" at bounding box center [683, 20] width 16 height 18
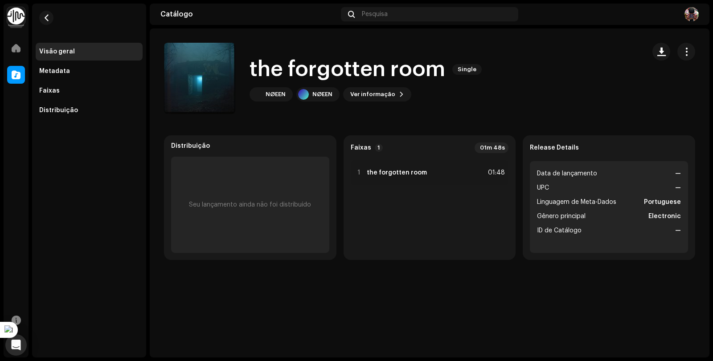
click at [544, 90] on div "the forgotten room Single NØEEN NØEEN Ver informação" at bounding box center [401, 78] width 474 height 71
click at [14, 75] on span at bounding box center [16, 74] width 9 height 7
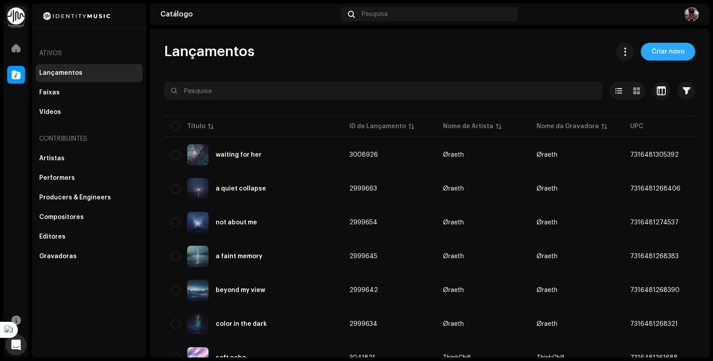
click at [666, 56] on span "Criar novo" at bounding box center [667, 52] width 33 height 18
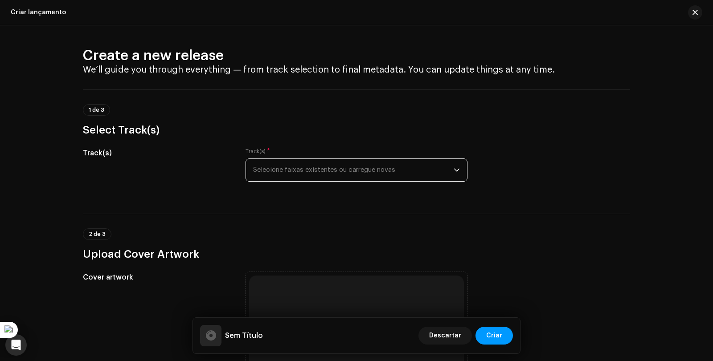
click at [437, 171] on span "Selecione faixas existentes ou carregue novas" at bounding box center [353, 170] width 200 height 22
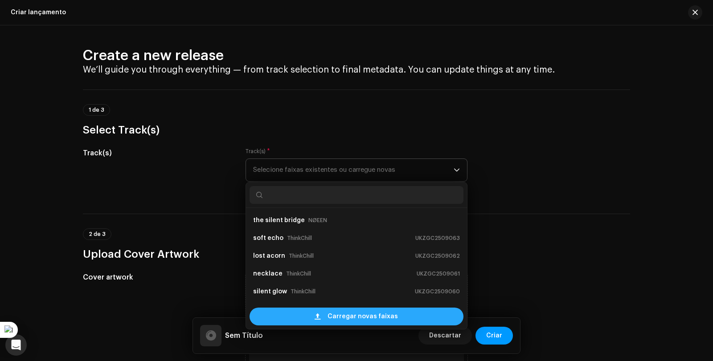
scroll to position [14, 0]
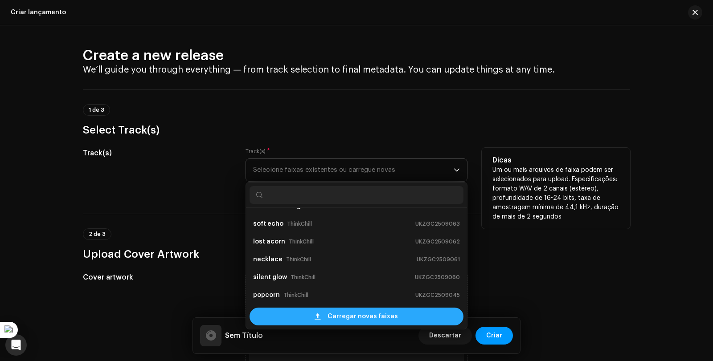
click at [330, 317] on span "Carregar novas faixas" at bounding box center [362, 317] width 70 height 18
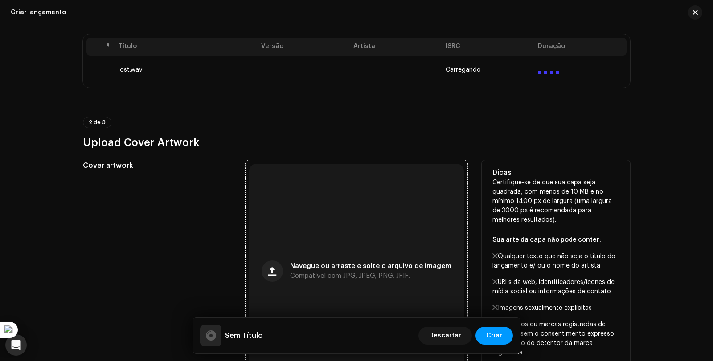
scroll to position [223, 0]
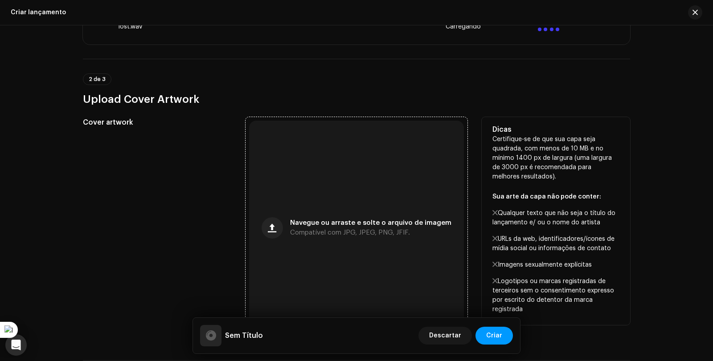
click at [359, 228] on div "Navegue ou arraste e solte o arquivo de imagem Compatível com JPG, JPEG, PNG, J…" at bounding box center [370, 228] width 161 height 16
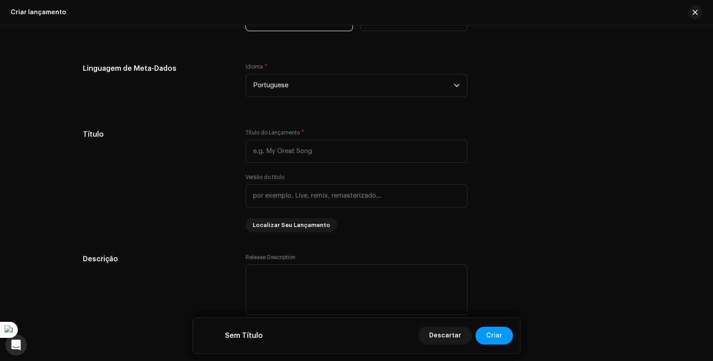
scroll to position [697, 0]
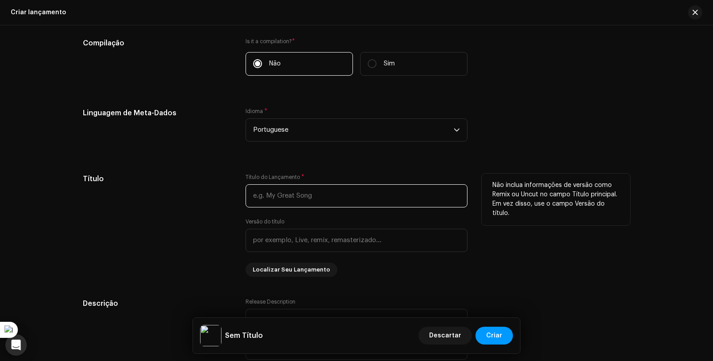
click at [277, 198] on input "text" at bounding box center [356, 195] width 222 height 23
paste input "Wanderer"
click at [259, 195] on input "Wanderer" at bounding box center [356, 195] width 222 height 23
click at [258, 192] on input "Wanderer" at bounding box center [356, 195] width 222 height 23
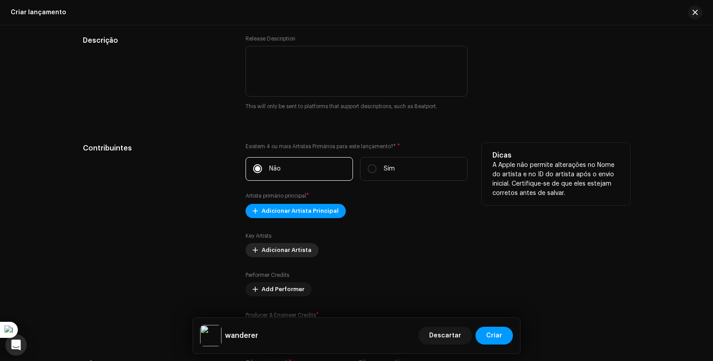
scroll to position [964, 0]
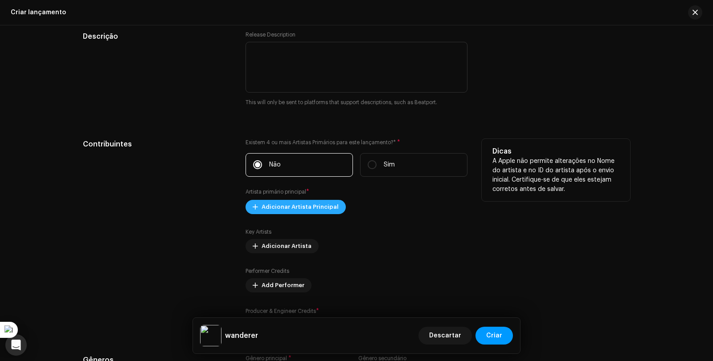
type input "wanderer"
click at [270, 210] on span "Adicionar Artista Principal" at bounding box center [299, 207] width 77 height 18
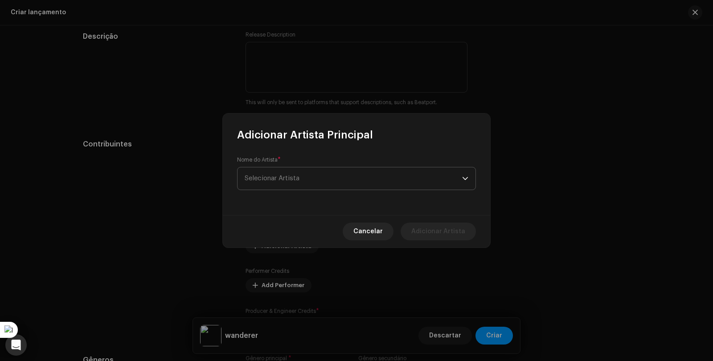
click at [329, 177] on span "Selecionar Artista" at bounding box center [352, 178] width 217 height 22
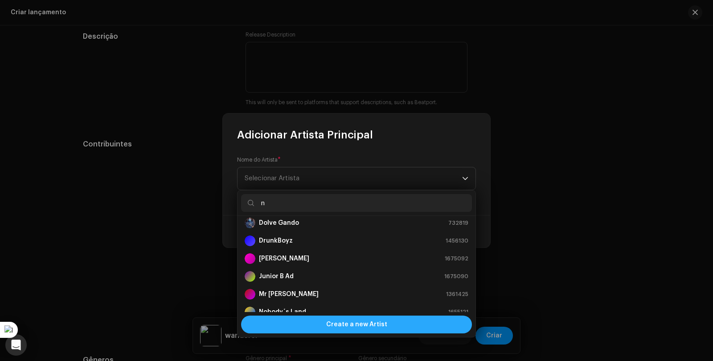
scroll to position [178, 0]
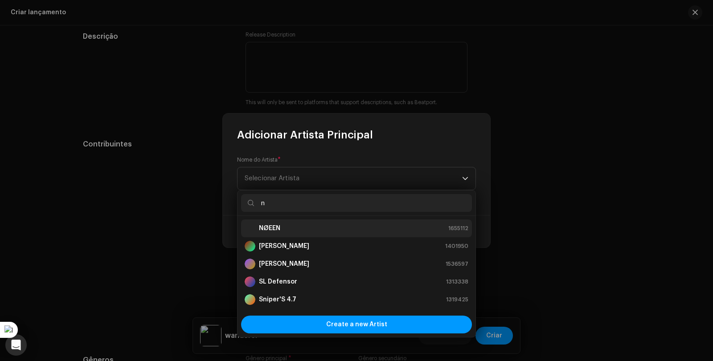
type input "n"
click at [312, 228] on div "NØEEN 1655112" at bounding box center [356, 228] width 224 height 11
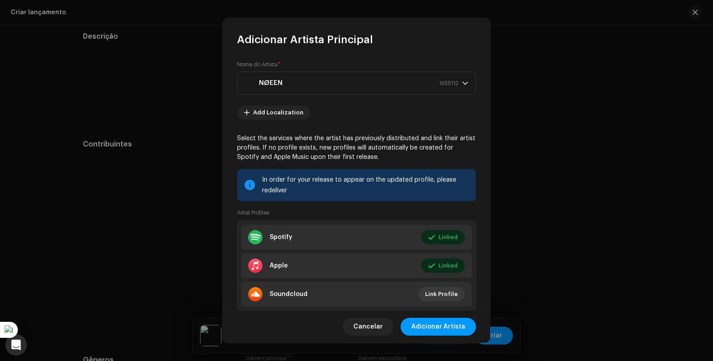
click at [440, 323] on span "Adicionar Artista" at bounding box center [438, 327] width 54 height 18
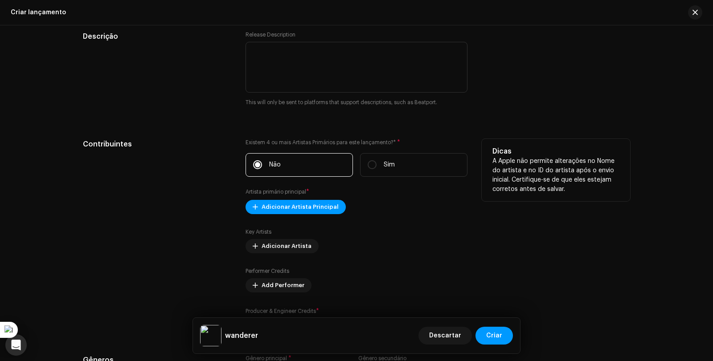
scroll to position [1097, 0]
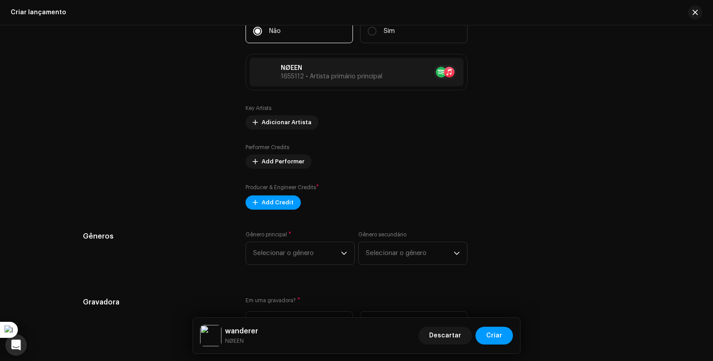
click at [269, 210] on div "Preencher informações de lançamento a partir dos metadadoss Compilação Is it a …" at bounding box center [356, 115] width 547 height 1071
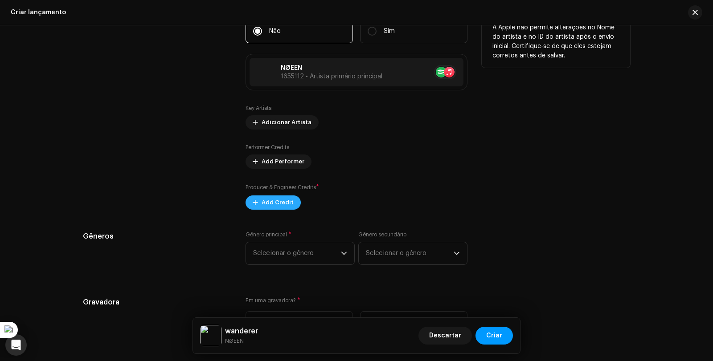
click at [268, 204] on span "Add Credit" at bounding box center [277, 203] width 32 height 18
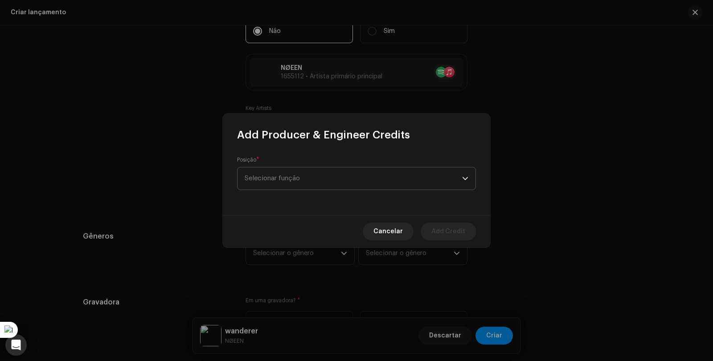
click at [342, 186] on span "Selecionar função" at bounding box center [352, 178] width 217 height 22
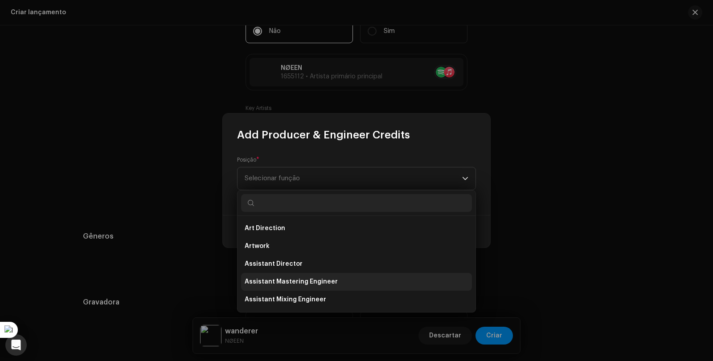
click at [313, 281] on span "Assistant Mastering Engineer" at bounding box center [290, 281] width 93 height 9
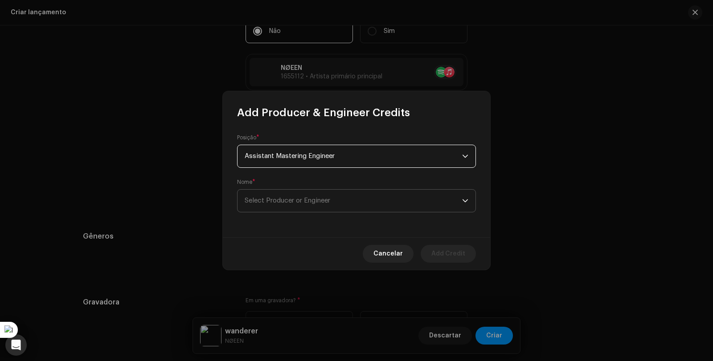
click at [309, 200] on span "Select Producer or Engineer" at bounding box center [287, 200] width 86 height 7
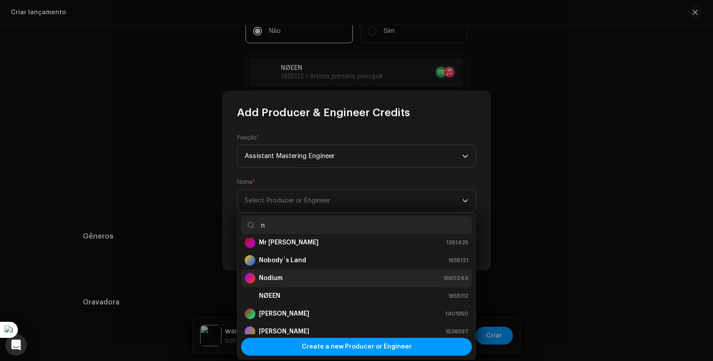
scroll to position [134, 0]
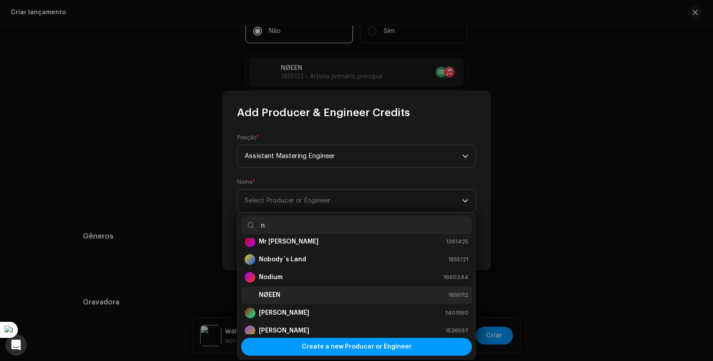
type input "n"
click at [311, 291] on div "NØEEN 1655112" at bounding box center [356, 295] width 224 height 11
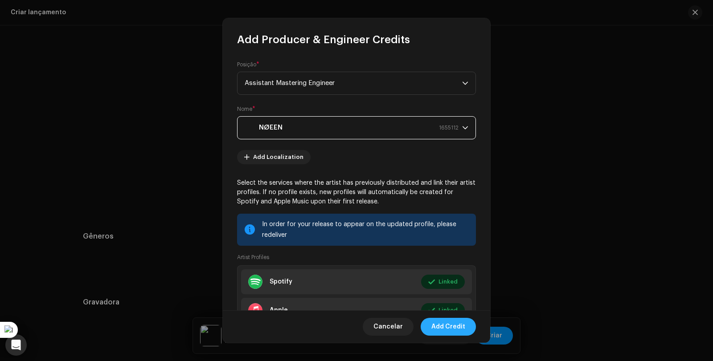
click at [460, 322] on span "Add Credit" at bounding box center [448, 327] width 34 height 18
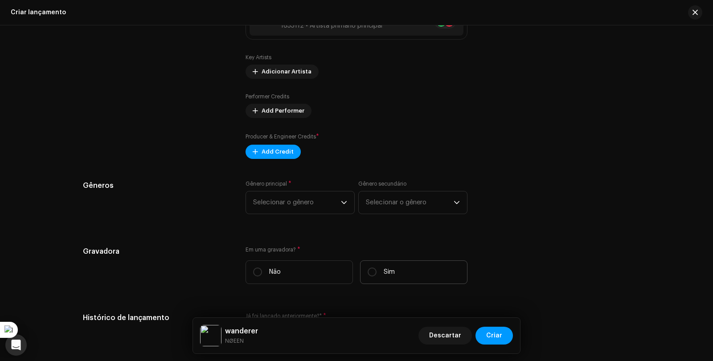
scroll to position [1186, 0]
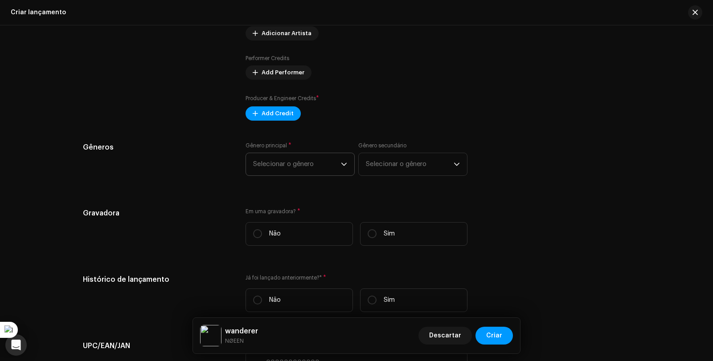
click at [338, 165] on span "Selecionar o gênero" at bounding box center [297, 164] width 88 height 22
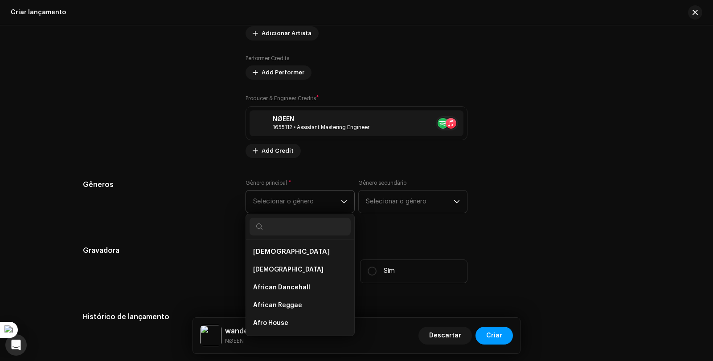
click at [287, 207] on span "Selecionar o gênero" at bounding box center [297, 202] width 88 height 22
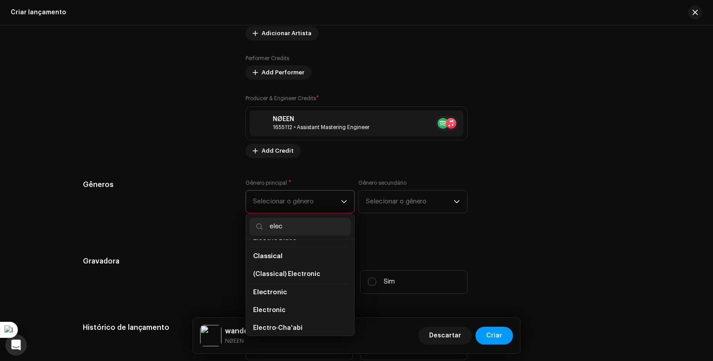
scroll to position [89, 0]
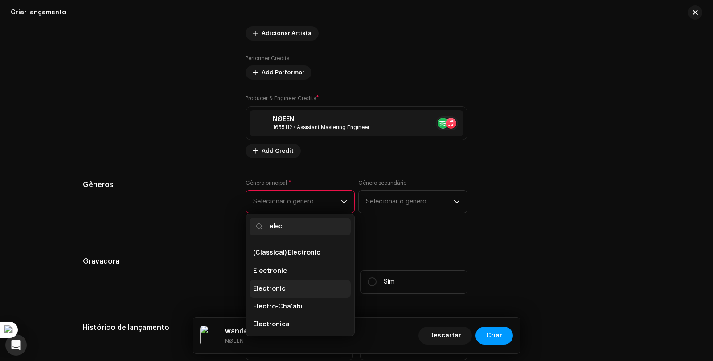
type input "elec"
click at [300, 281] on li "Electronic" at bounding box center [299, 289] width 101 height 18
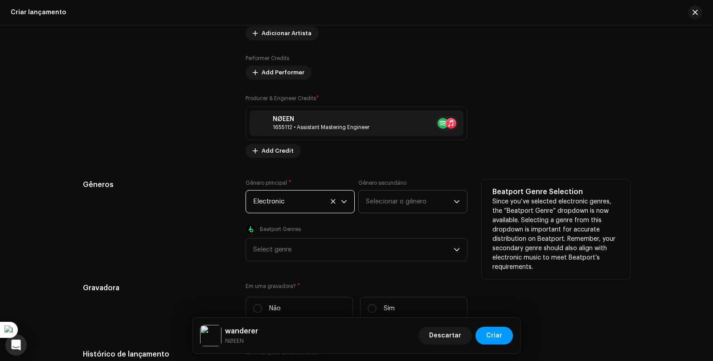
click at [384, 200] on span "Selecionar o gênero" at bounding box center [410, 202] width 88 height 22
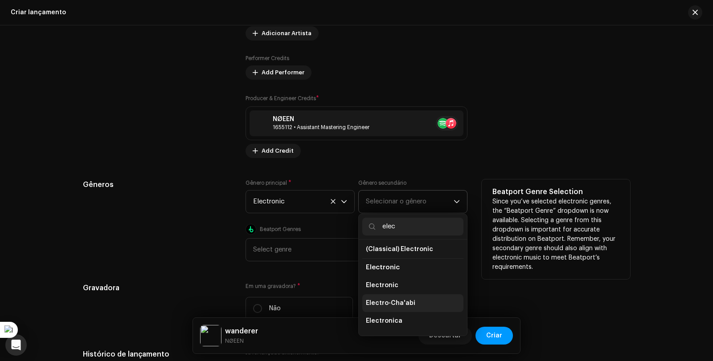
scroll to position [126, 0]
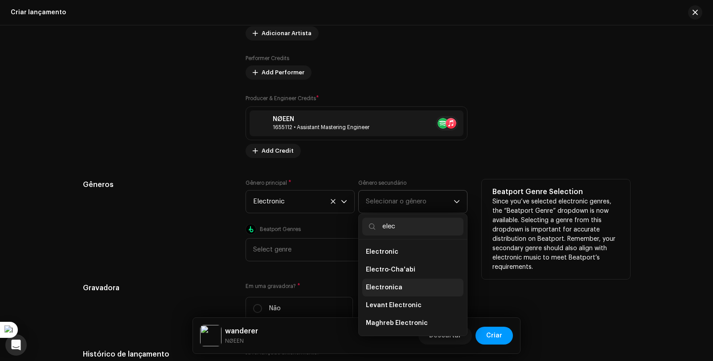
type input "elec"
click at [415, 286] on li "Electronica" at bounding box center [412, 288] width 101 height 18
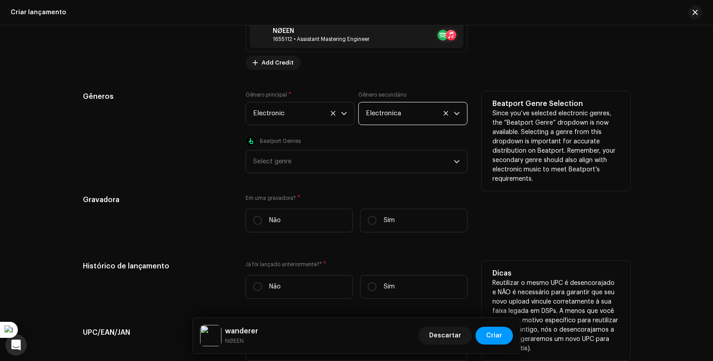
scroll to position [1275, 0]
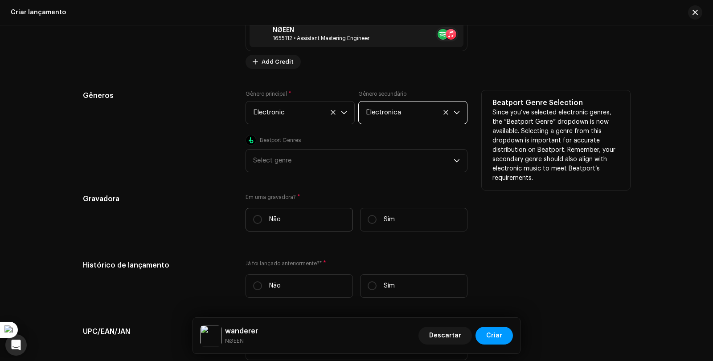
click at [255, 213] on label "Não" at bounding box center [298, 220] width 107 height 24
click at [255, 215] on input "Não" at bounding box center [257, 219] width 9 height 9
radio input "true"
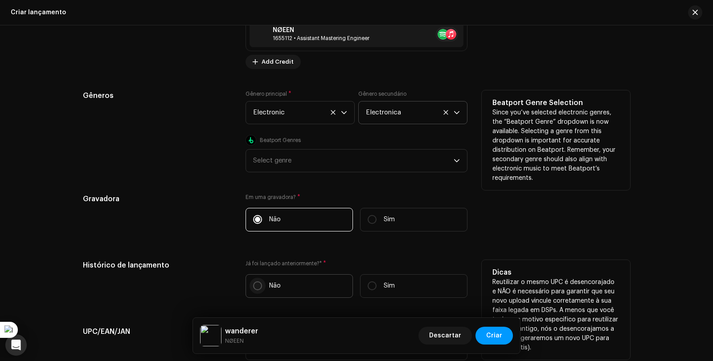
click at [258, 284] on input "Não" at bounding box center [257, 285] width 9 height 9
radio input "true"
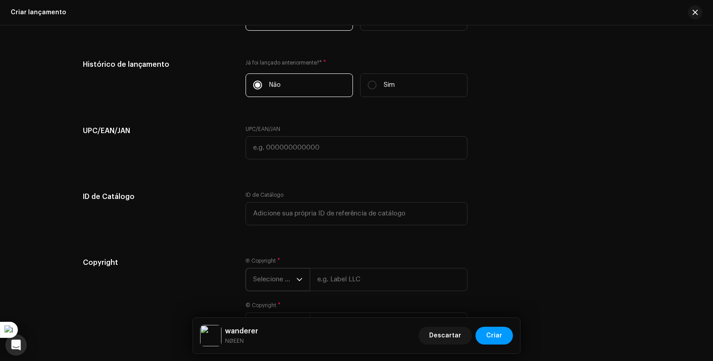
scroll to position [1543, 0]
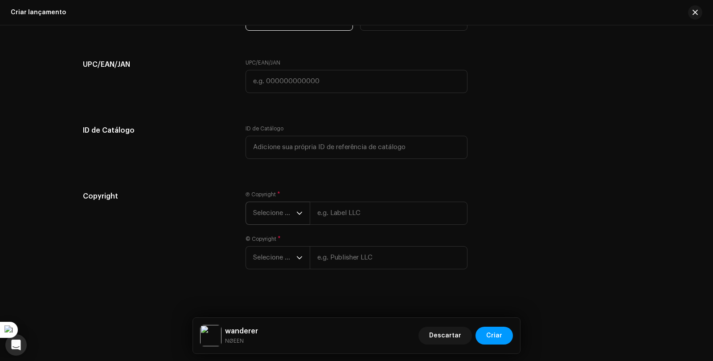
click at [282, 211] on span "Selecione o ano" at bounding box center [274, 213] width 43 height 22
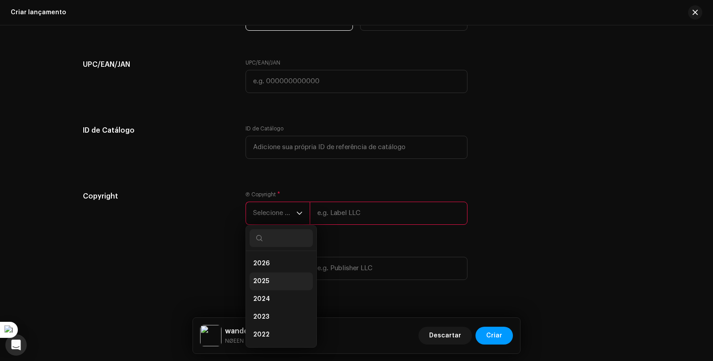
click at [281, 278] on li "2025" at bounding box center [280, 282] width 63 height 18
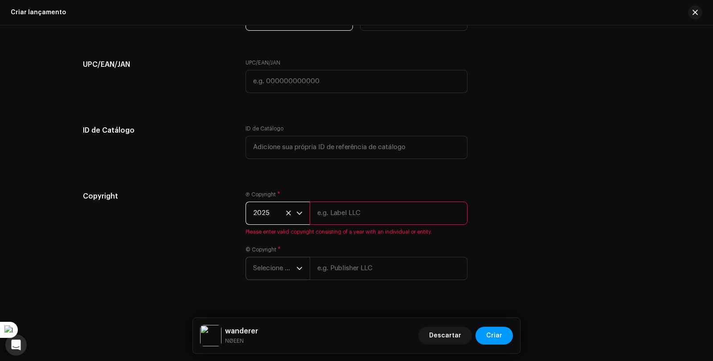
click at [287, 273] on span "Selecione o ano" at bounding box center [274, 268] width 43 height 22
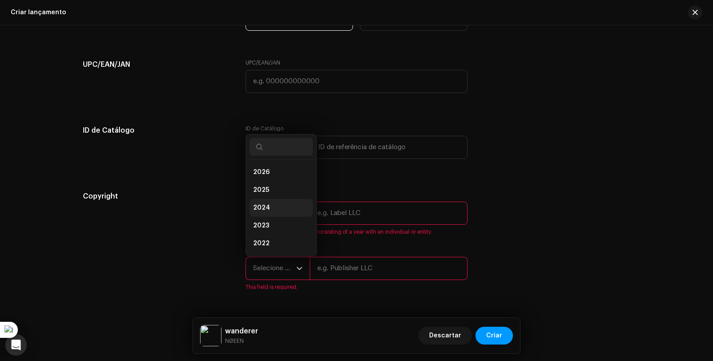
scroll to position [14, 0]
drag, startPoint x: 267, startPoint y: 194, endPoint x: 266, endPoint y: 175, distance: 18.8
click at [266, 175] on ul "2026 2025 2024 2023 2022 2021 2020 2019 2018 2017 2016 2015" at bounding box center [281, 256] width 70 height 221
drag, startPoint x: 266, startPoint y: 175, endPoint x: 325, endPoint y: 200, distance: 64.1
click at [266, 175] on span "2025" at bounding box center [261, 175] width 16 height 9
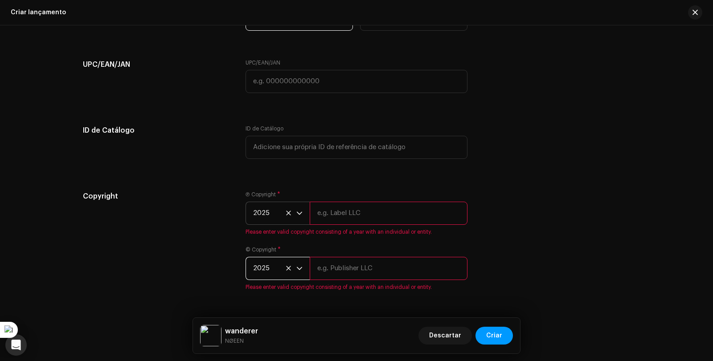
click at [342, 208] on input "text" at bounding box center [389, 213] width 158 height 23
type input "NØEEN"
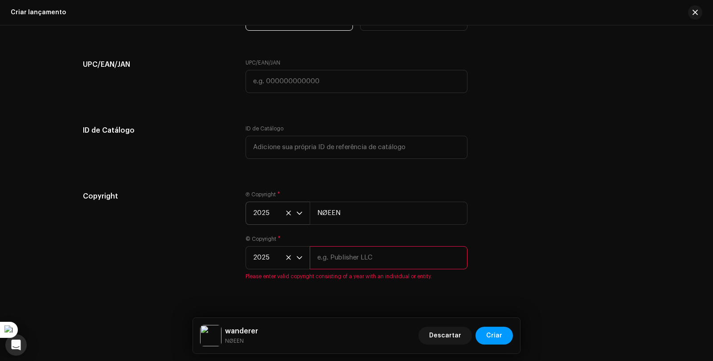
click at [334, 261] on input "text" at bounding box center [389, 257] width 158 height 23
type input "NØEEN"
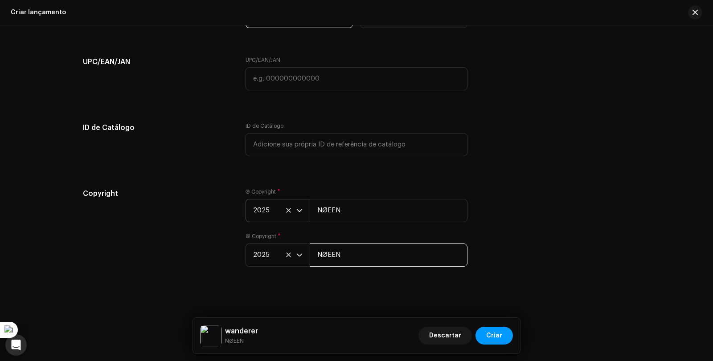
scroll to position [1547, 0]
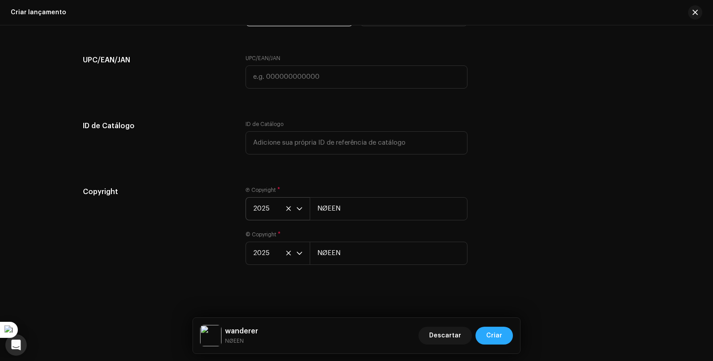
click at [499, 334] on span "Criar" at bounding box center [494, 336] width 16 height 18
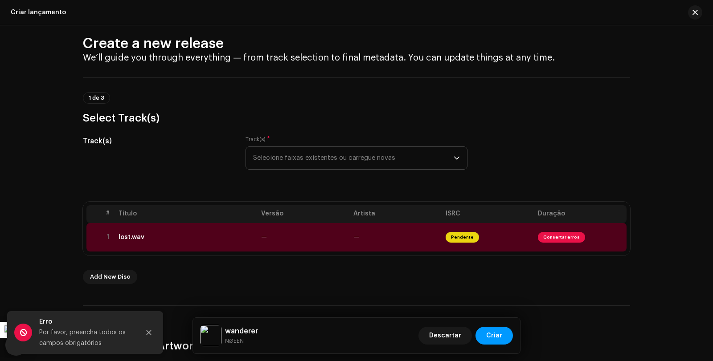
scroll to position [0, 0]
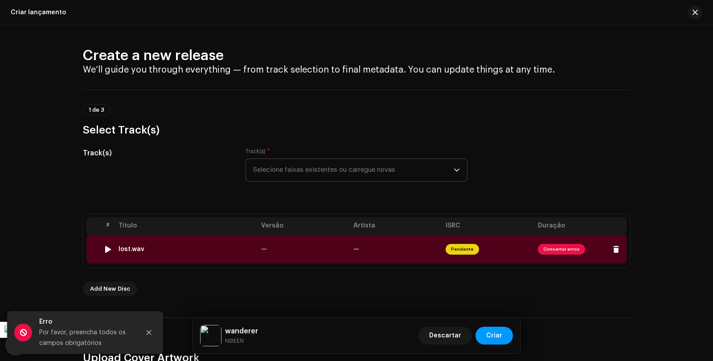
click at [551, 248] on span "Consertar erros" at bounding box center [561, 249] width 47 height 11
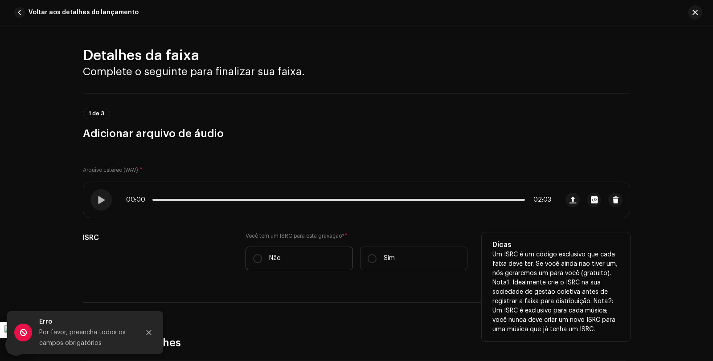
click at [263, 256] on label "Não" at bounding box center [298, 259] width 107 height 24
click at [262, 256] on input "Não" at bounding box center [257, 258] width 9 height 9
radio input "true"
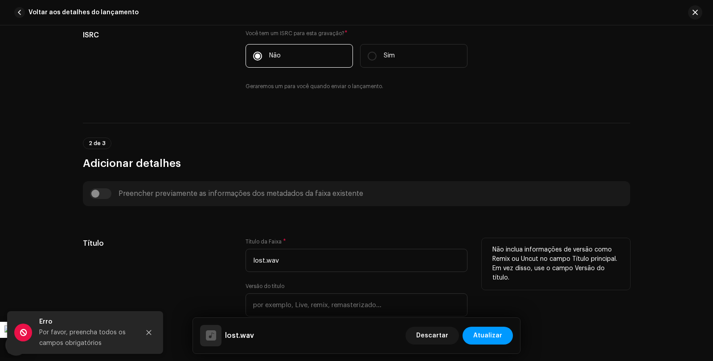
scroll to position [223, 0]
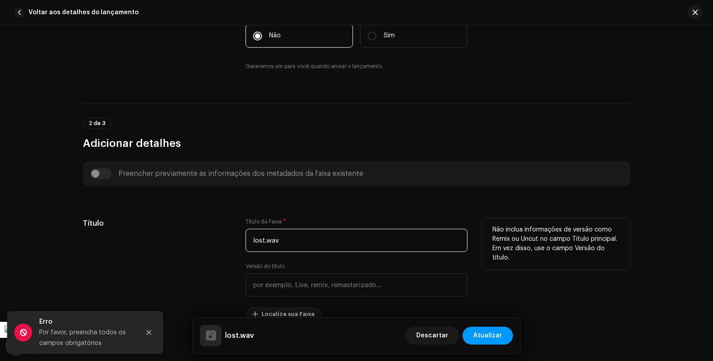
drag, startPoint x: 275, startPoint y: 245, endPoint x: 249, endPoint y: 245, distance: 25.8
click at [249, 245] on input "lost.wav" at bounding box center [356, 240] width 222 height 23
paste input "Wanderer"
click at [257, 243] on input "Wanderer" at bounding box center [356, 240] width 222 height 23
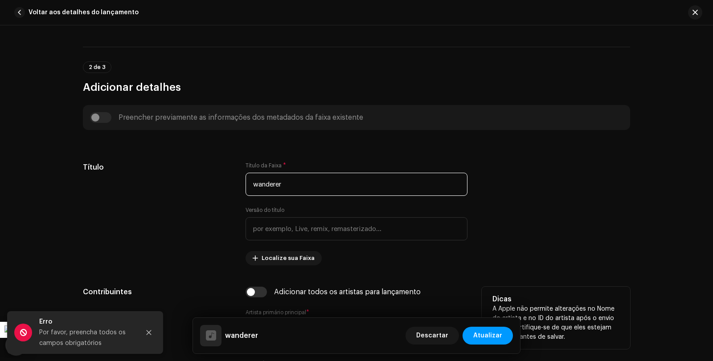
scroll to position [356, 0]
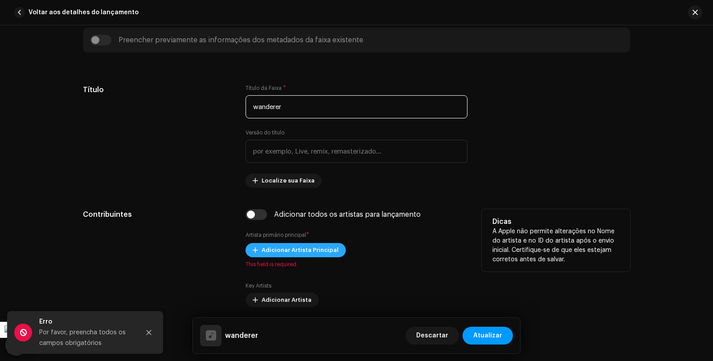
type input "wanderer"
click at [307, 248] on span "Adicionar Artista Principal" at bounding box center [299, 250] width 77 height 18
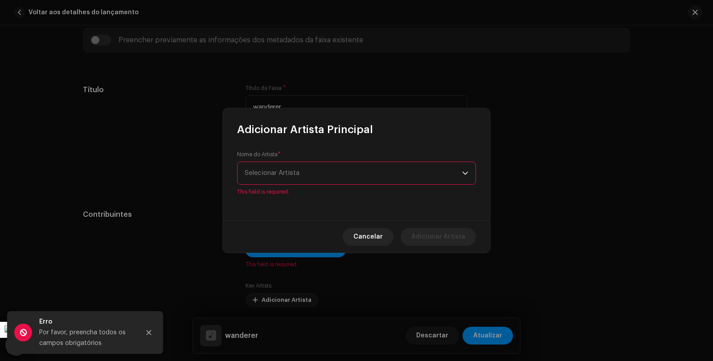
drag, startPoint x: 280, startPoint y: 162, endPoint x: 287, endPoint y: 173, distance: 13.6
click at [280, 165] on div "Nome do Artista * Selecionar Artista This field is required." at bounding box center [356, 173] width 239 height 45
click at [287, 174] on span "Selecionar Artista" at bounding box center [271, 173] width 55 height 7
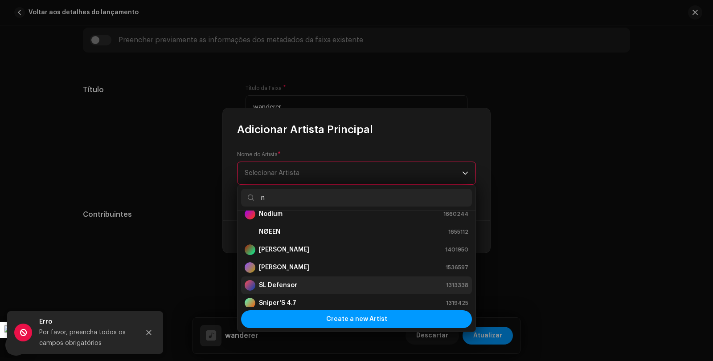
scroll to position [178, 0]
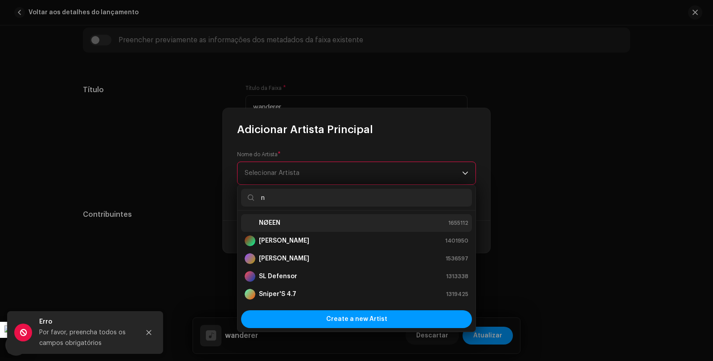
type input "n"
click at [285, 219] on div "NØEEN 1655112" at bounding box center [356, 223] width 224 height 11
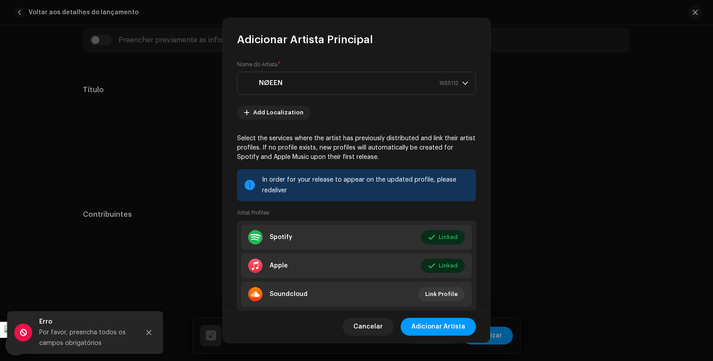
click at [442, 326] on span "Adicionar Artista" at bounding box center [438, 327] width 54 height 18
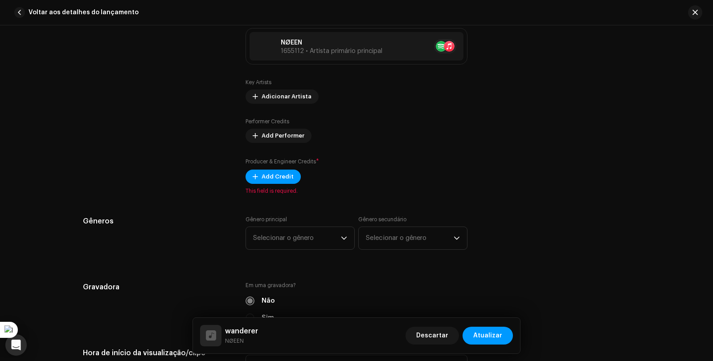
scroll to position [579, 0]
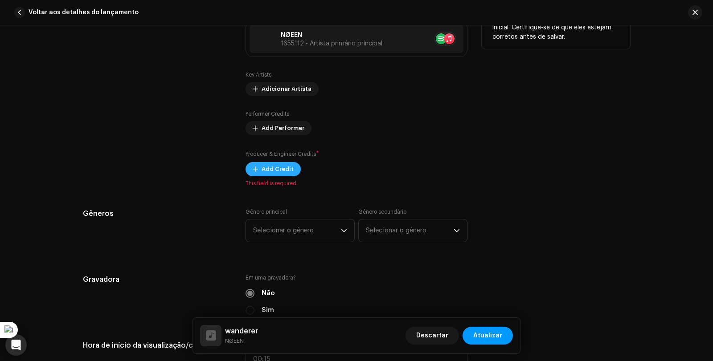
click at [265, 166] on span "Add Credit" at bounding box center [277, 169] width 32 height 18
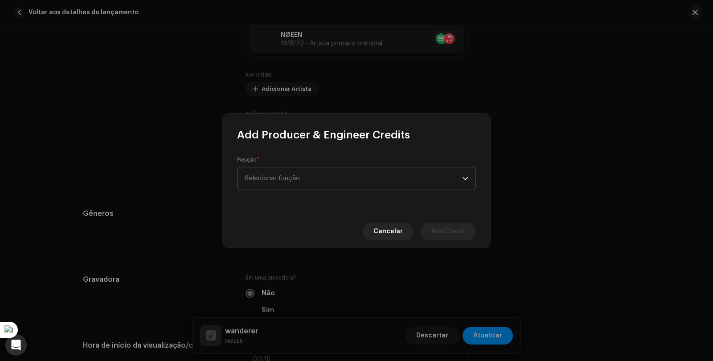
click at [317, 174] on span "Selecionar função" at bounding box center [352, 178] width 217 height 22
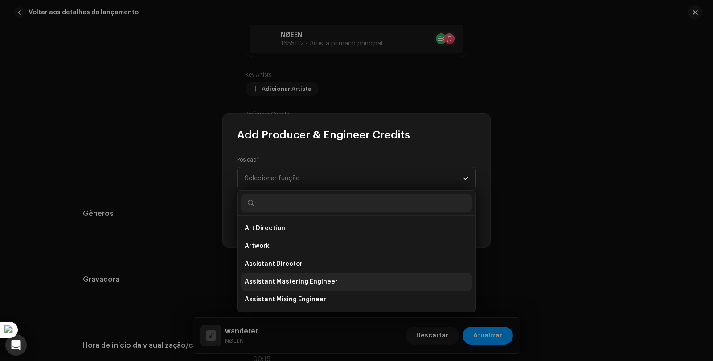
click at [301, 280] on span "Assistant Mastering Engineer" at bounding box center [290, 281] width 93 height 9
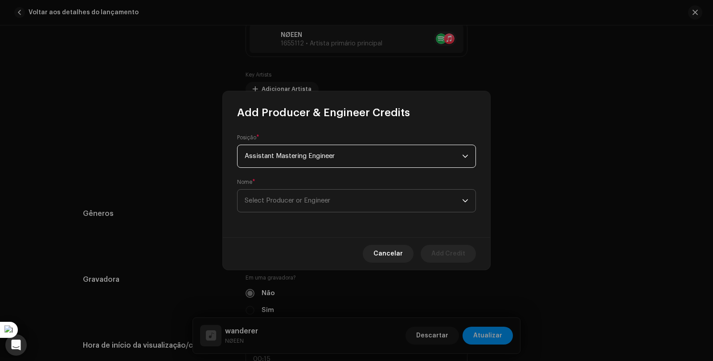
click at [267, 205] on span "Select Producer or Engineer" at bounding box center [352, 201] width 217 height 22
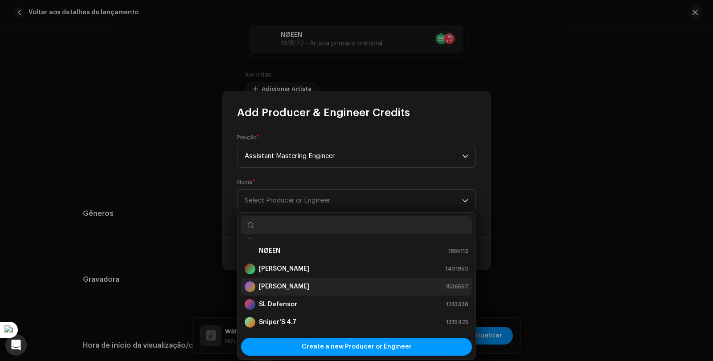
scroll to position [178, 0]
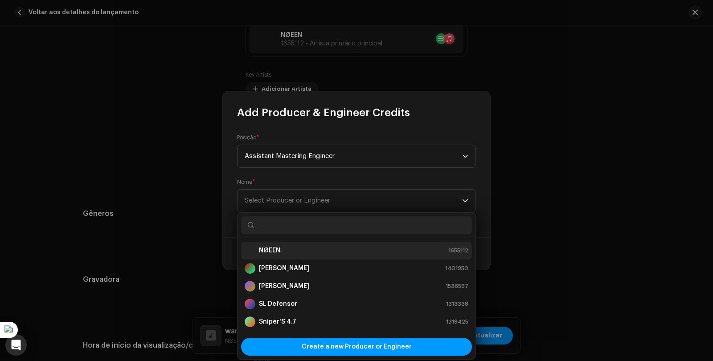
click at [274, 247] on strong "NØEEN" at bounding box center [269, 250] width 21 height 9
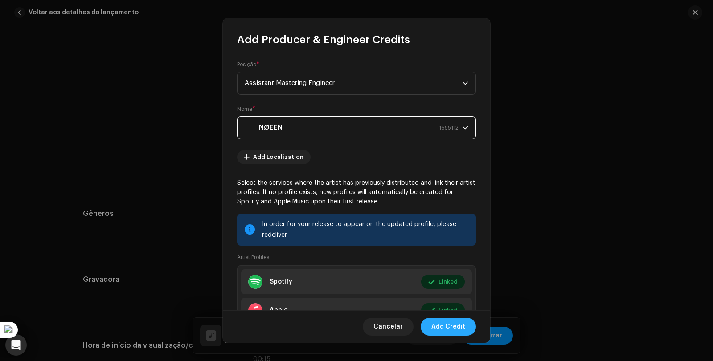
click at [447, 326] on span "Add Credit" at bounding box center [448, 327] width 34 height 18
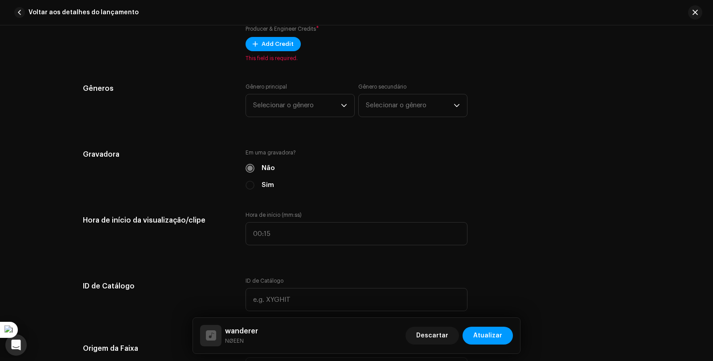
scroll to position [713, 0]
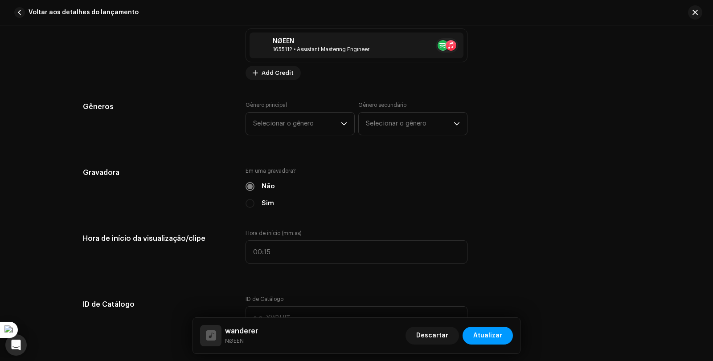
click at [294, 108] on div "Gênero principal Selecionar o gênero" at bounding box center [299, 119] width 109 height 34
click at [296, 120] on span "Selecionar o gênero" at bounding box center [297, 124] width 88 height 22
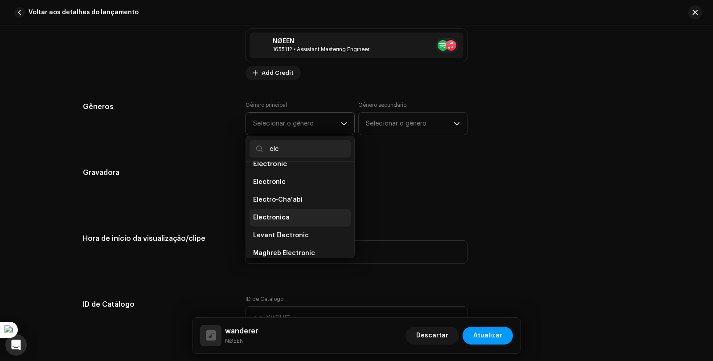
scroll to position [118, 0]
type input "ele"
click at [289, 181] on li "Electronic" at bounding box center [299, 183] width 101 height 18
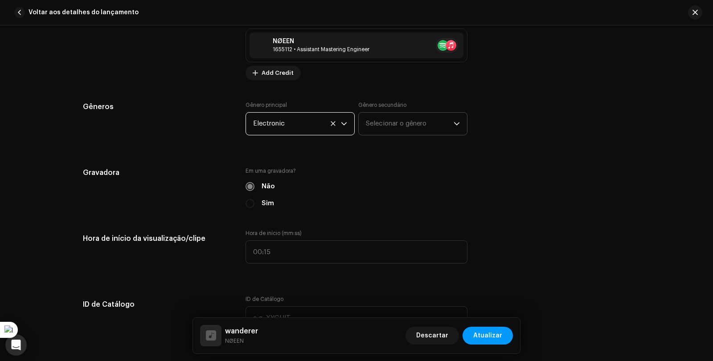
click at [392, 130] on span "Selecionar o gênero" at bounding box center [410, 124] width 88 height 22
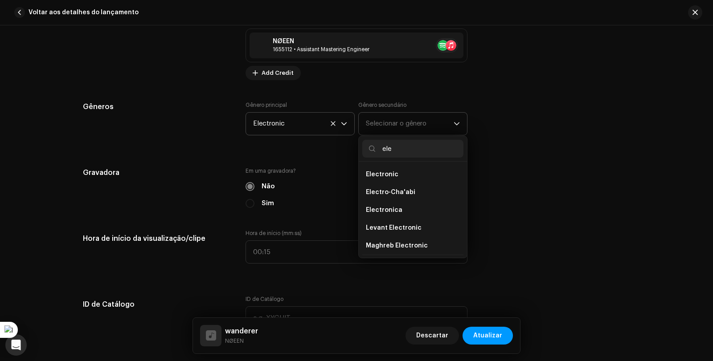
scroll to position [134, 0]
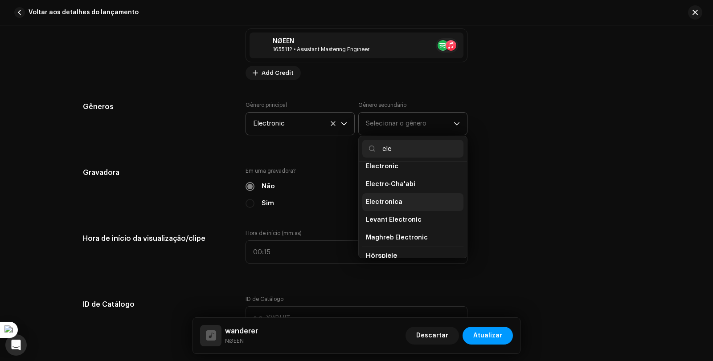
type input "ele"
click at [420, 203] on li "Electronica" at bounding box center [412, 202] width 101 height 18
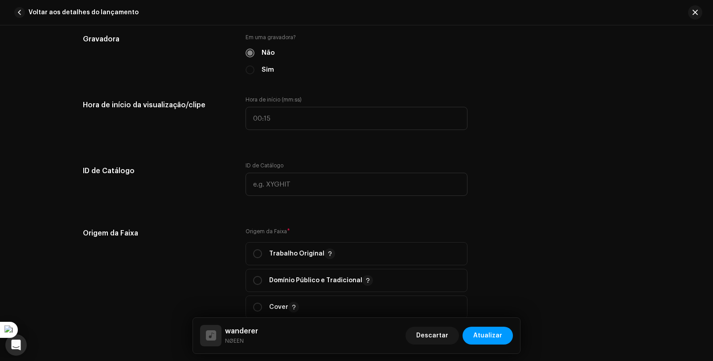
scroll to position [891, 0]
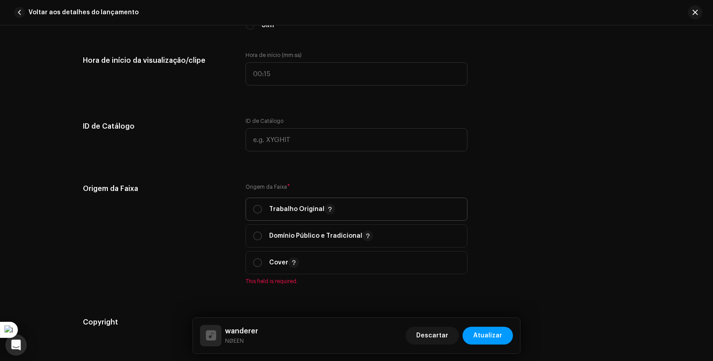
drag, startPoint x: 258, startPoint y: 204, endPoint x: 281, endPoint y: 198, distance: 23.6
click at [258, 205] on div "Trabalho Original" at bounding box center [294, 209] width 82 height 11
radio input "true"
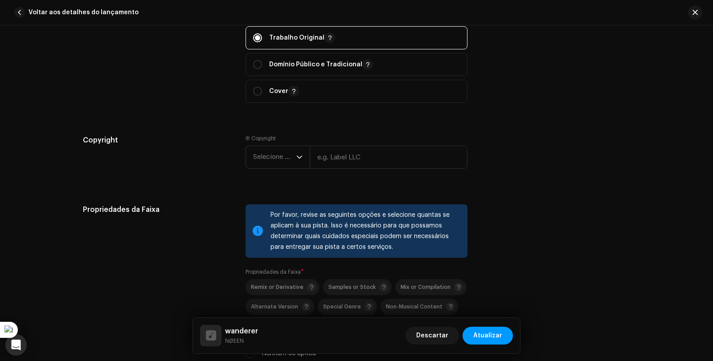
scroll to position [1069, 0]
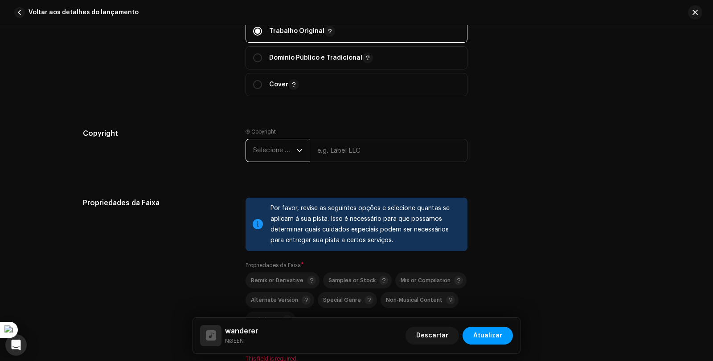
click at [274, 155] on span "Selecione o ano" at bounding box center [274, 150] width 43 height 22
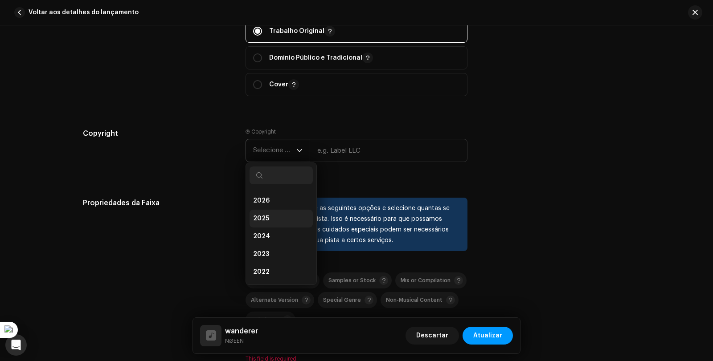
click at [274, 215] on li "2025" at bounding box center [280, 219] width 63 height 18
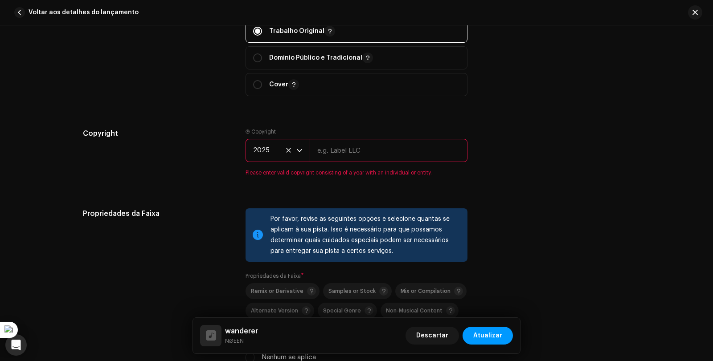
click at [338, 156] on input "text" at bounding box center [389, 150] width 158 height 23
type input "NØEEN"
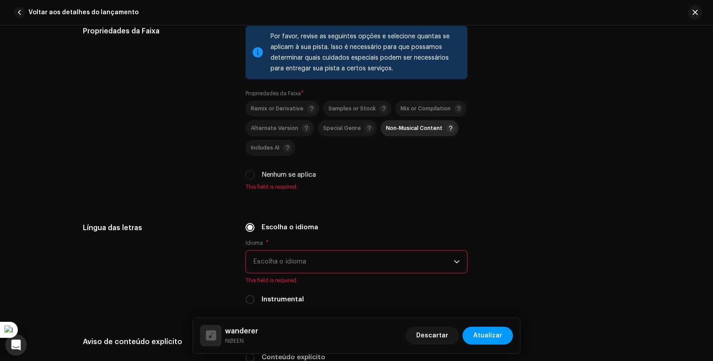
scroll to position [1247, 0]
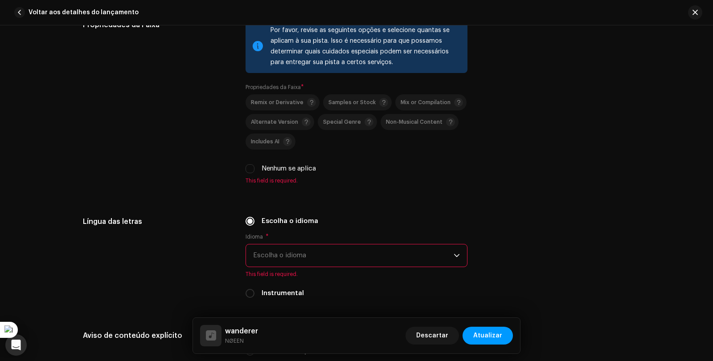
click at [257, 168] on div "Nenhum se aplica" at bounding box center [356, 169] width 222 height 10
click at [253, 168] on div "Nenhum se aplica" at bounding box center [356, 169] width 222 height 10
click at [250, 168] on input "Nenhum se aplica" at bounding box center [249, 168] width 9 height 9
checkbox input "true"
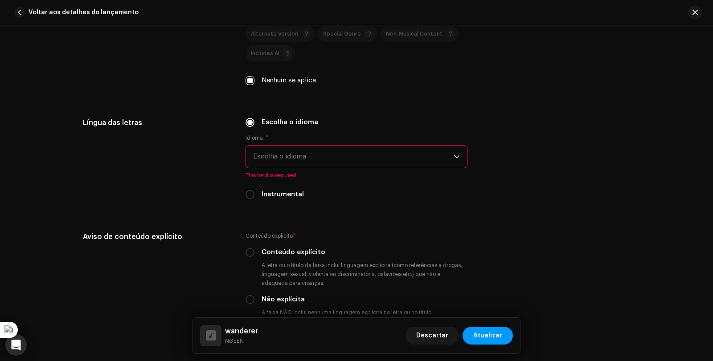
scroll to position [1336, 0]
click at [253, 194] on div "Instrumental" at bounding box center [356, 194] width 222 height 10
click at [249, 195] on input "Instrumental" at bounding box center [249, 193] width 9 height 9
radio input "true"
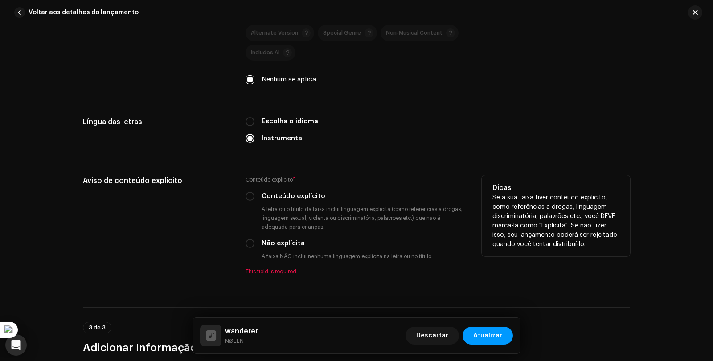
scroll to position [1425, 0]
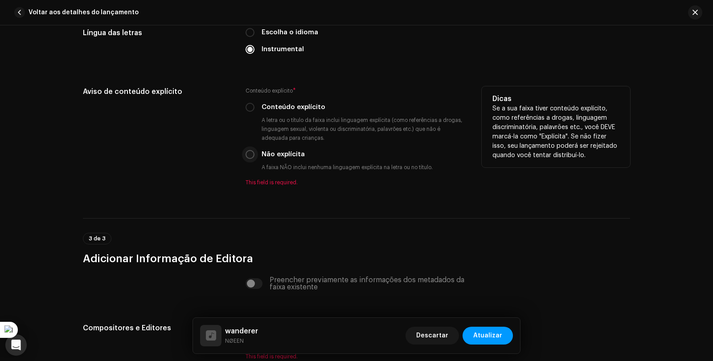
click at [250, 155] on input "Não explícita" at bounding box center [249, 154] width 9 height 9
radio input "true"
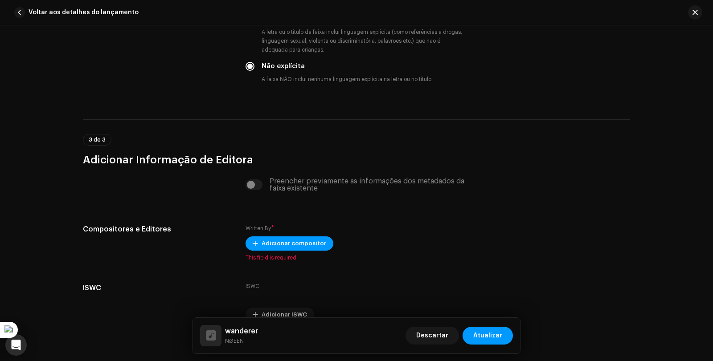
scroll to position [1559, 0]
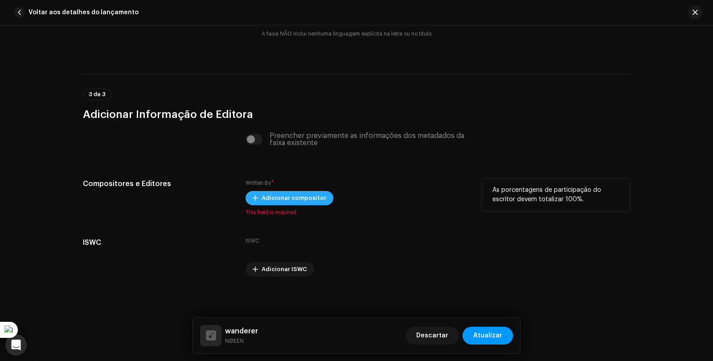
click at [285, 195] on span "Adicionar compositor" at bounding box center [293, 198] width 65 height 18
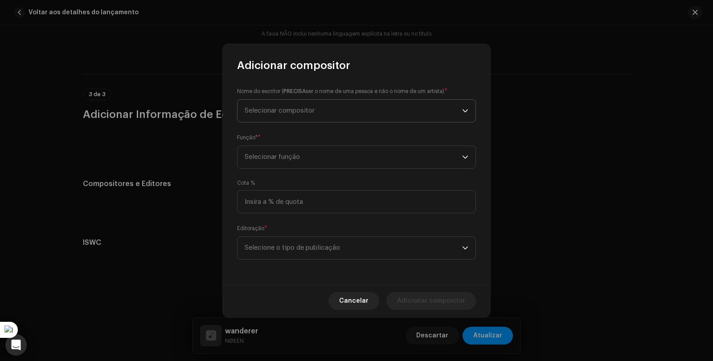
click at [286, 111] on span "Selecionar compositor" at bounding box center [279, 110] width 70 height 7
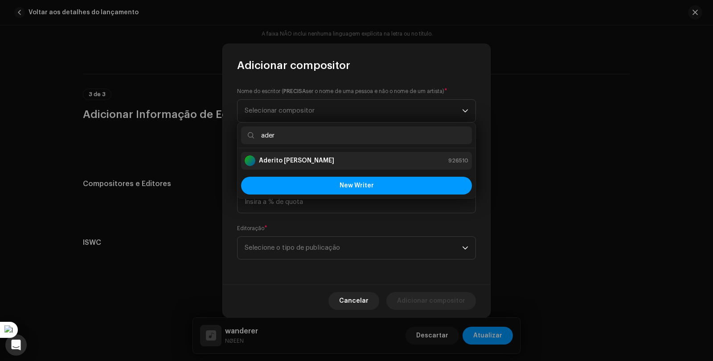
type input "ader"
click at [293, 161] on strong "[PERSON_NAME]" at bounding box center [296, 160] width 75 height 9
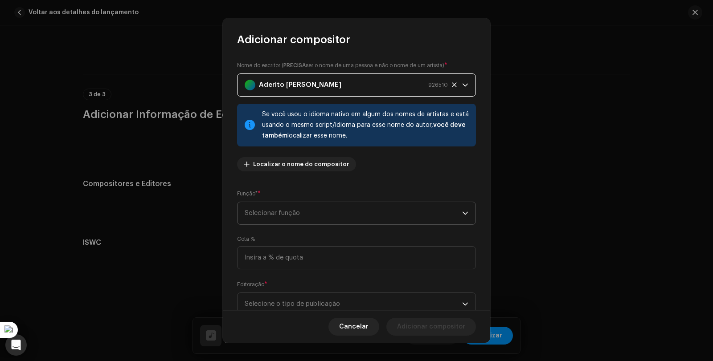
click at [331, 208] on span "Selecionar função" at bounding box center [352, 213] width 217 height 22
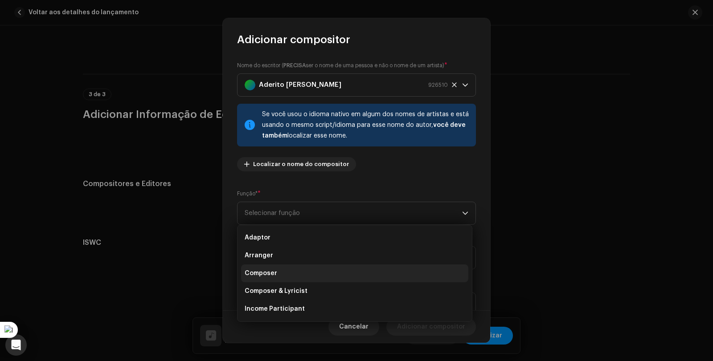
click at [285, 279] on li "Composer" at bounding box center [354, 274] width 227 height 18
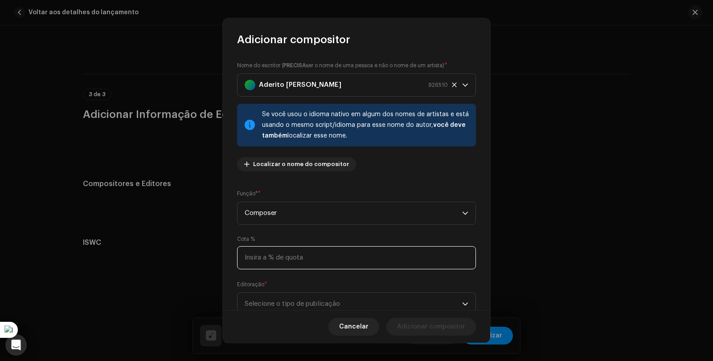
click at [273, 258] on input at bounding box center [356, 257] width 239 height 23
type input "100,00"
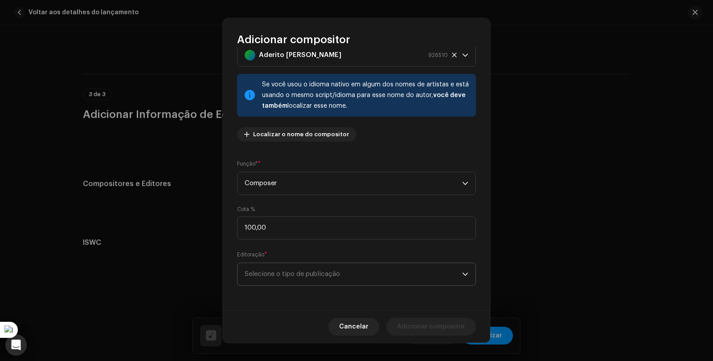
click at [302, 281] on span "Selecione o tipo de publicação" at bounding box center [352, 274] width 217 height 22
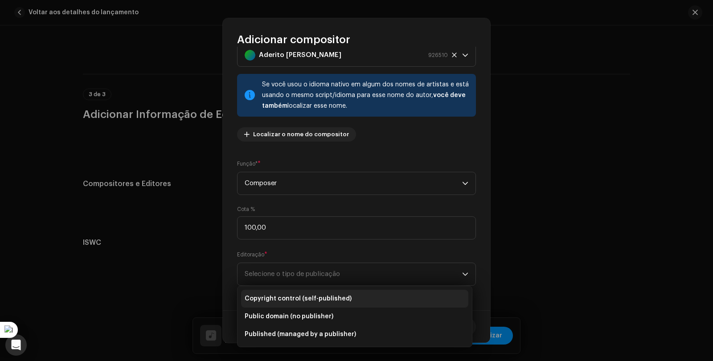
click at [311, 301] on span "Copyright control (self-published)" at bounding box center [297, 298] width 107 height 9
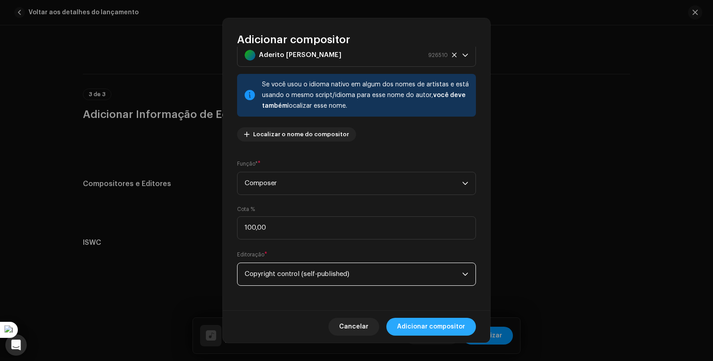
click at [461, 327] on span "Adicionar compositor" at bounding box center [431, 327] width 68 height 18
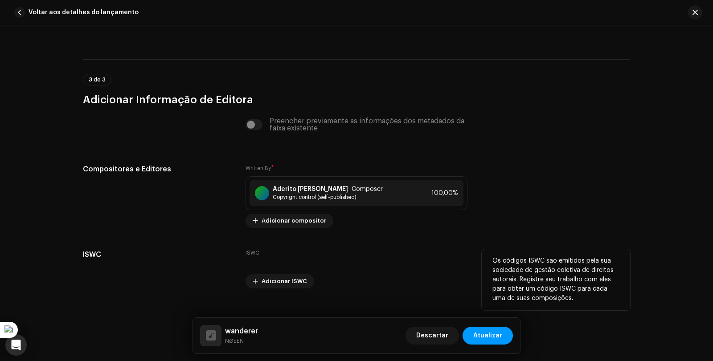
scroll to position [1586, 0]
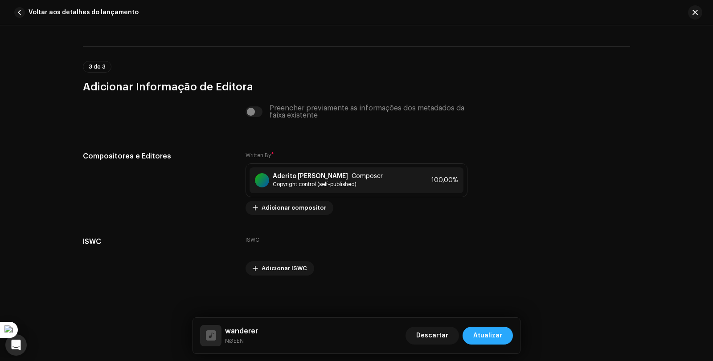
click at [481, 335] on span "Atualizar" at bounding box center [487, 336] width 29 height 18
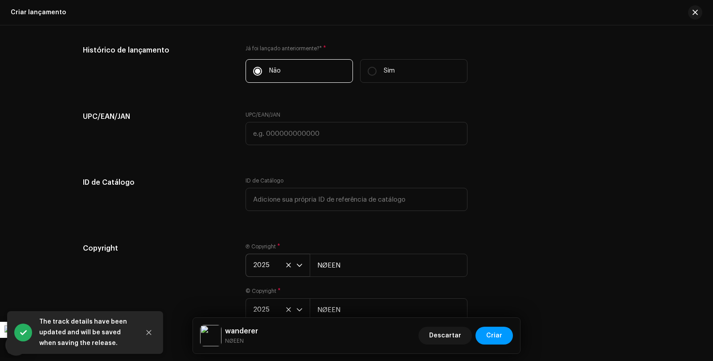
scroll to position [1565, 0]
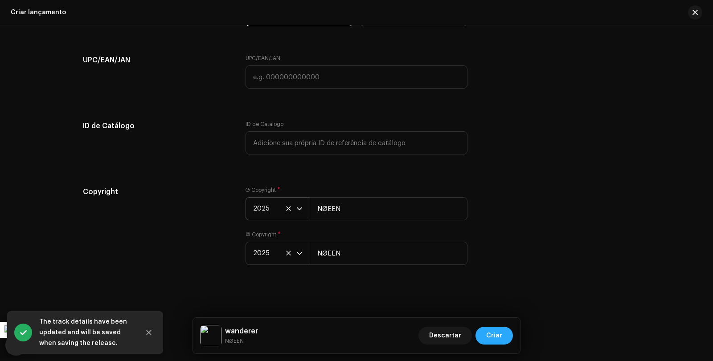
click at [501, 332] on span "Criar" at bounding box center [494, 336] width 16 height 18
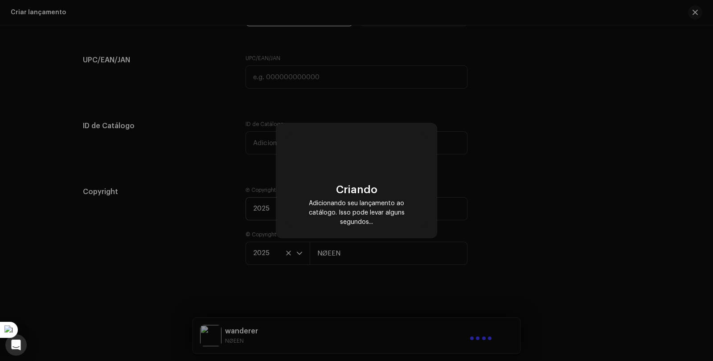
scroll to position [1547, 0]
